Goal: Task Accomplishment & Management: Complete application form

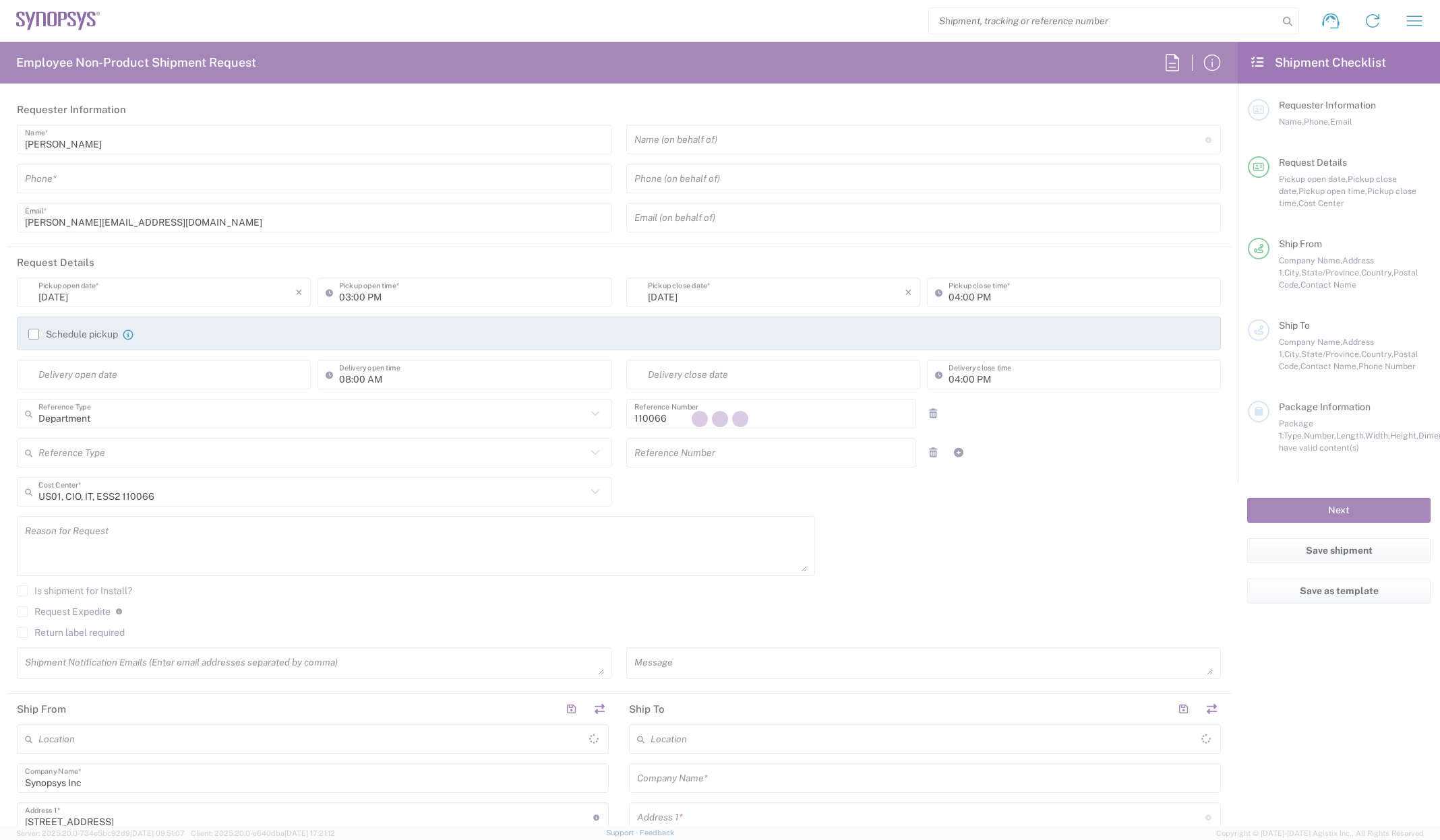
type input "Marlboro US04"
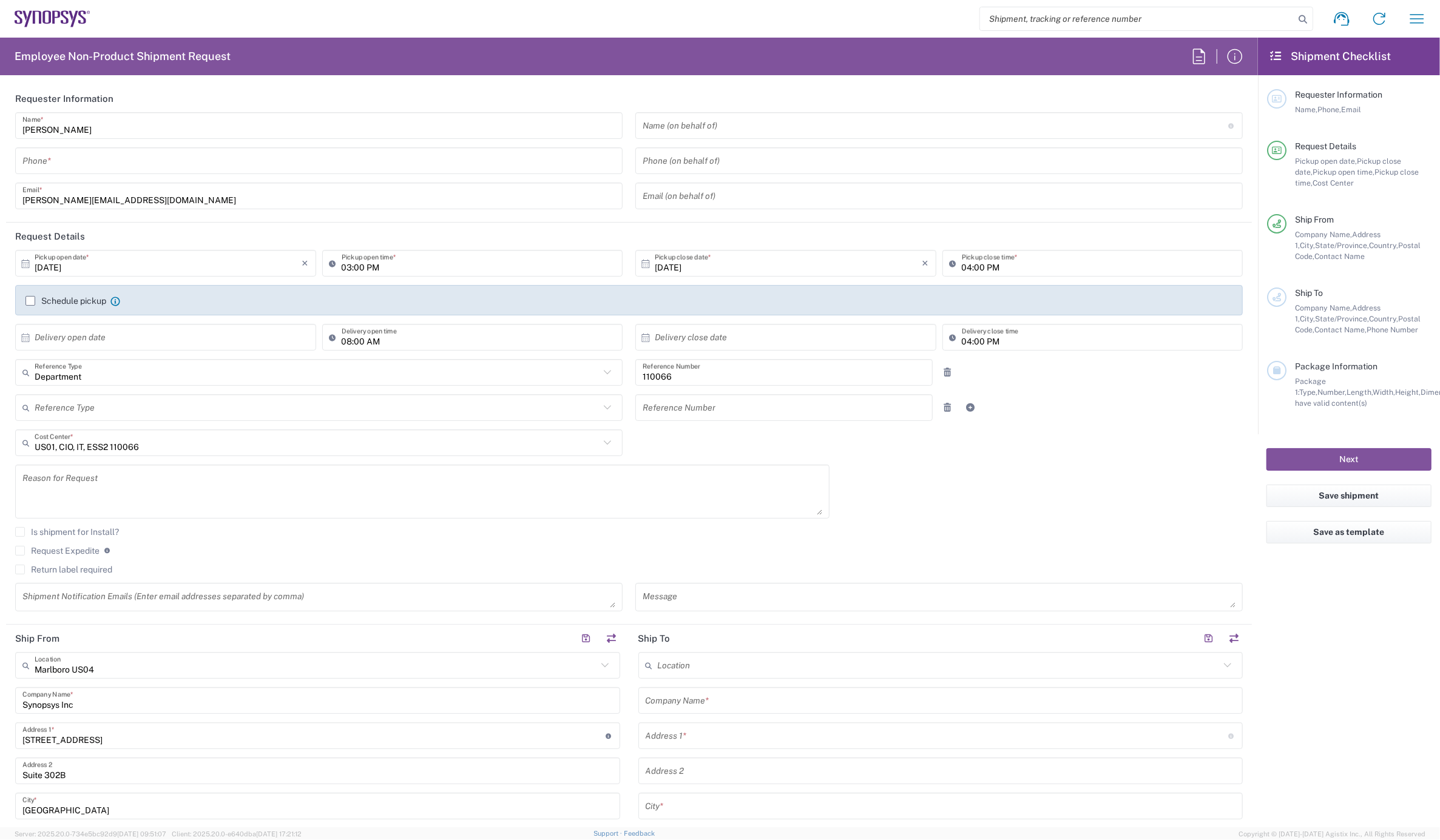
click at [102, 170] on input "tel" at bounding box center [319, 161] width 593 height 21
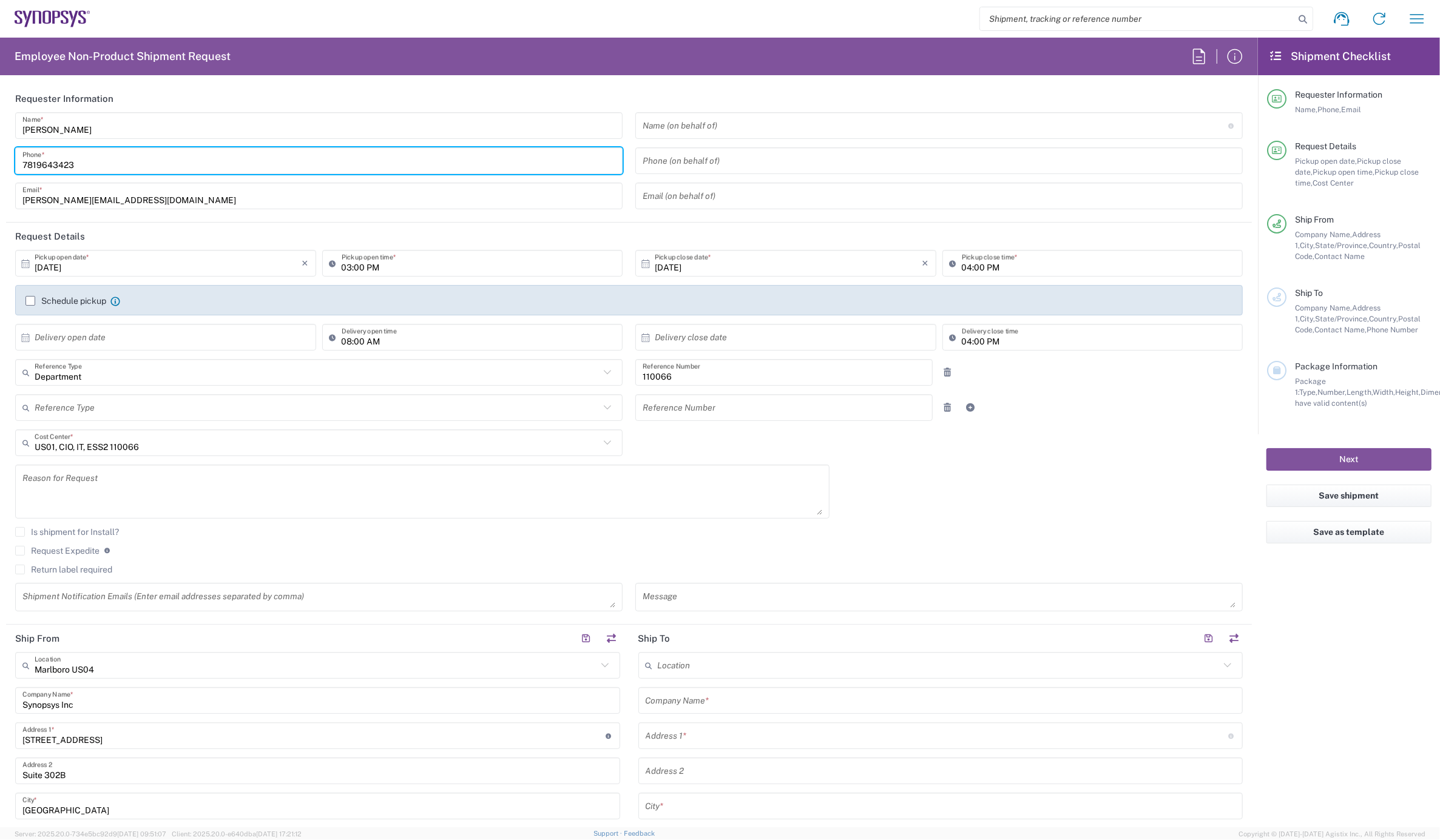
type input "7819643423"
click at [32, 299] on label "Schedule pickup" at bounding box center [66, 301] width 81 height 10
click at [30, 301] on input "Schedule pickup" at bounding box center [30, 301] width 0 height 0
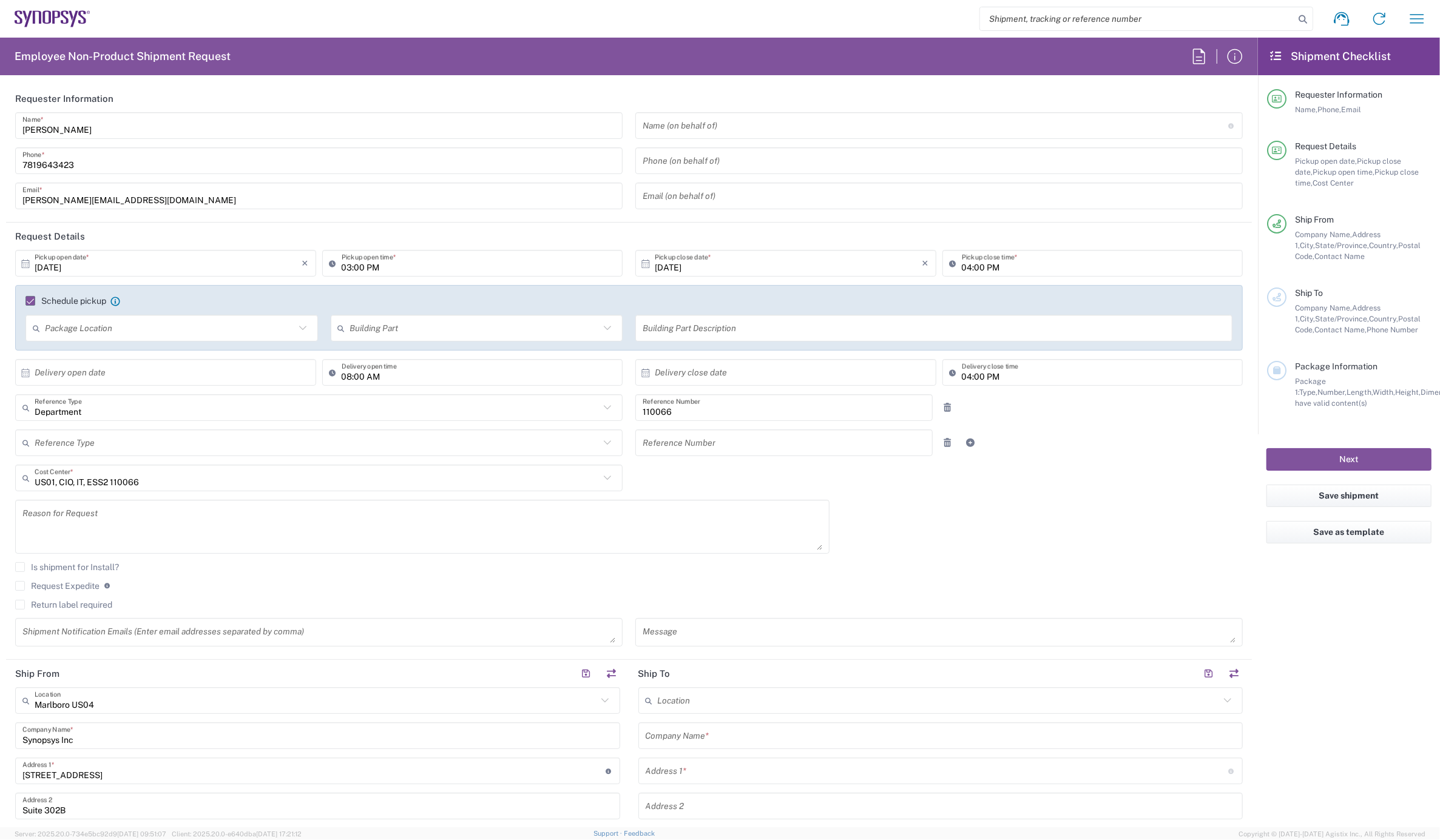
click at [342, 264] on input "03:00 PM" at bounding box center [479, 264] width 274 height 21
click at [355, 266] on input "02:00 PM" at bounding box center [479, 264] width 274 height 21
type input "02:15 PM"
click at [962, 265] on input "04:00 PM" at bounding box center [1099, 264] width 274 height 21
click at [975, 264] on input "05:00 PM" at bounding box center [1099, 264] width 274 height 21
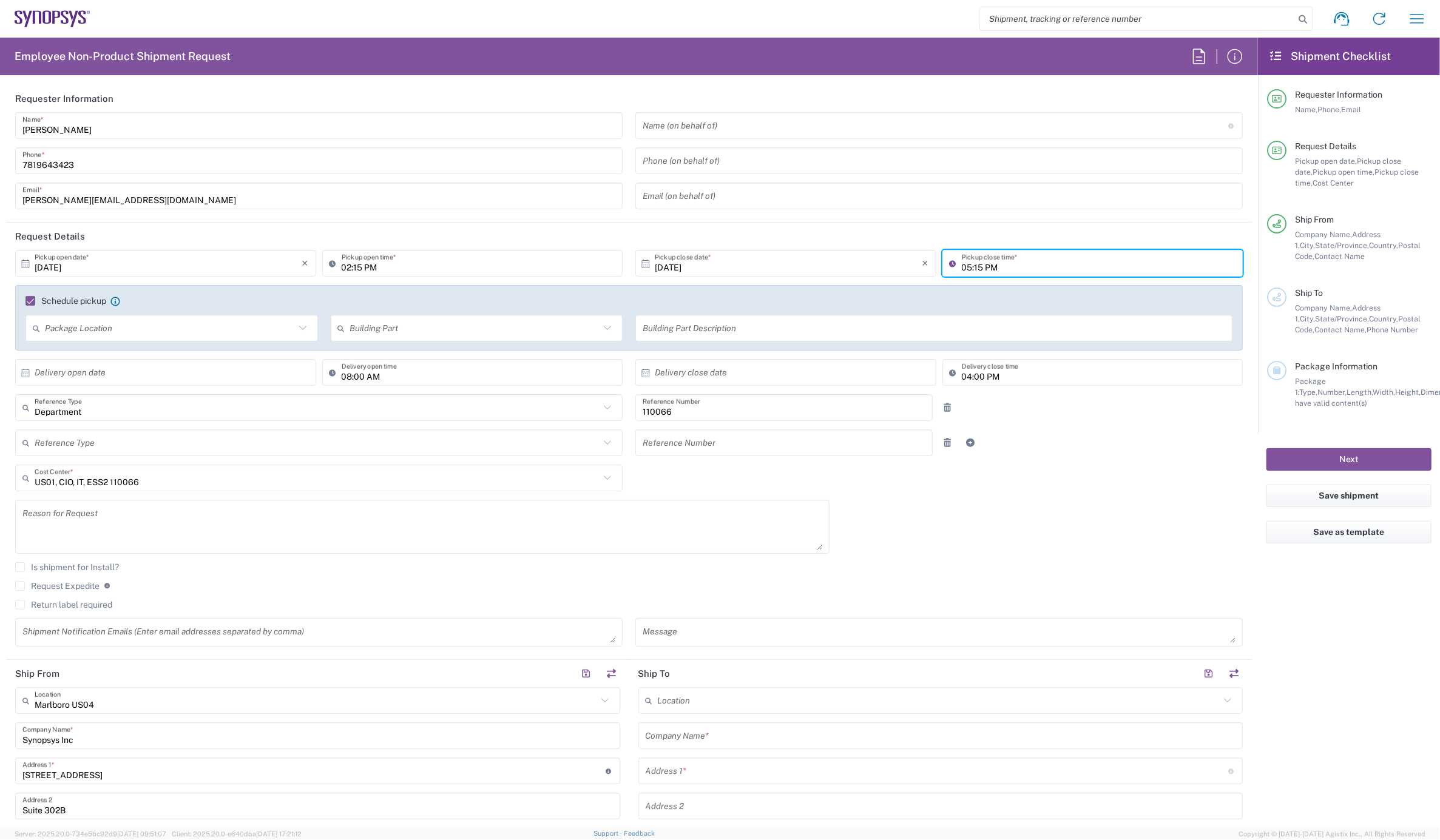
type input "05:15 PM"
click at [62, 516] on textarea at bounding box center [422, 526] width 800 height 47
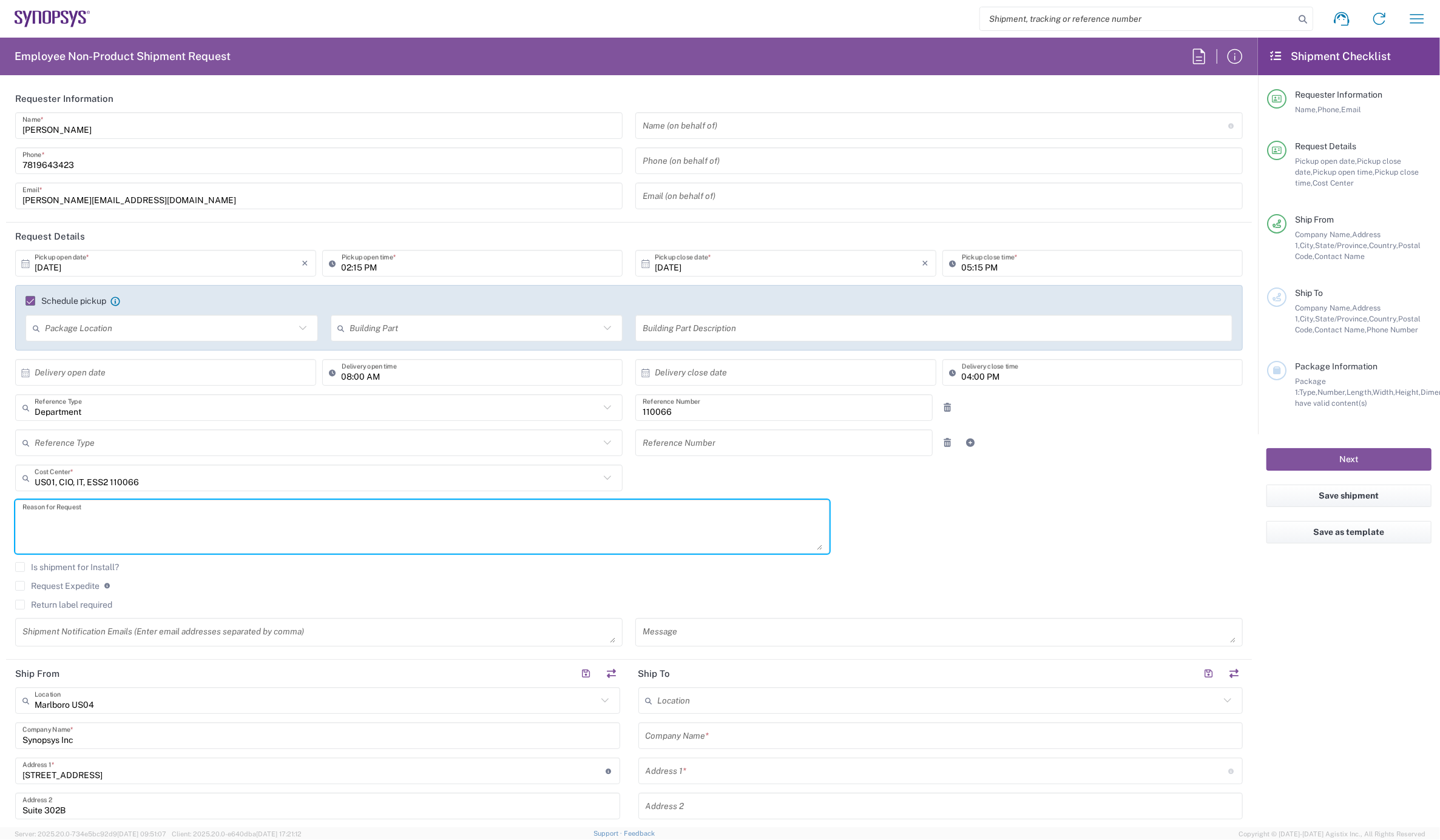
paste textarea "INC0934193"
type textarea "INC0934193"
click at [17, 602] on label "Return label required" at bounding box center [64, 605] width 97 height 10
click at [20, 605] on input "Return label required" at bounding box center [20, 605] width 0 height 0
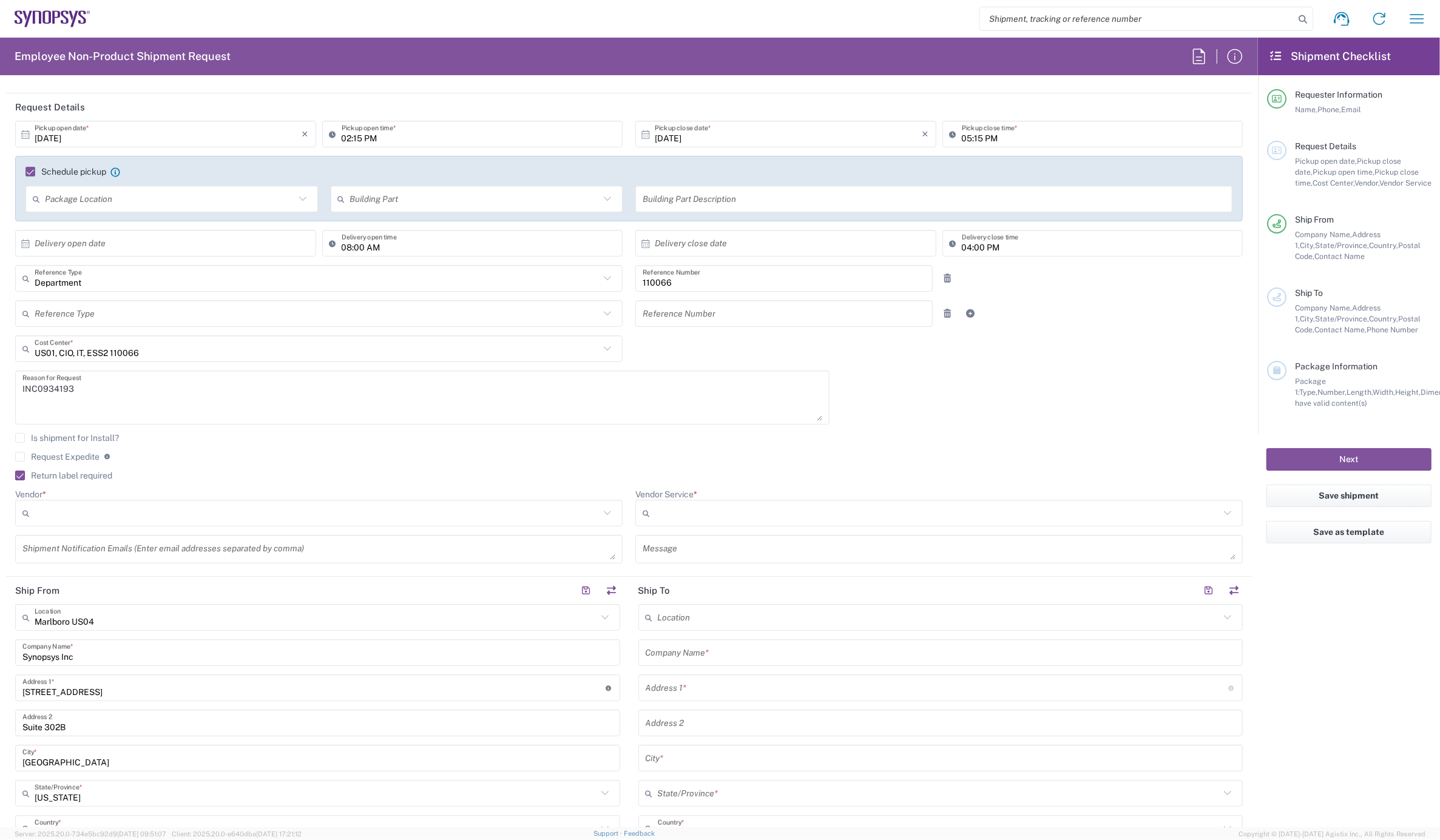
scroll to position [135, 0]
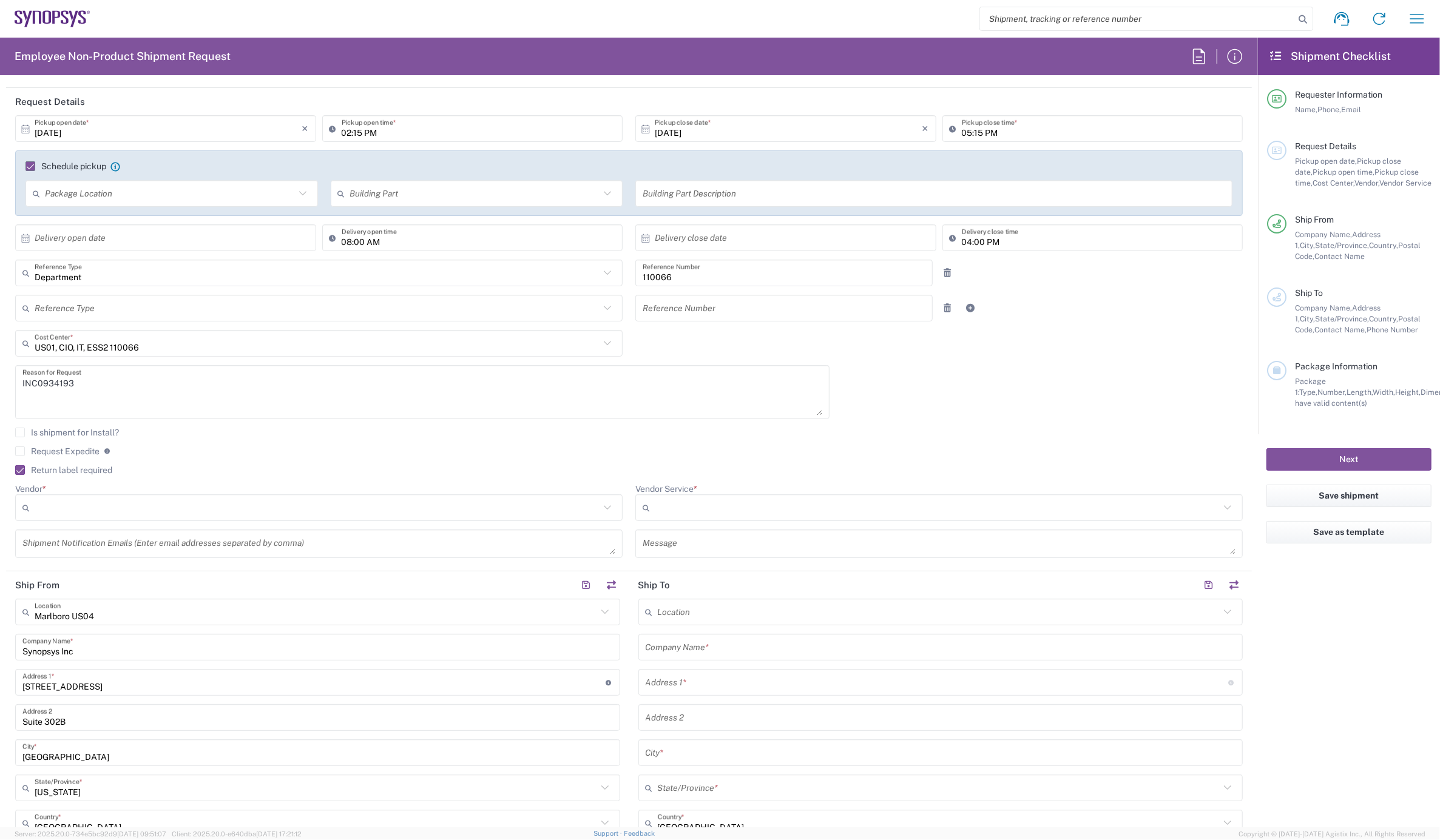
click at [90, 502] on input "Vendor *" at bounding box center [317, 508] width 565 height 19
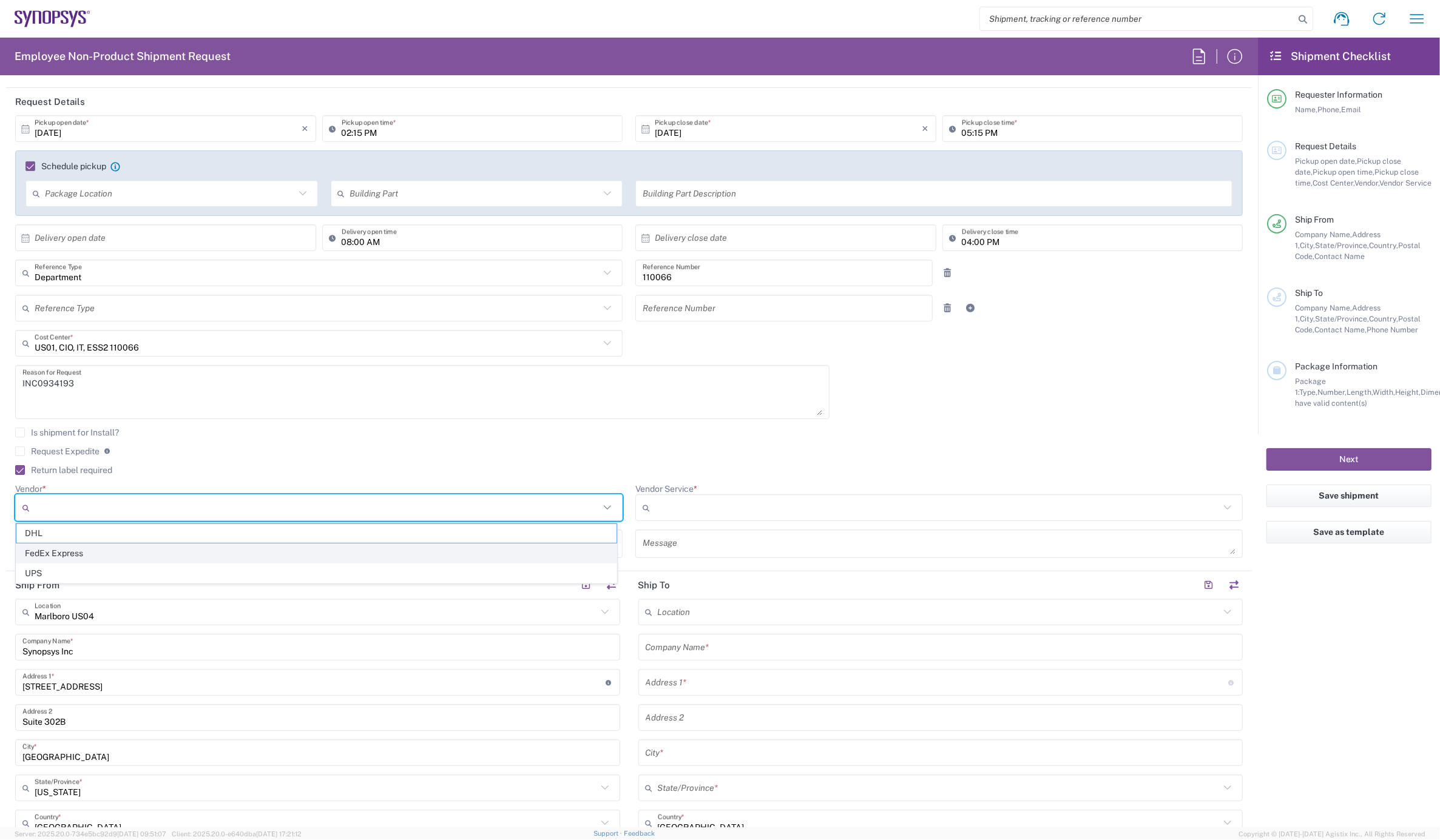
click at [75, 558] on span "FedEx Express" at bounding box center [317, 554] width 600 height 19
type input "FedEx Express"
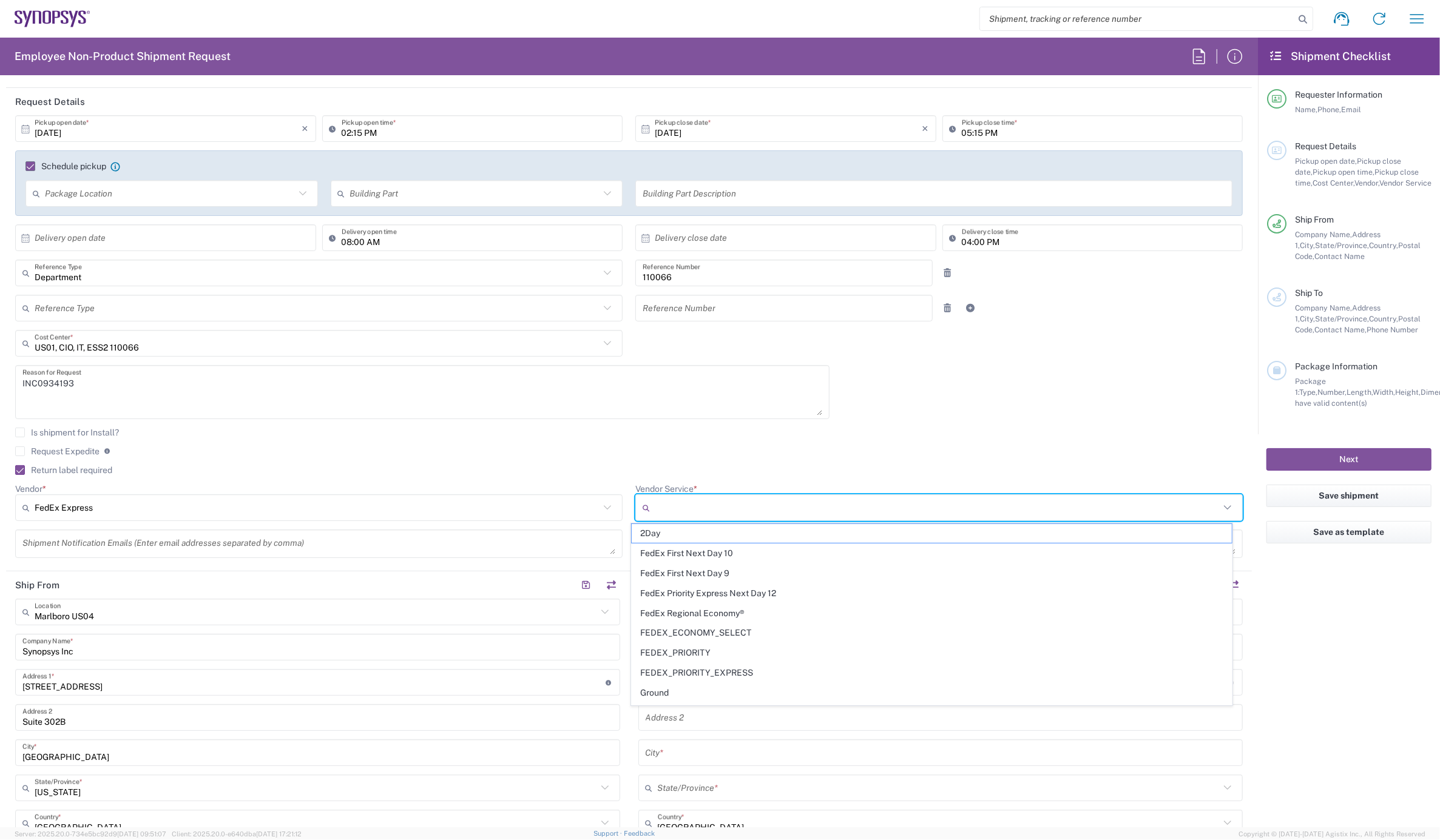
click at [656, 503] on input "Vendor Service *" at bounding box center [937, 508] width 565 height 19
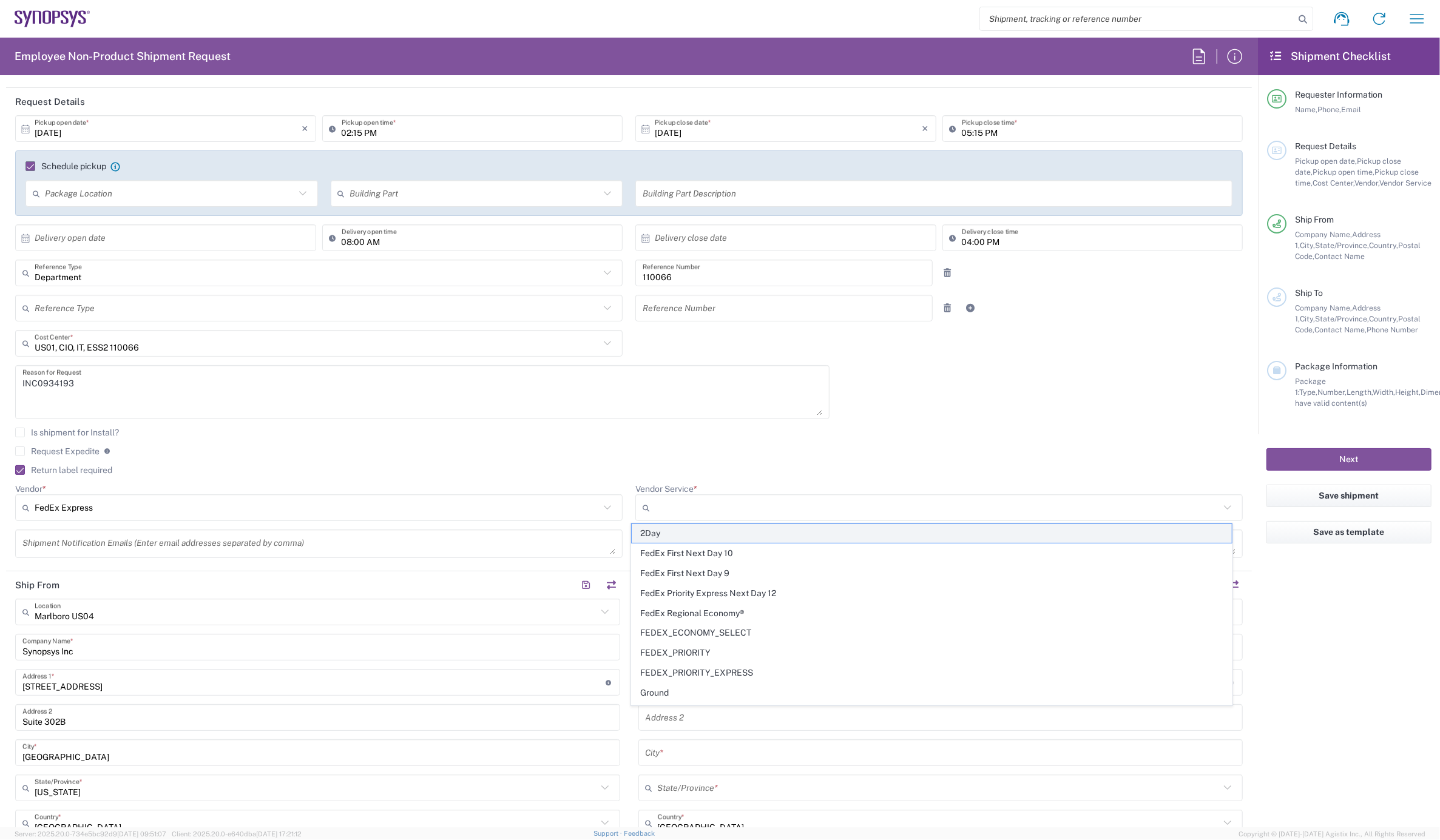
click at [666, 528] on span "2Day" at bounding box center [932, 534] width 600 height 19
type input "2Day"
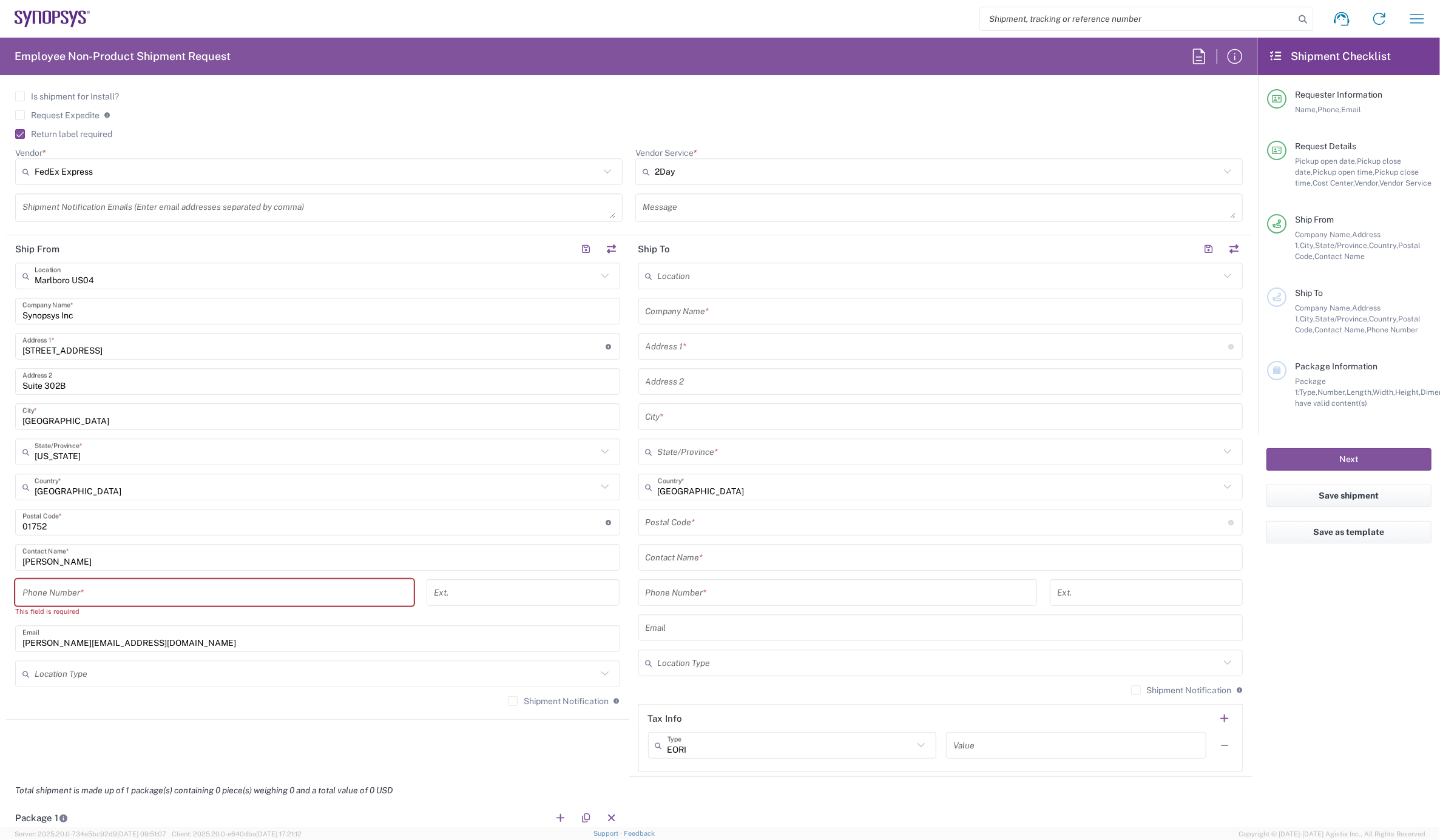
scroll to position [471, 0]
click at [62, 584] on input "tel" at bounding box center [214, 592] width 384 height 21
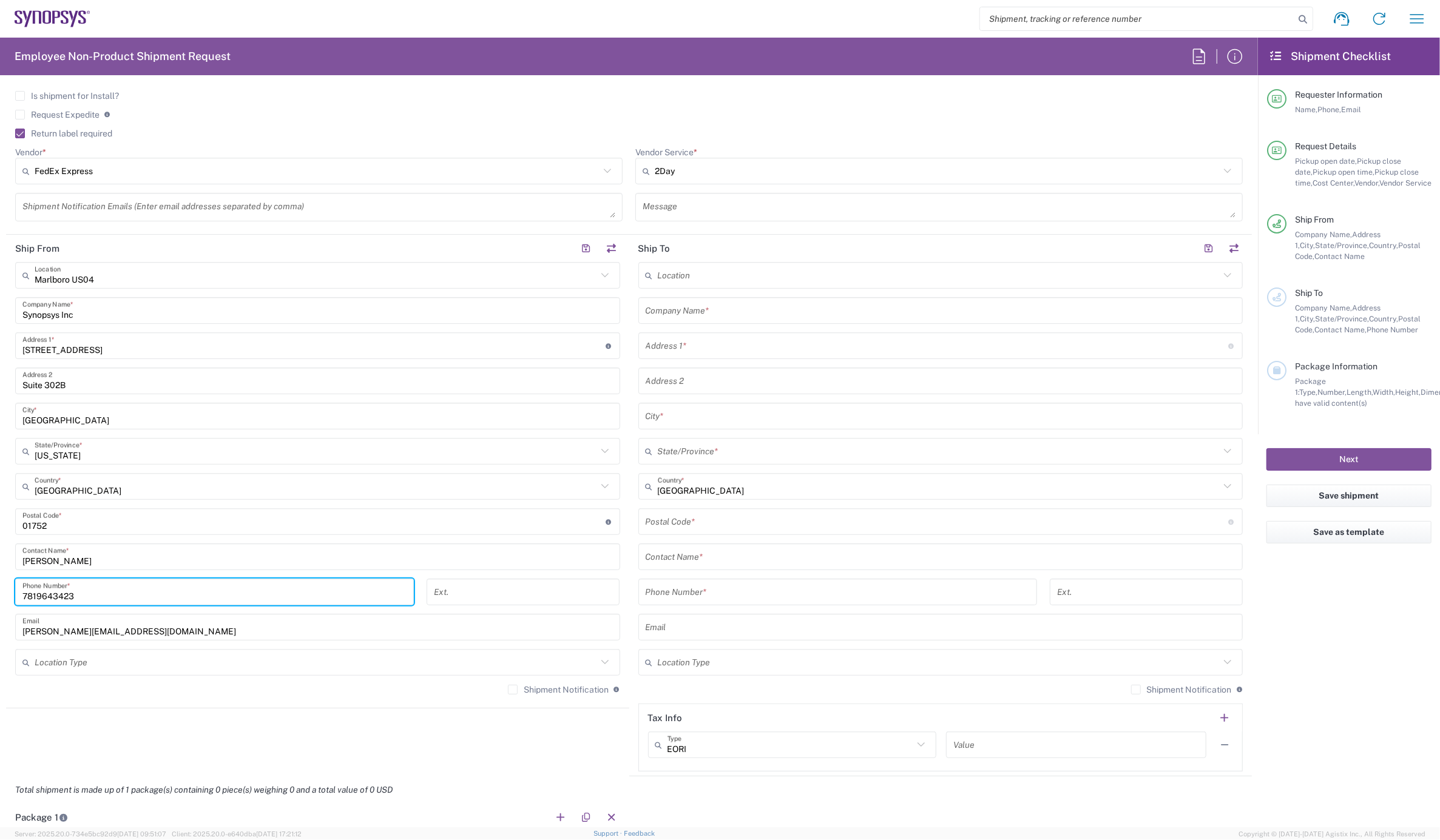
type input "7819643423"
click at [508, 687] on label "Shipment Notification" at bounding box center [558, 690] width 101 height 10
click at [513, 690] on input "Shipment Notification" at bounding box center [513, 690] width 0 height 0
click at [687, 304] on input "text" at bounding box center [941, 311] width 590 height 21
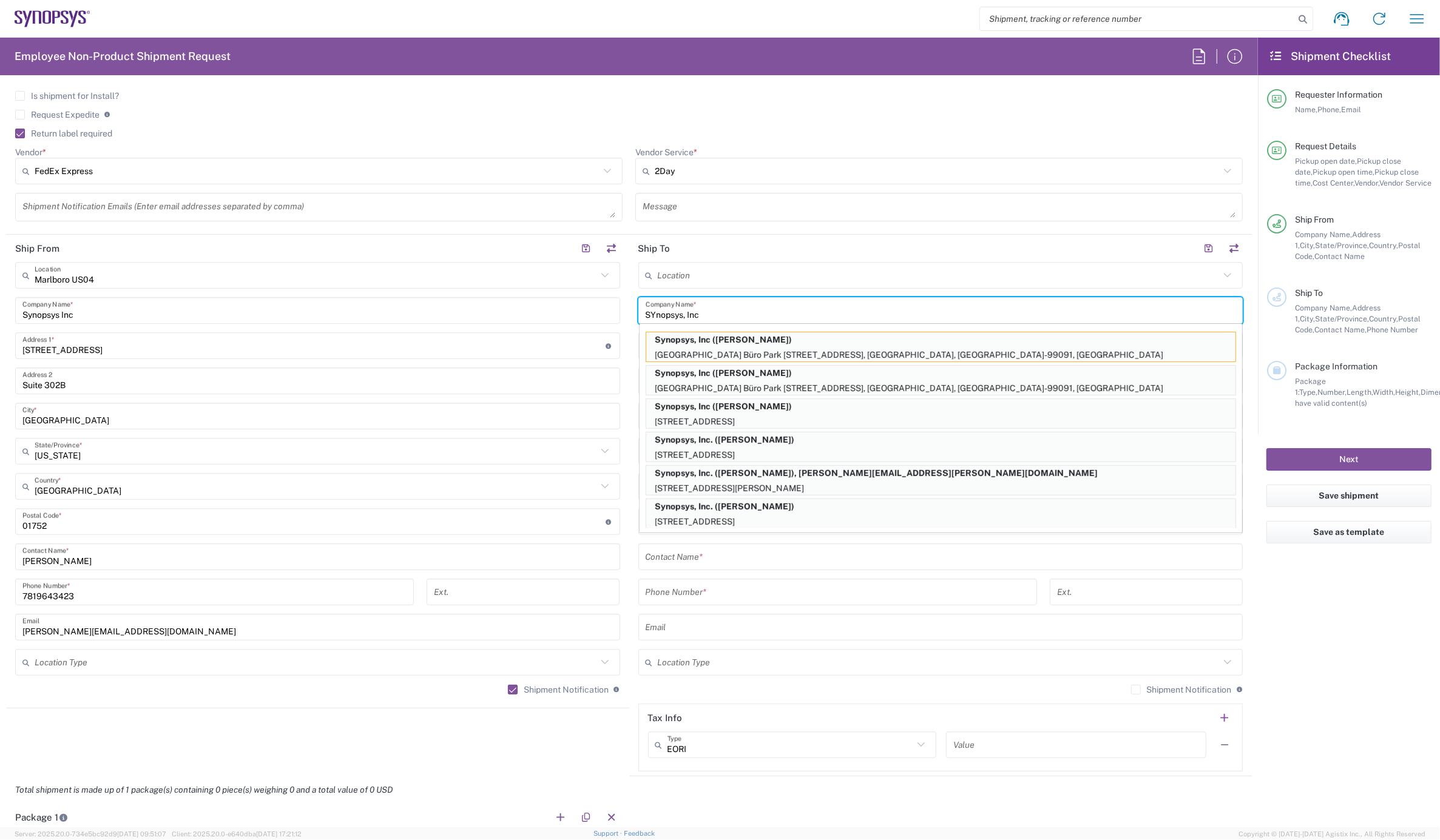
type input "SYnopsys, Inc"
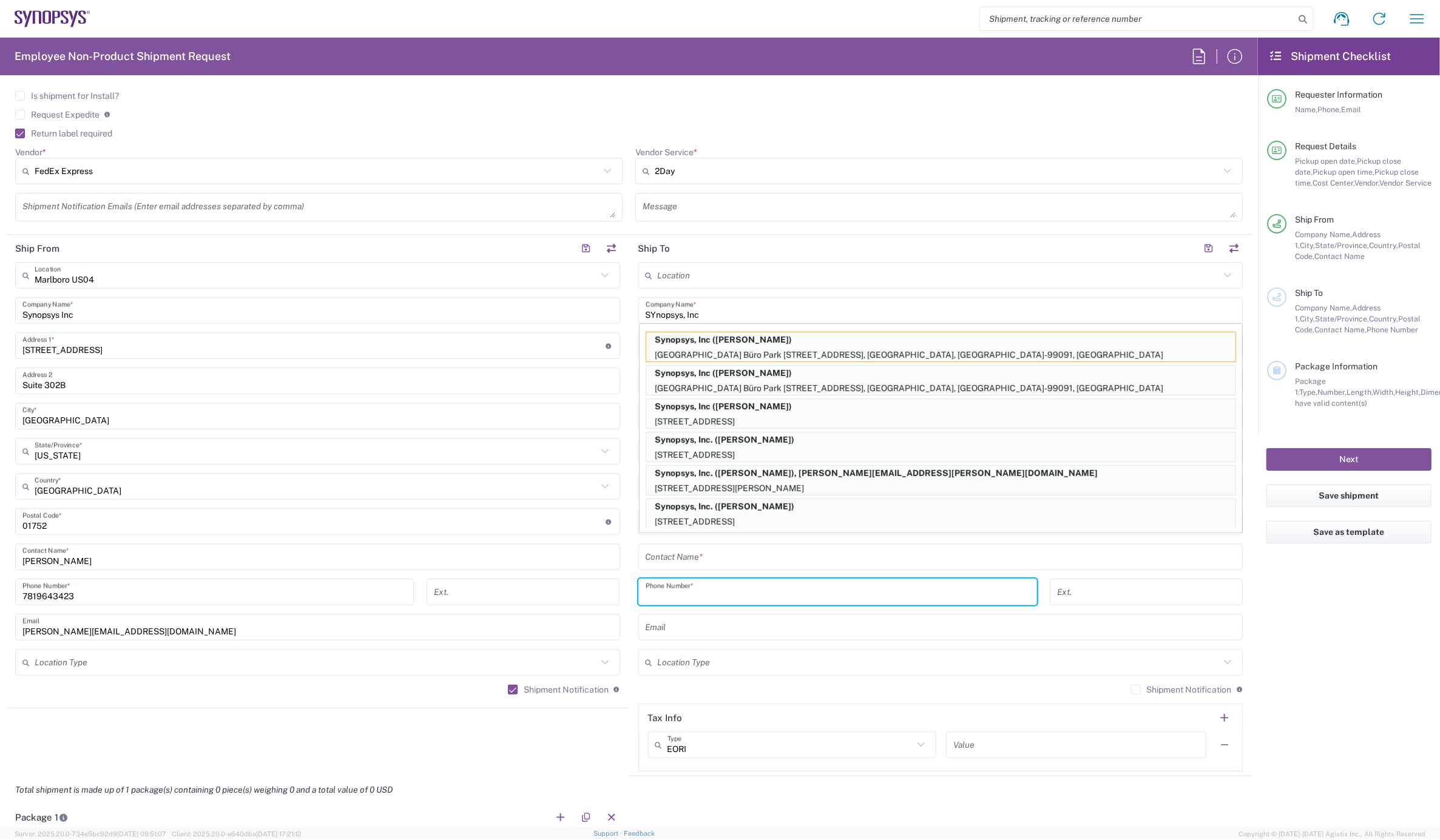
click at [719, 599] on input "tel" at bounding box center [837, 592] width 384 height 21
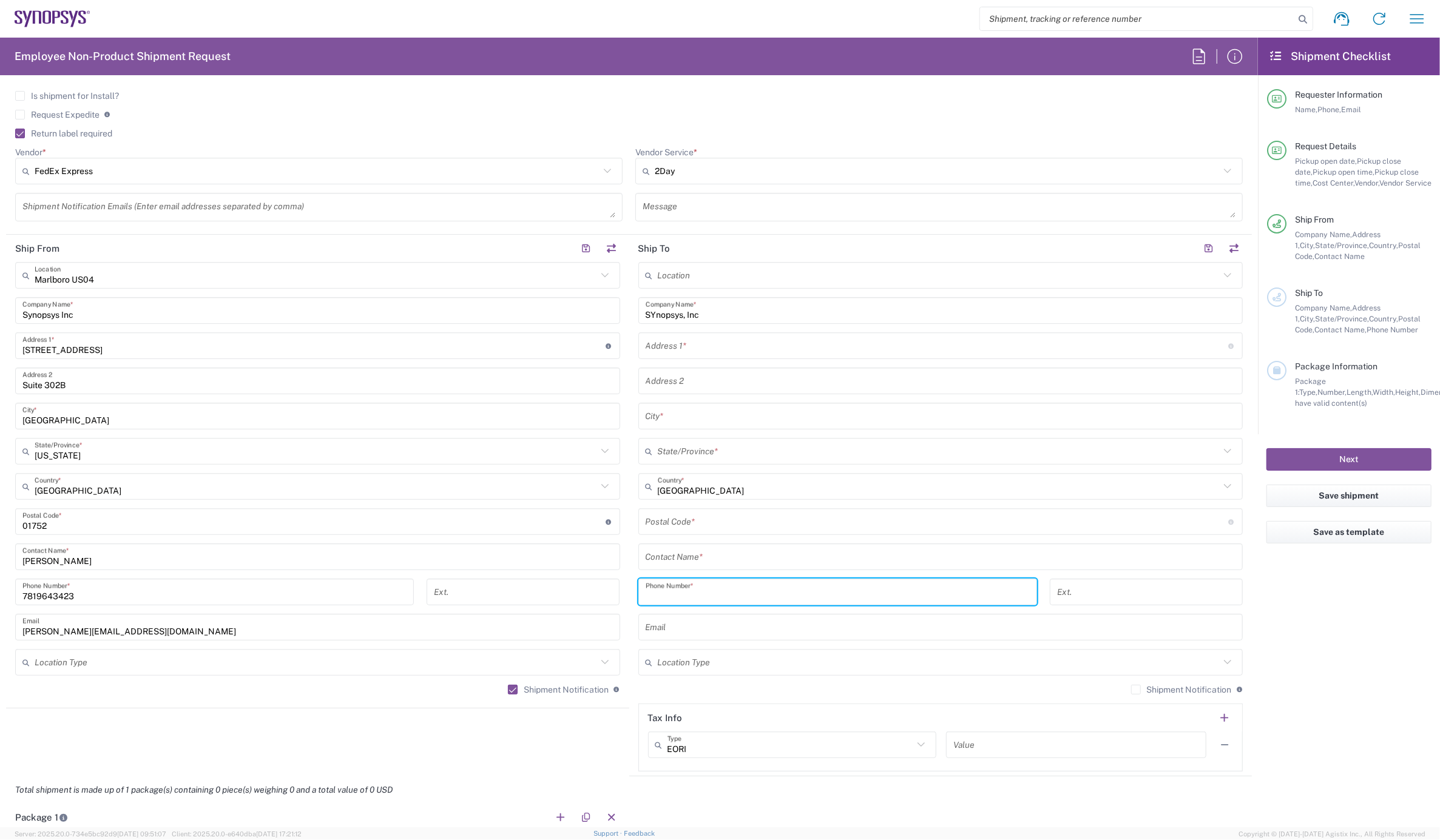
click at [692, 553] on input "text" at bounding box center [941, 557] width 590 height 21
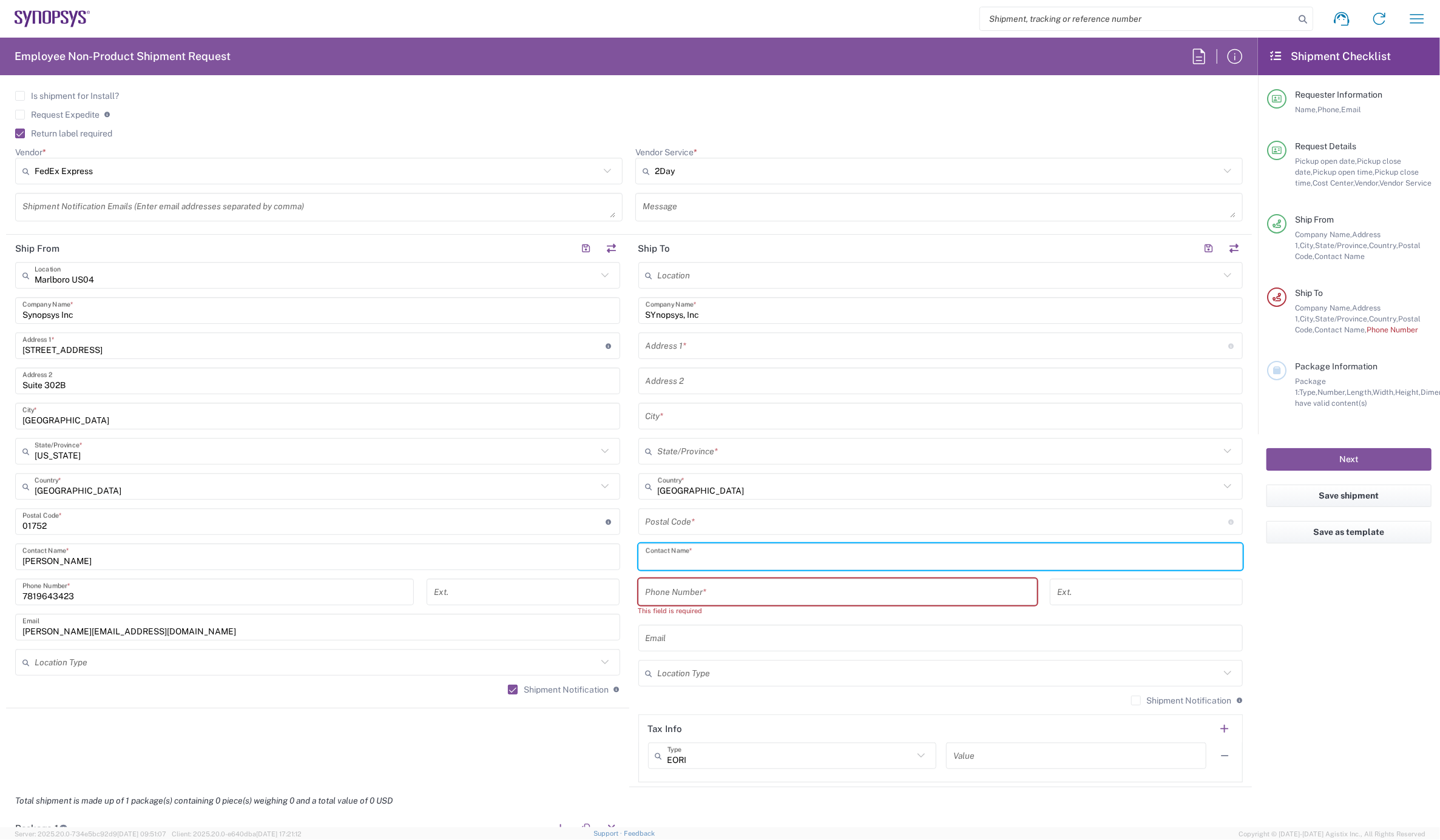
paste input "[PERSON_NAME]"
type input "[PERSON_NAME]"
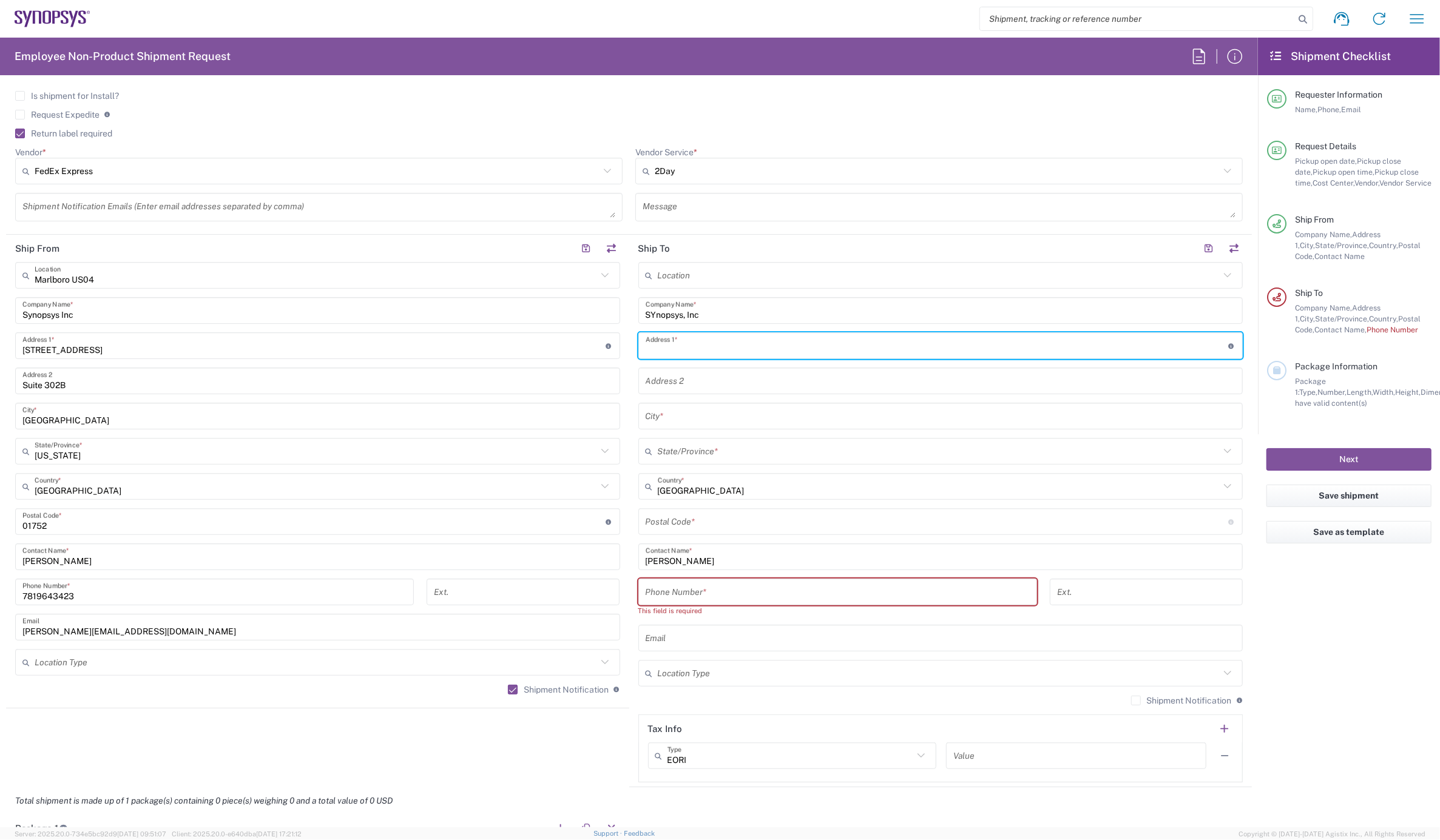
click at [696, 343] on input "text" at bounding box center [937, 347] width 583 height 21
paste input "[STREET_ADDRESS]"
type input "[STREET_ADDRESS]"
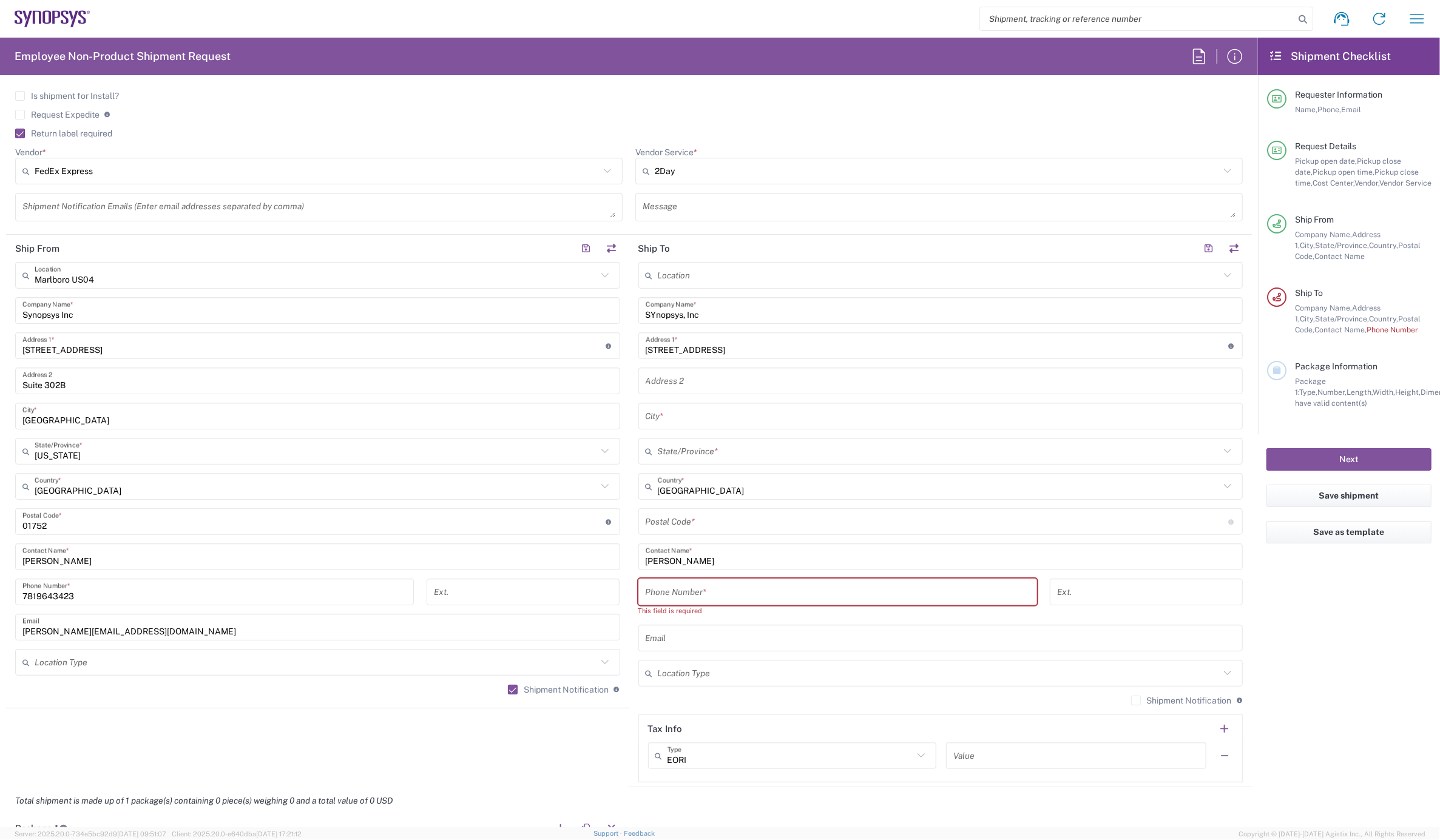
click at [677, 417] on input "text" at bounding box center [941, 417] width 590 height 21
paste input "[GEOGRAPHIC_DATA]"
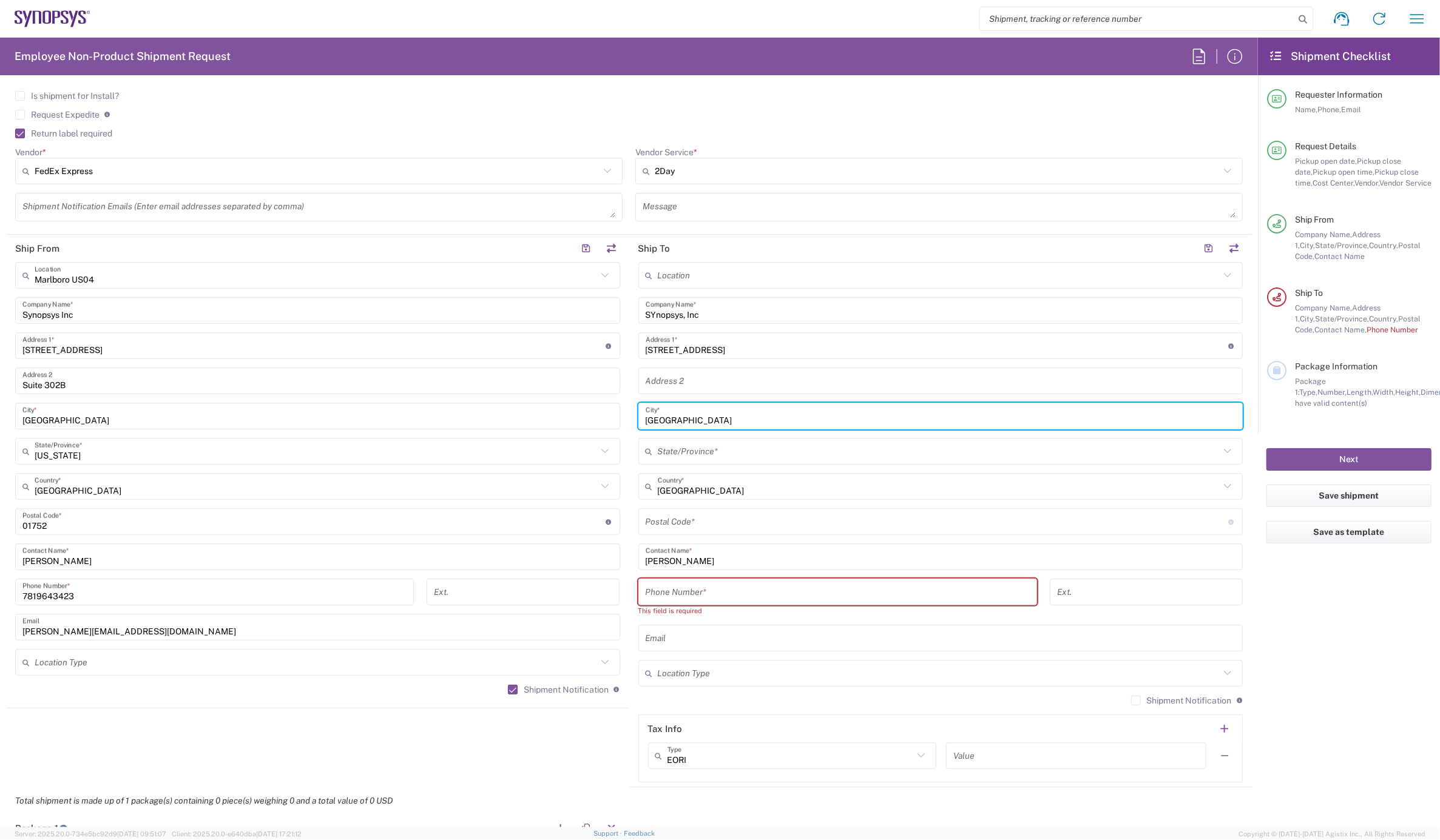
type input "[GEOGRAPHIC_DATA]"
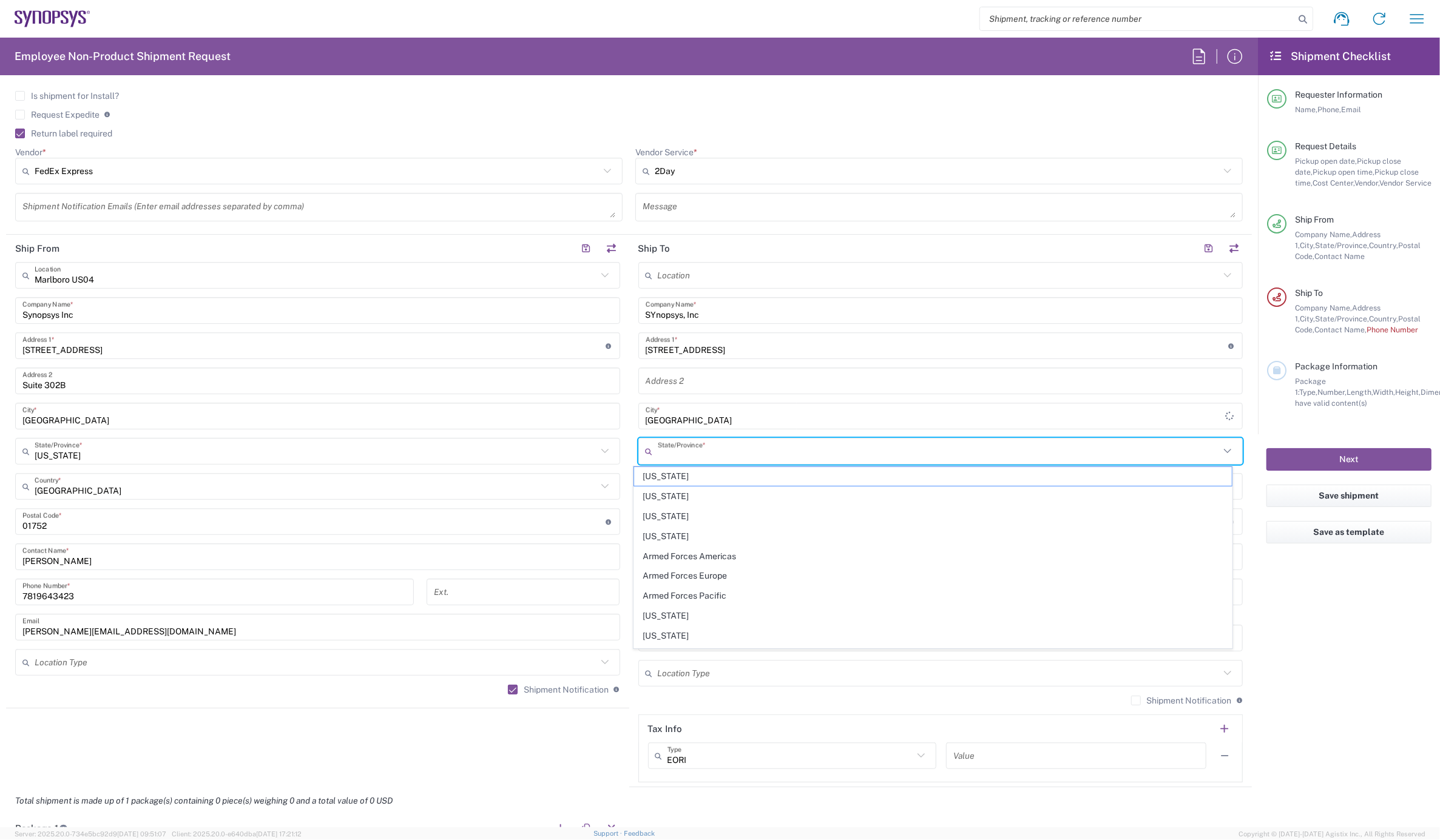
click at [677, 447] on input "text" at bounding box center [939, 452] width 562 height 21
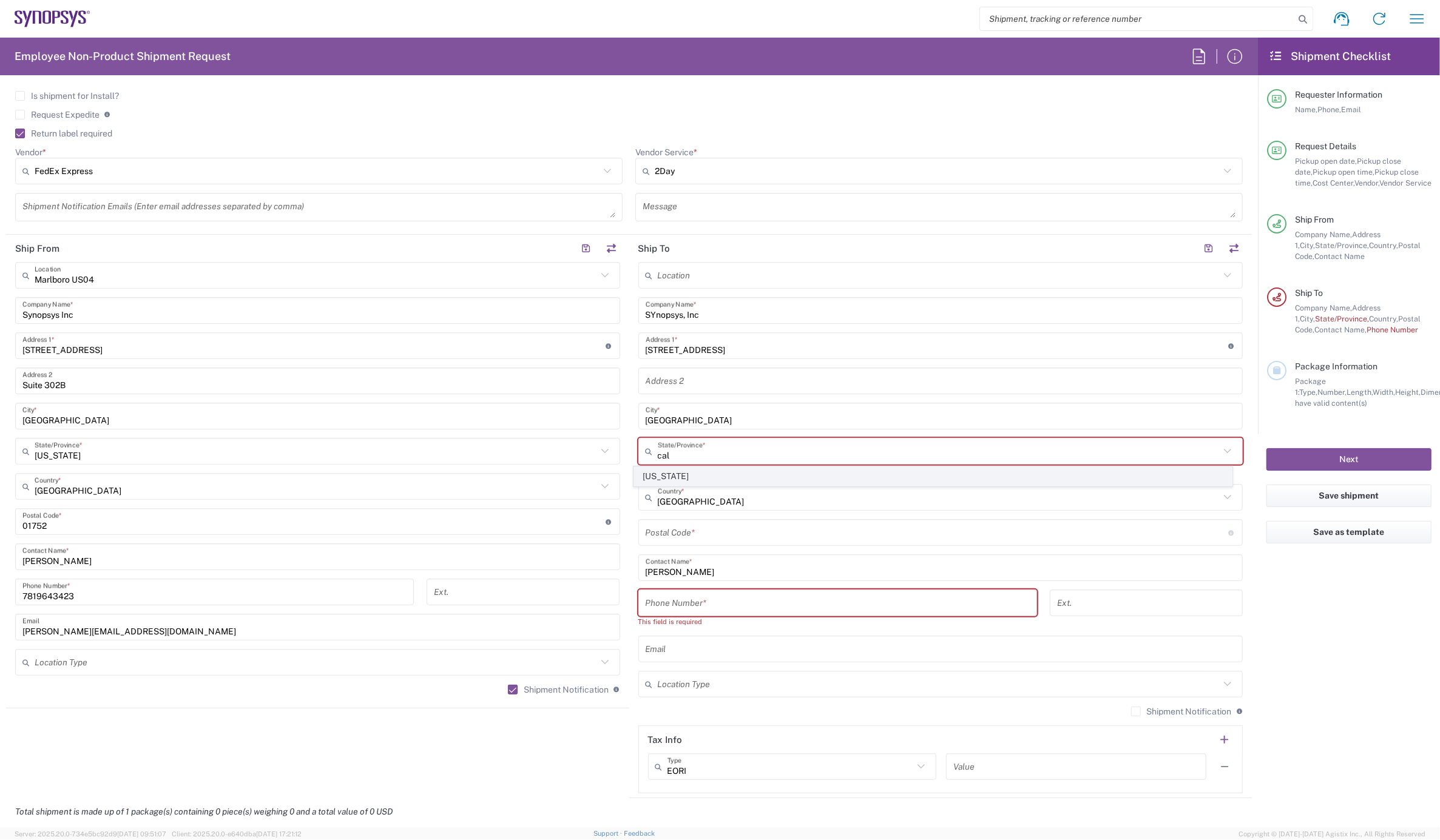
click at [689, 479] on span "[US_STATE]" at bounding box center [933, 476] width 597 height 19
type input "[US_STATE]"
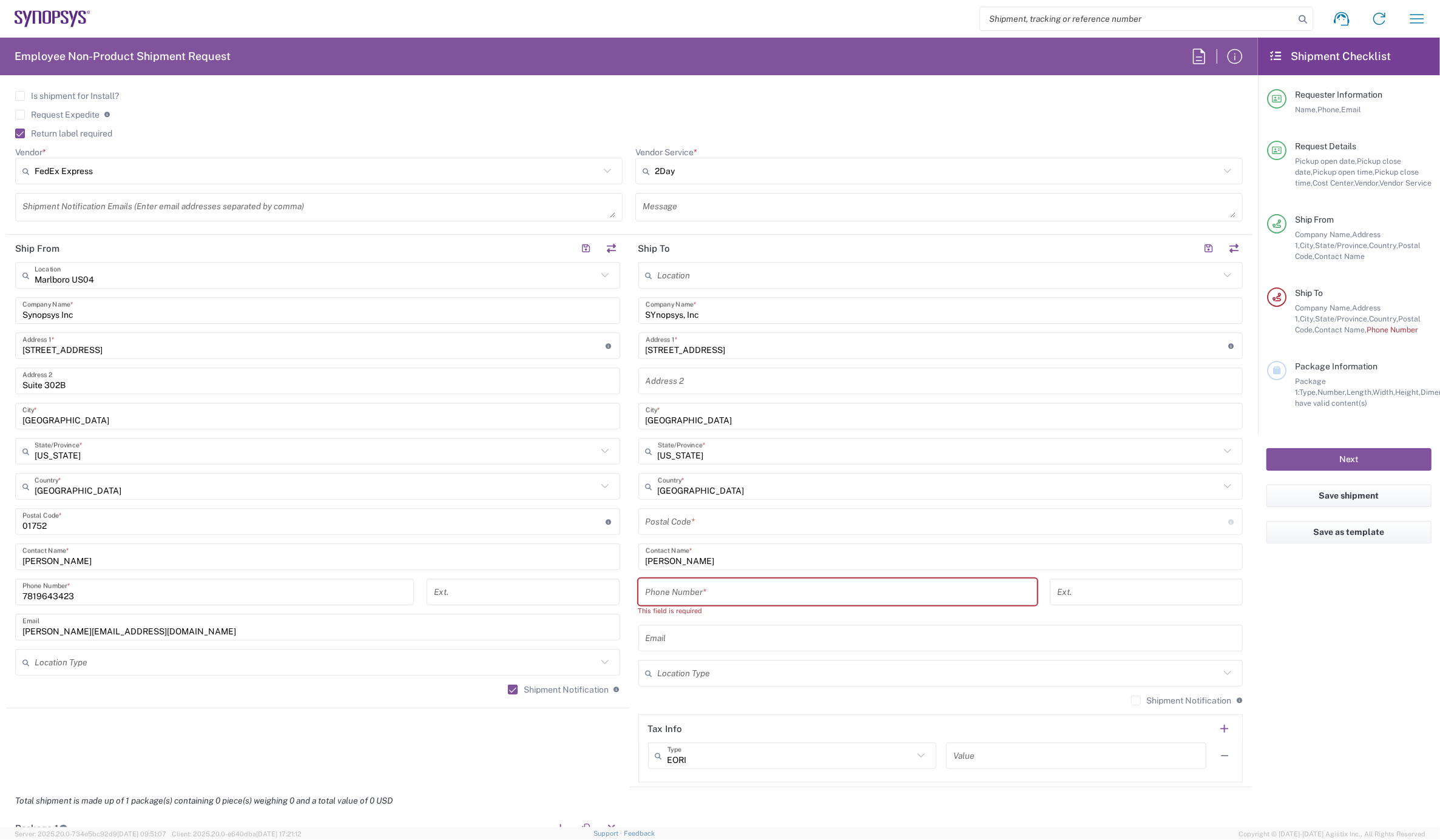
click at [663, 522] on input "undefined" at bounding box center [937, 522] width 583 height 21
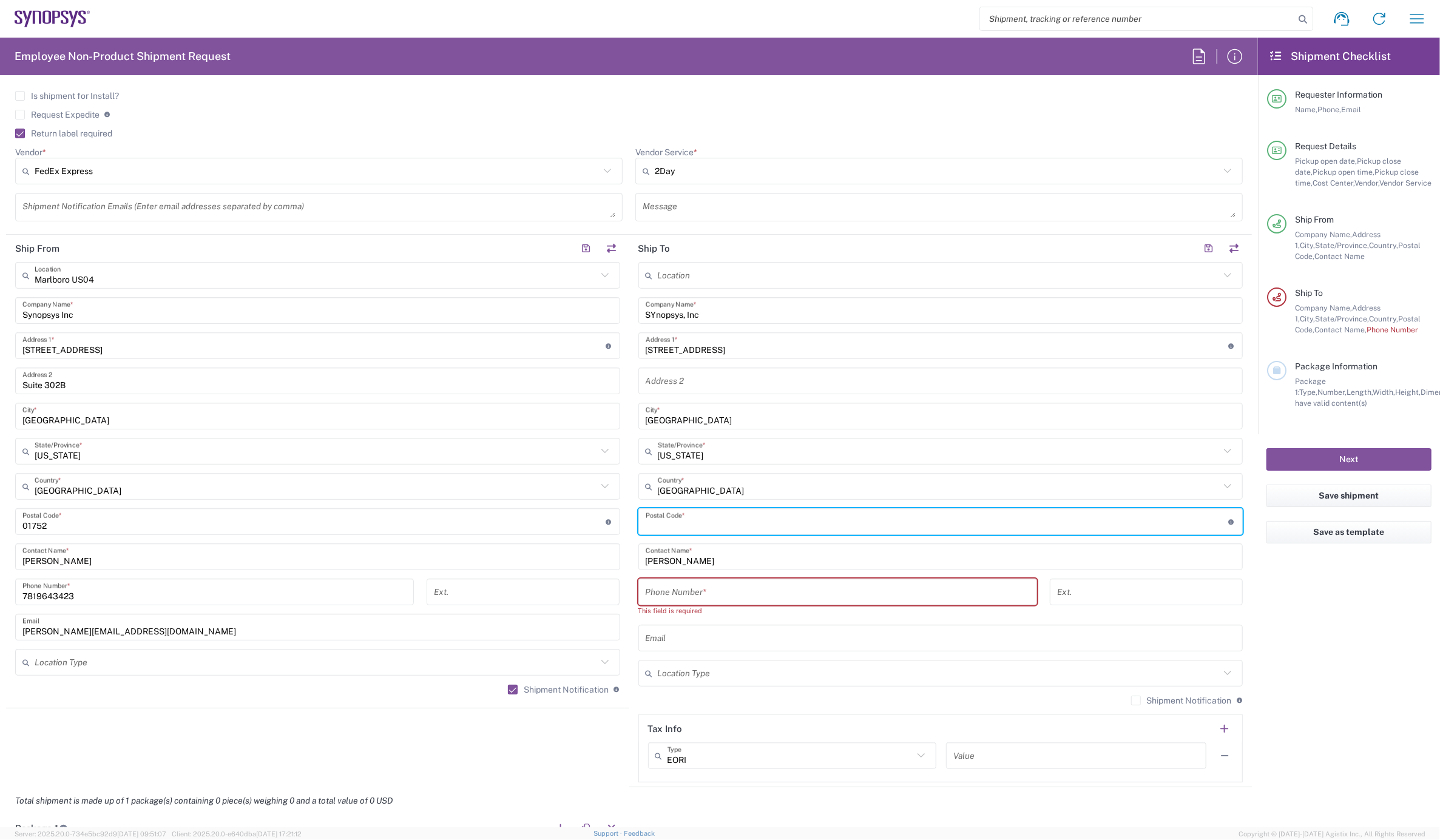
paste input "92117"
type input "92117"
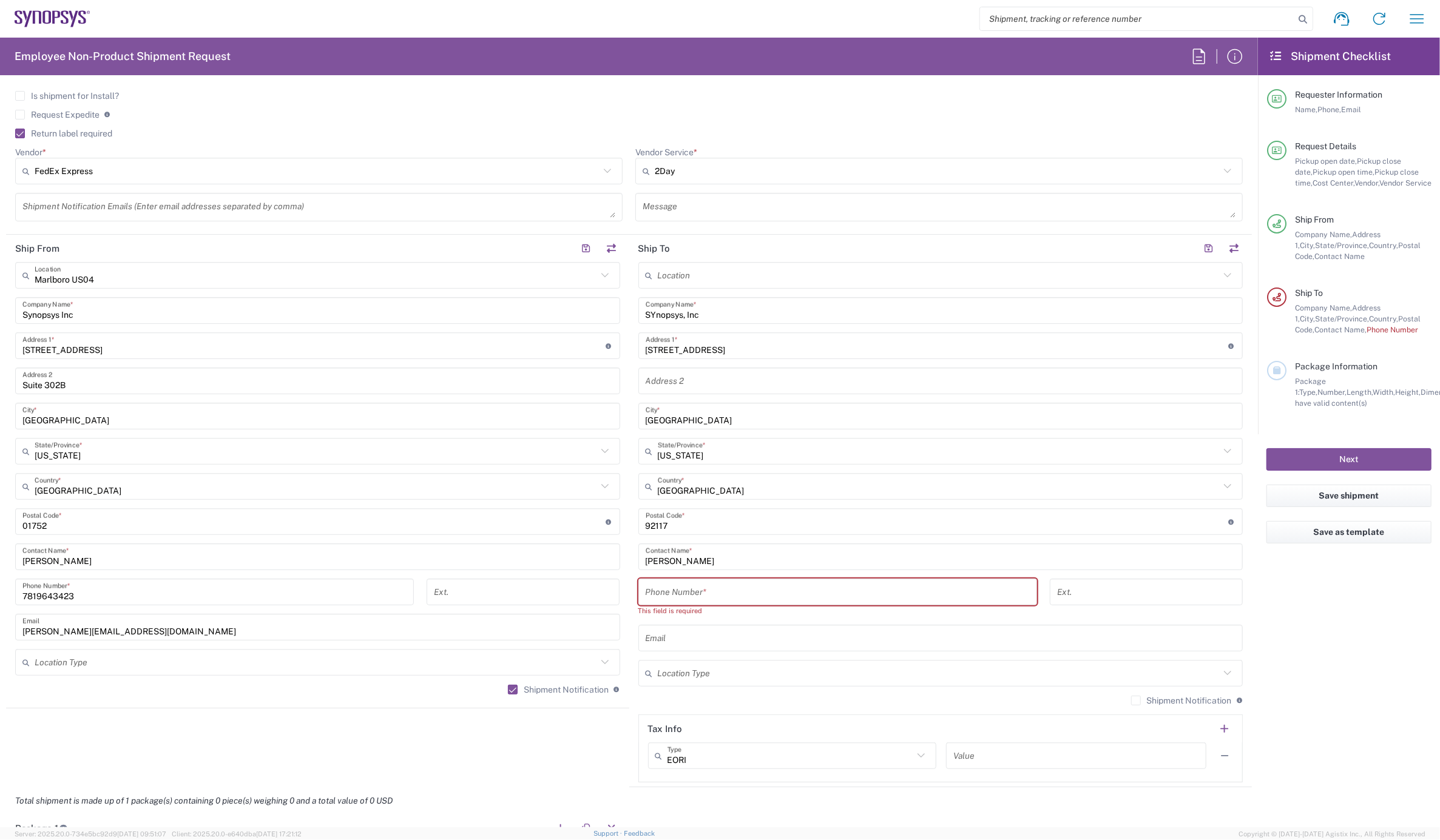
click at [703, 597] on input "tel" at bounding box center [837, 592] width 384 height 21
paste input "9175730676"
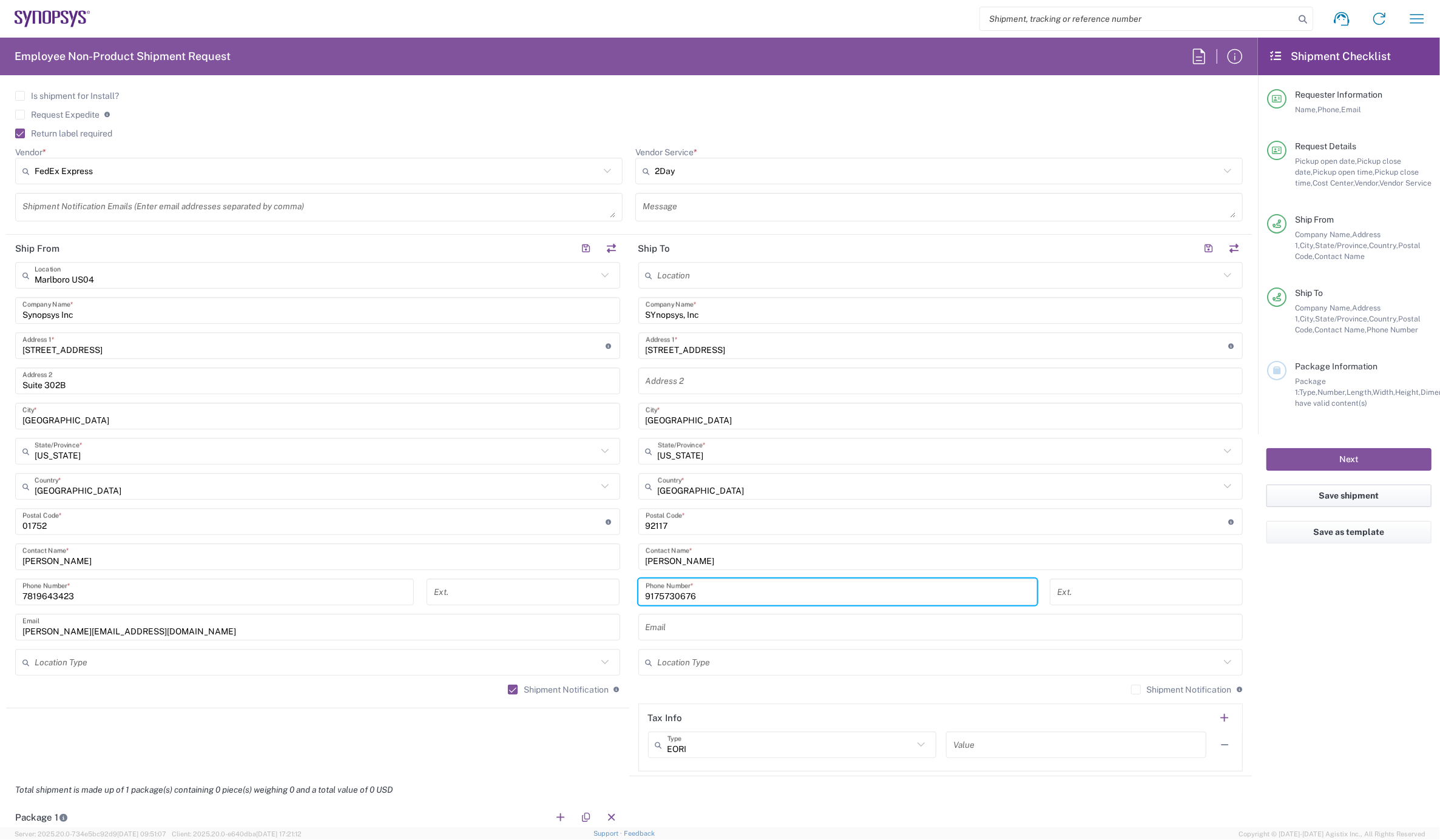
type input "9175730676"
click at [80, 201] on textarea at bounding box center [319, 207] width 593 height 21
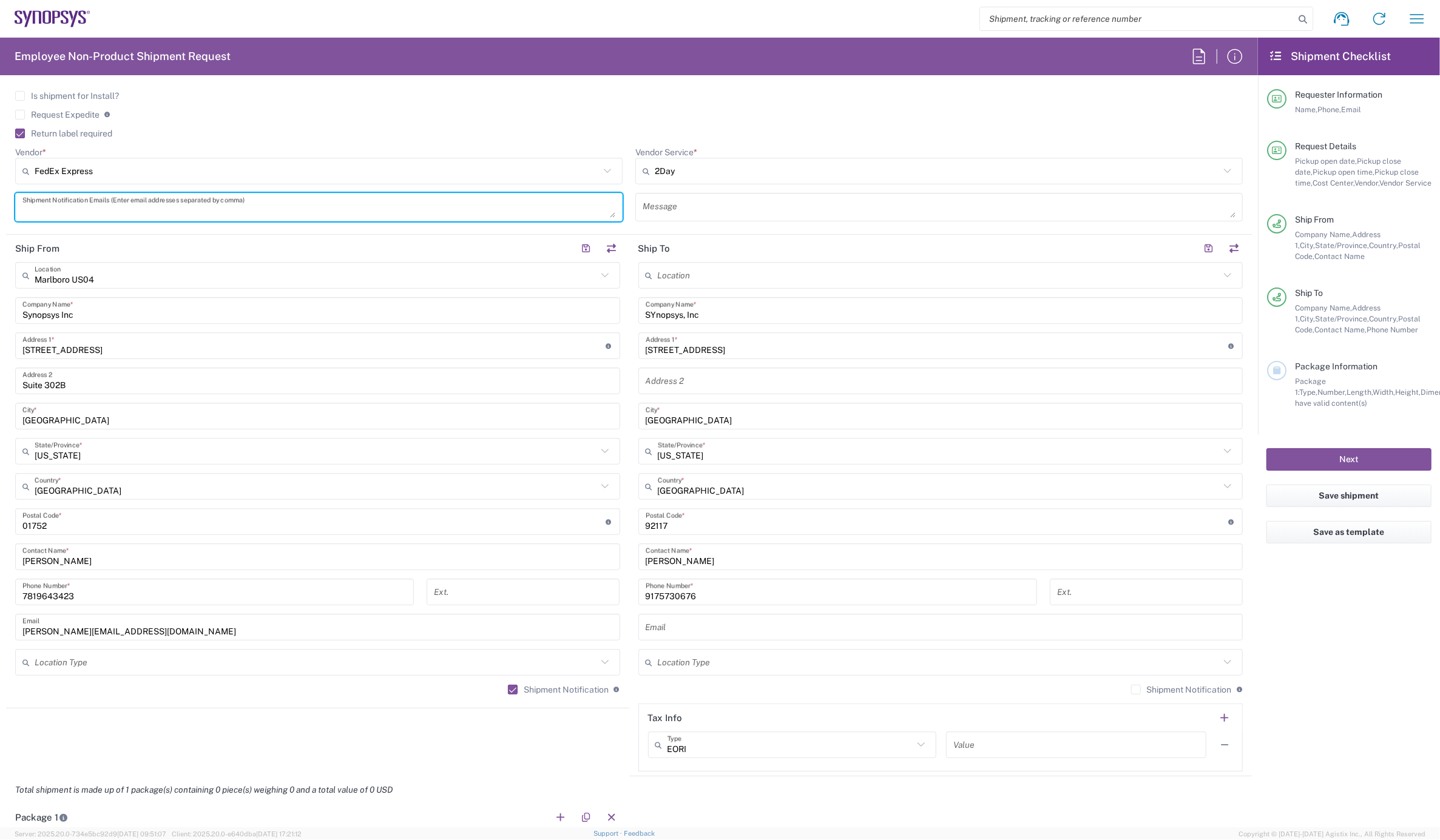
paste textarea "9175730676"
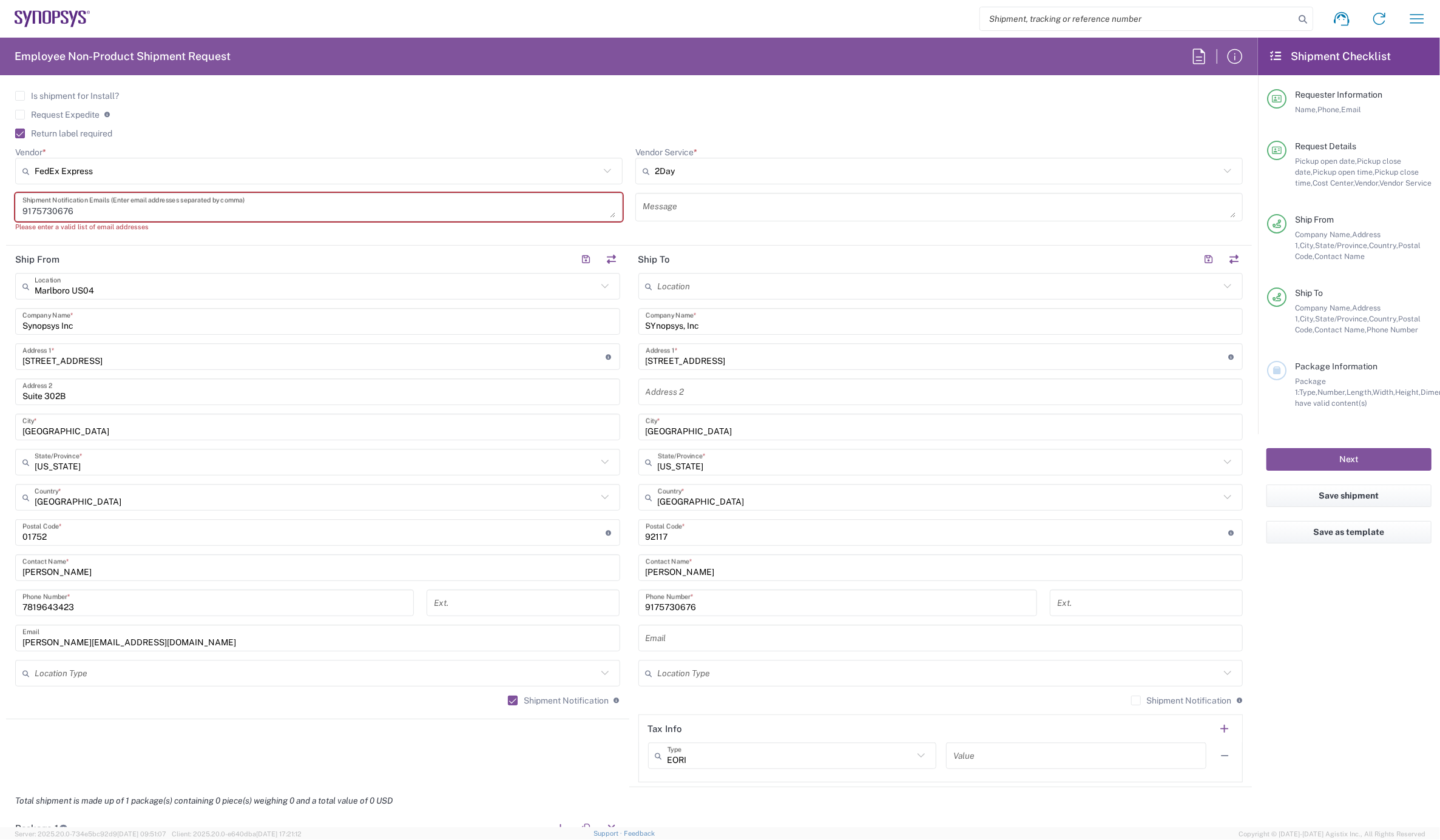
drag, startPoint x: 144, startPoint y: 208, endPoint x: 144, endPoint y: 231, distance: 23.0
click at [0, 207] on html "Shipment request Shipment tracking Employee non-product shipment request My shi…" at bounding box center [720, 420] width 1440 height 840
paste textarea "[PERSON_NAME][EMAIL_ADDRESS][DOMAIN_NAME]"
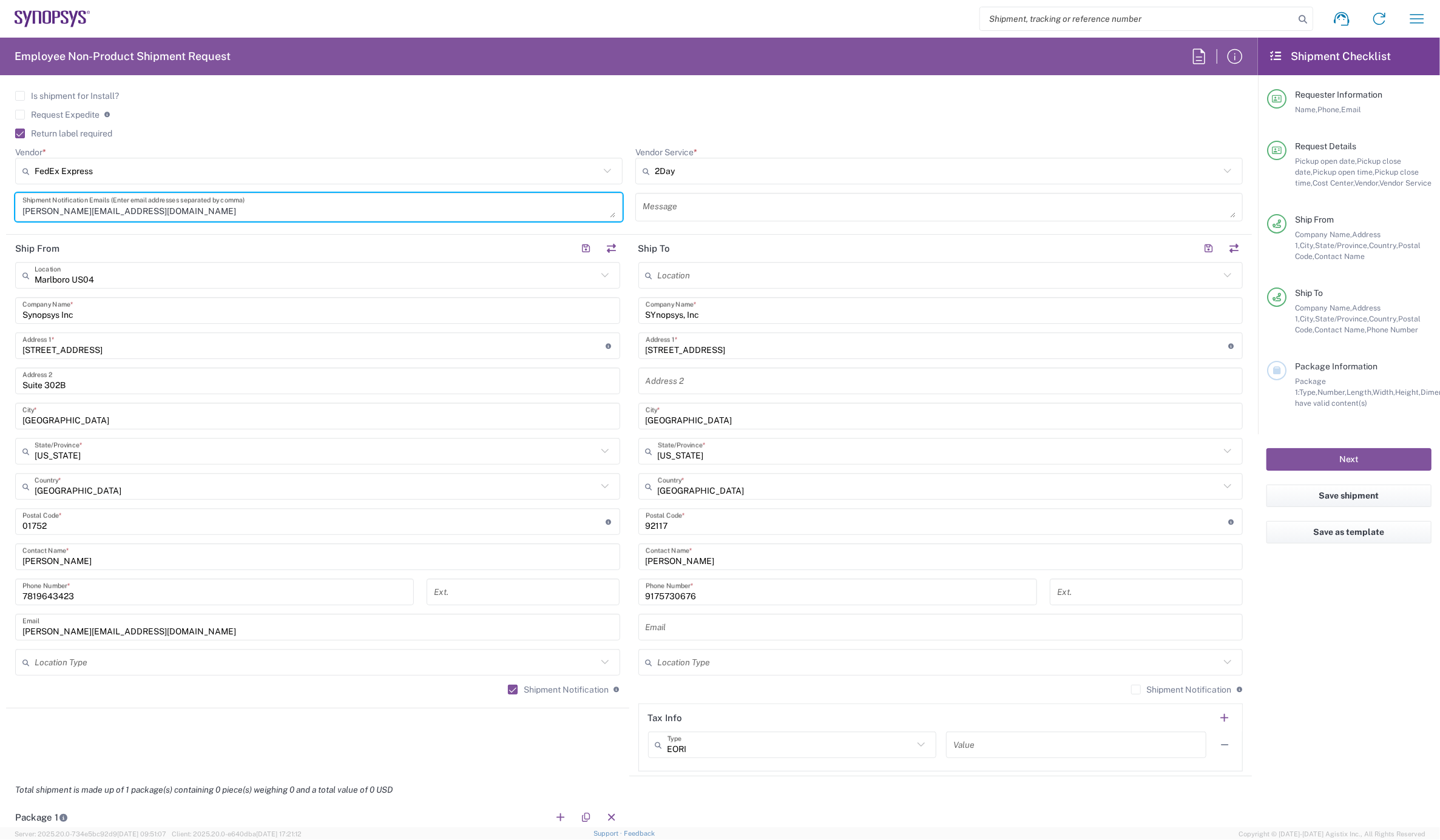
type textarea "[PERSON_NAME][EMAIL_ADDRESS][DOMAIN_NAME]"
click at [745, 622] on input "text" at bounding box center [941, 628] width 590 height 21
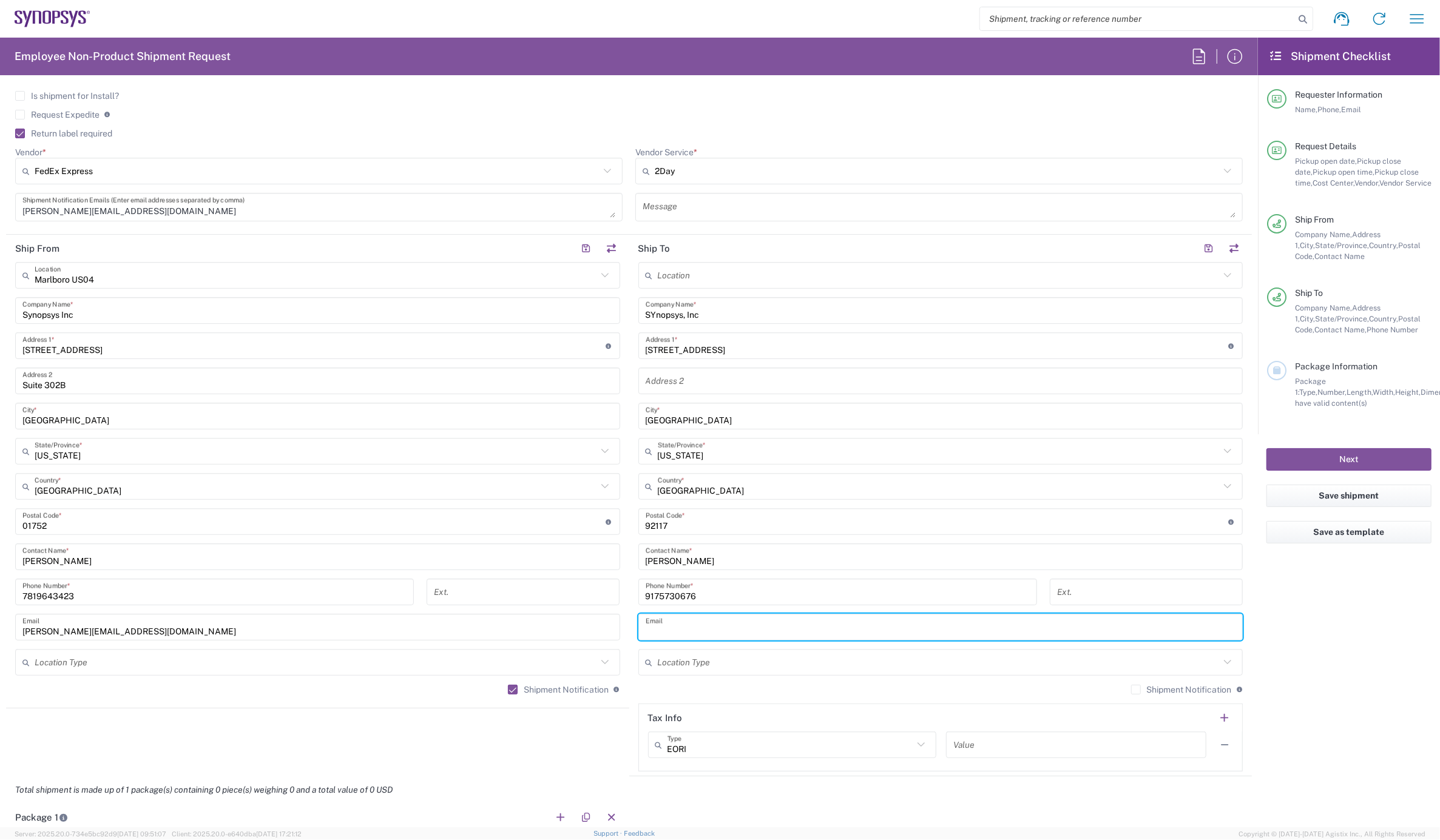
paste input "[PERSON_NAME][EMAIL_ADDRESS][DOMAIN_NAME]"
type input "[PERSON_NAME][EMAIL_ADDRESS][DOMAIN_NAME]"
click at [1131, 692] on label "Shipment Notification" at bounding box center [1181, 690] width 101 height 10
click at [1136, 690] on input "Shipment Notification" at bounding box center [1136, 690] width 0 height 0
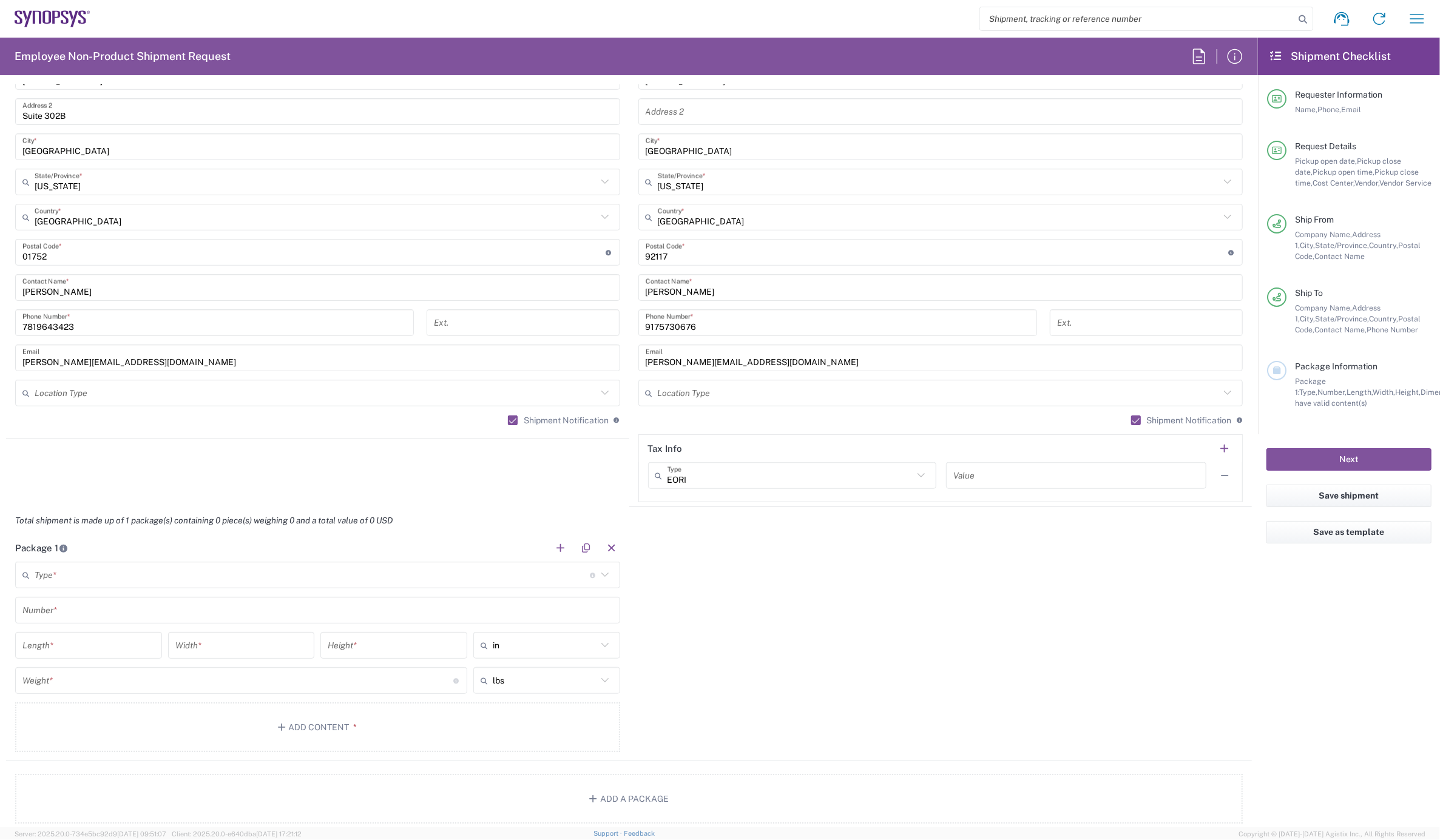
scroll to position [741, 0]
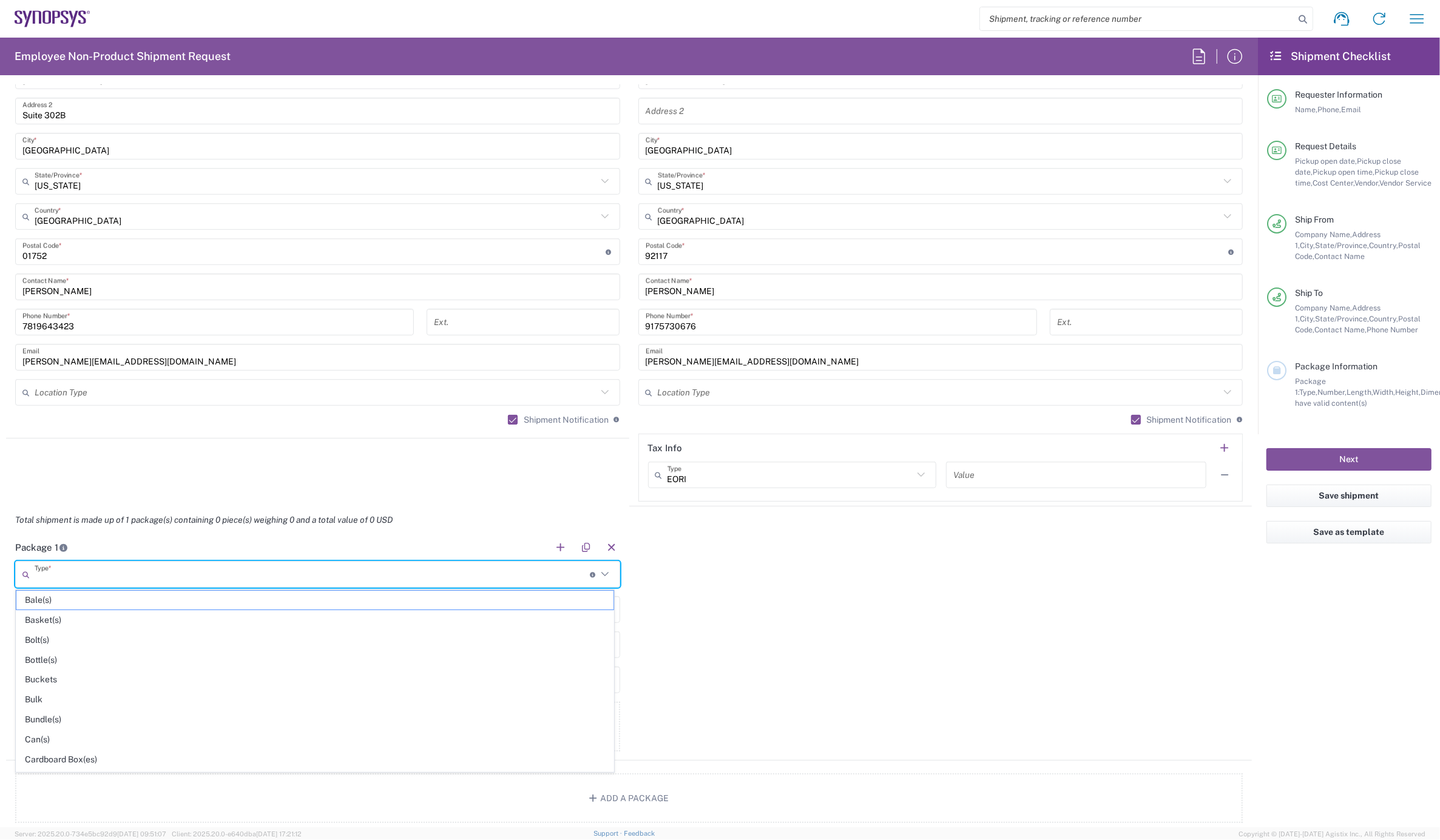
click at [62, 584] on input "text" at bounding box center [312, 575] width 555 height 21
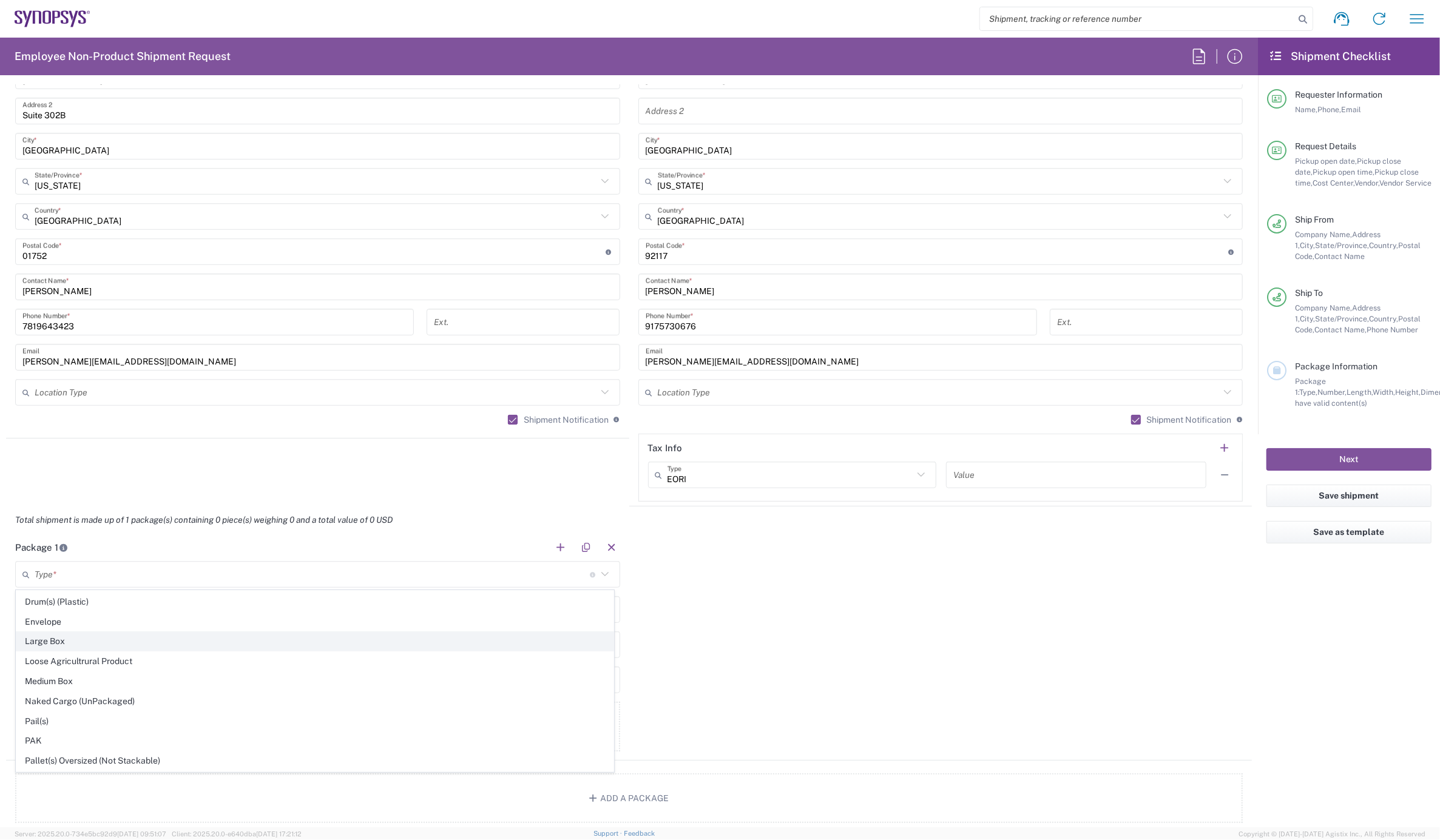
click at [67, 642] on span "Large Box" at bounding box center [315, 642] width 597 height 19
type input "Large Box"
type input "17.5"
type input "12.5"
type input "3"
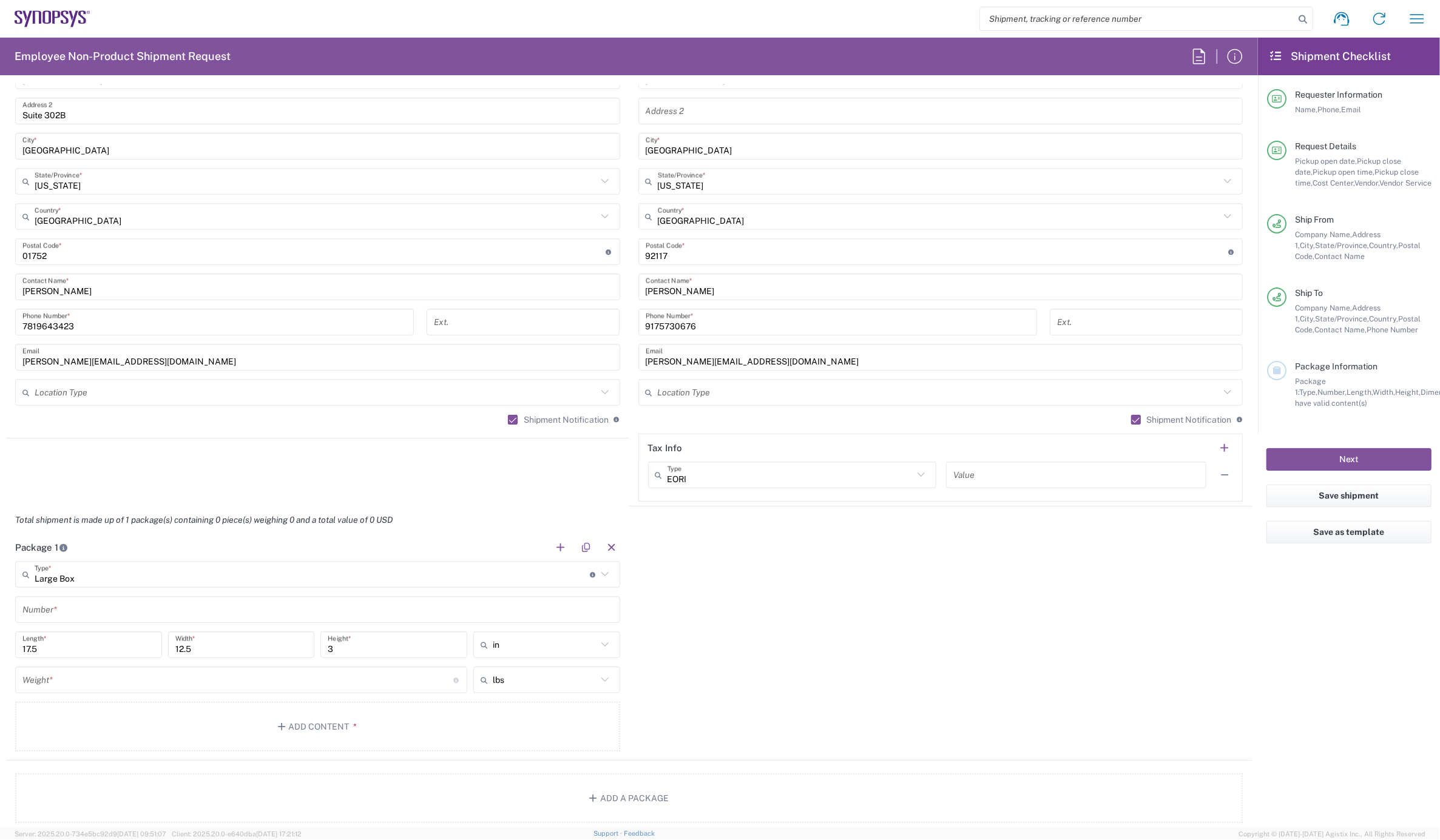
click at [61, 607] on input "text" at bounding box center [317, 610] width 590 height 21
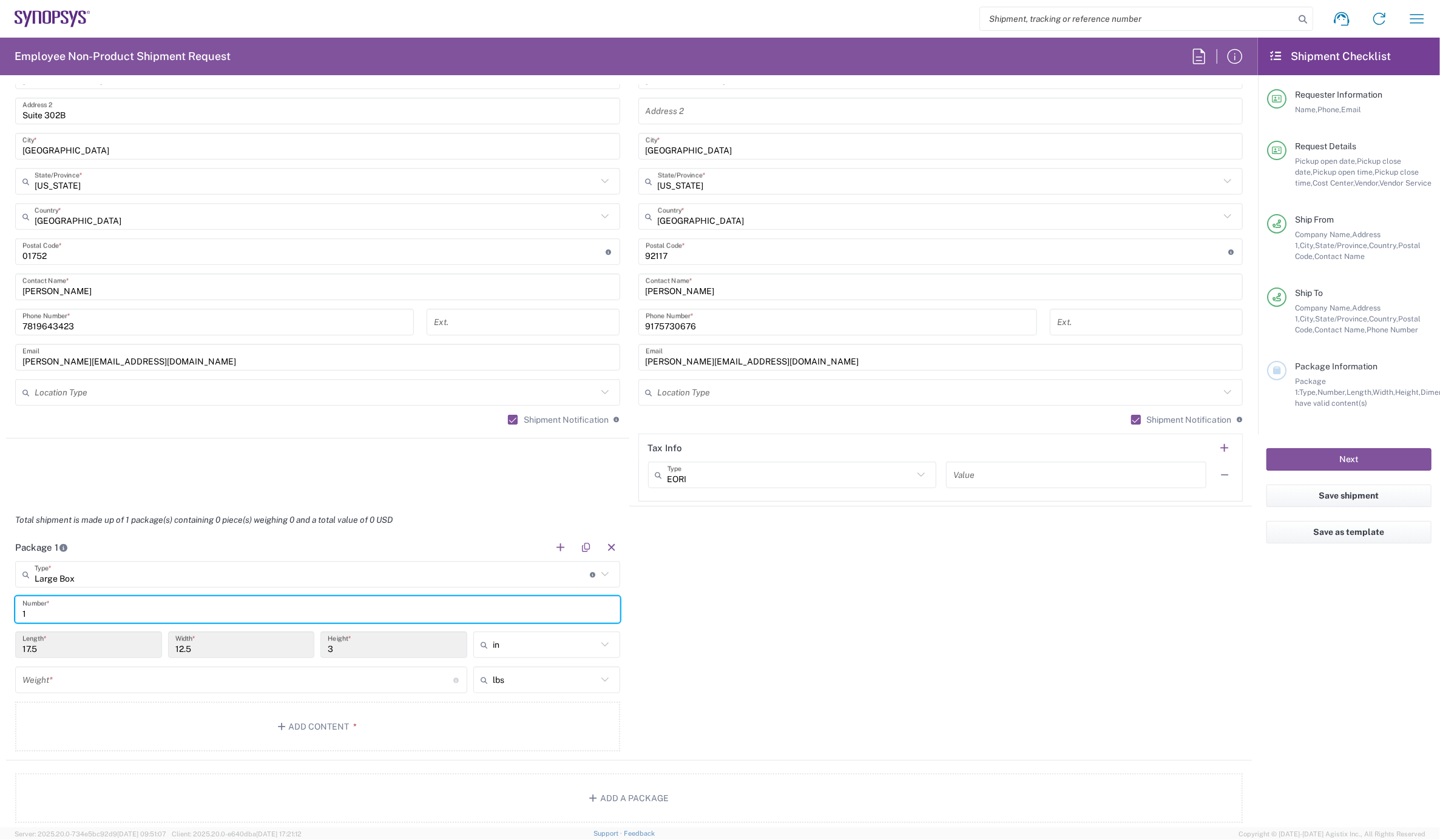
type input "1"
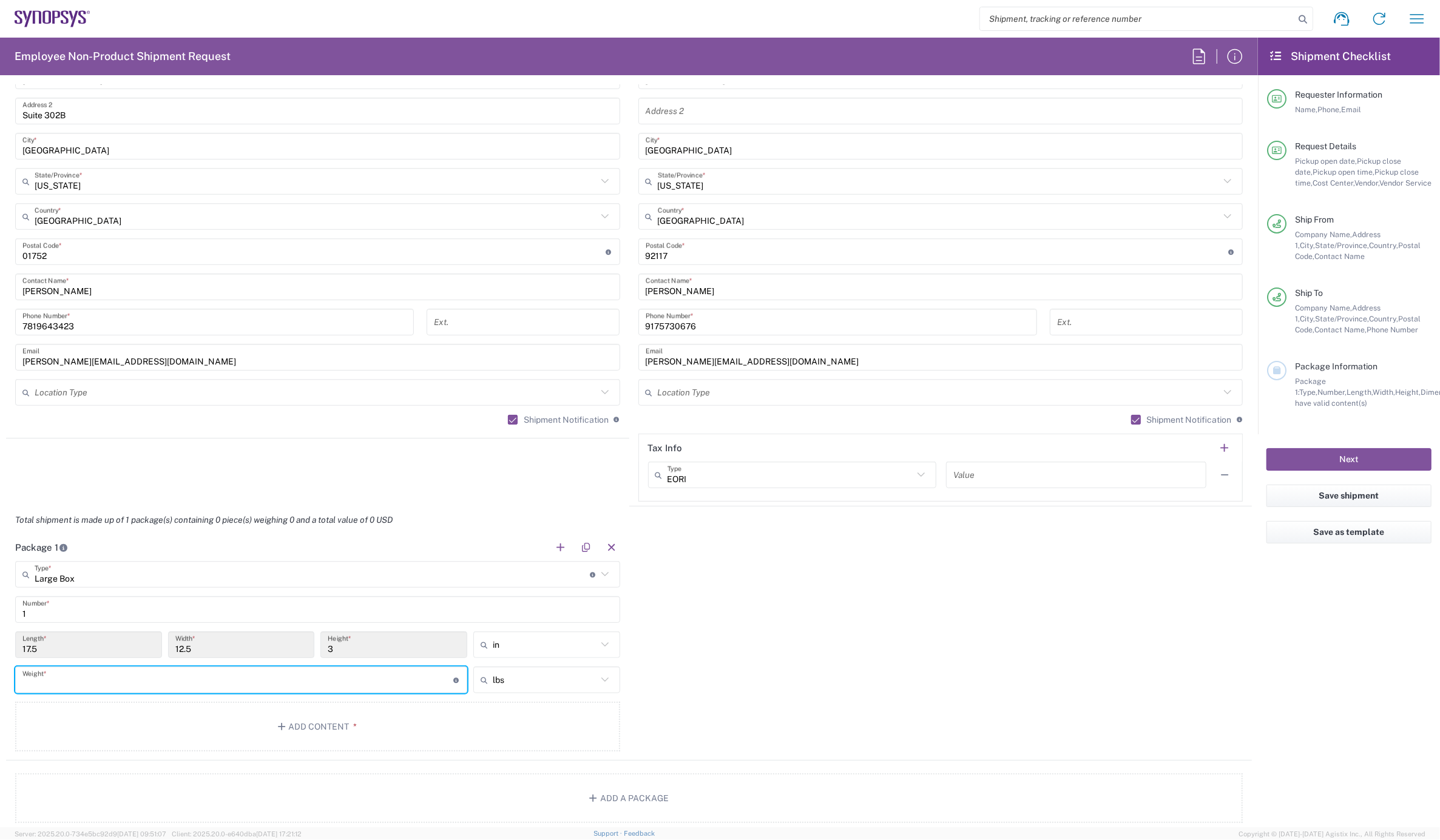
click at [44, 681] on input "number" at bounding box center [238, 680] width 431 height 21
type input "5"
click at [350, 726] on span "*" at bounding box center [353, 727] width 8 height 10
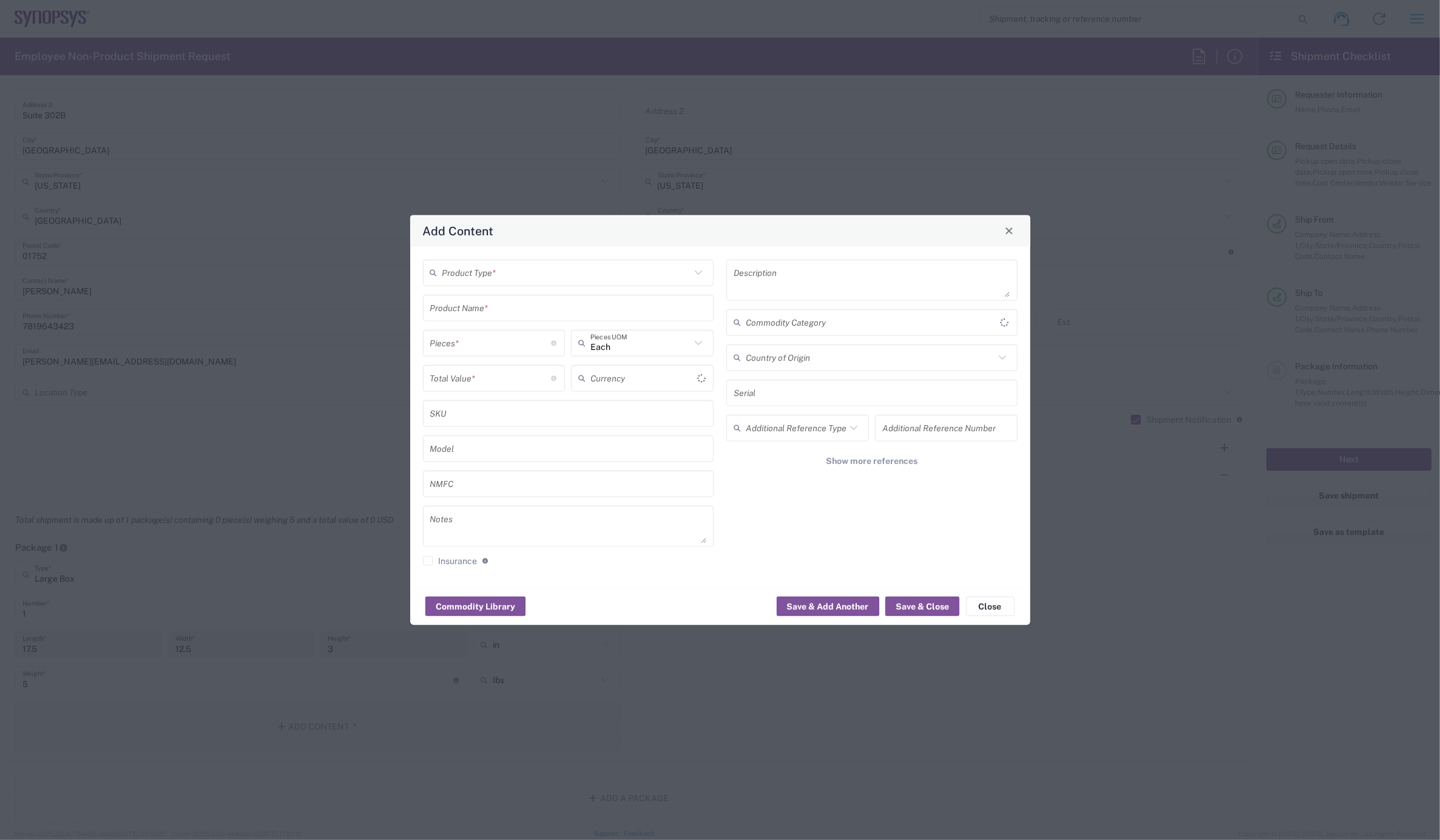
type input "US Dollar"
click at [511, 286] on div "Product Type * Product Name * Pieces * Number of pieces inside all the packages…" at bounding box center [568, 417] width 304 height 316
click at [509, 269] on input "text" at bounding box center [567, 273] width 249 height 21
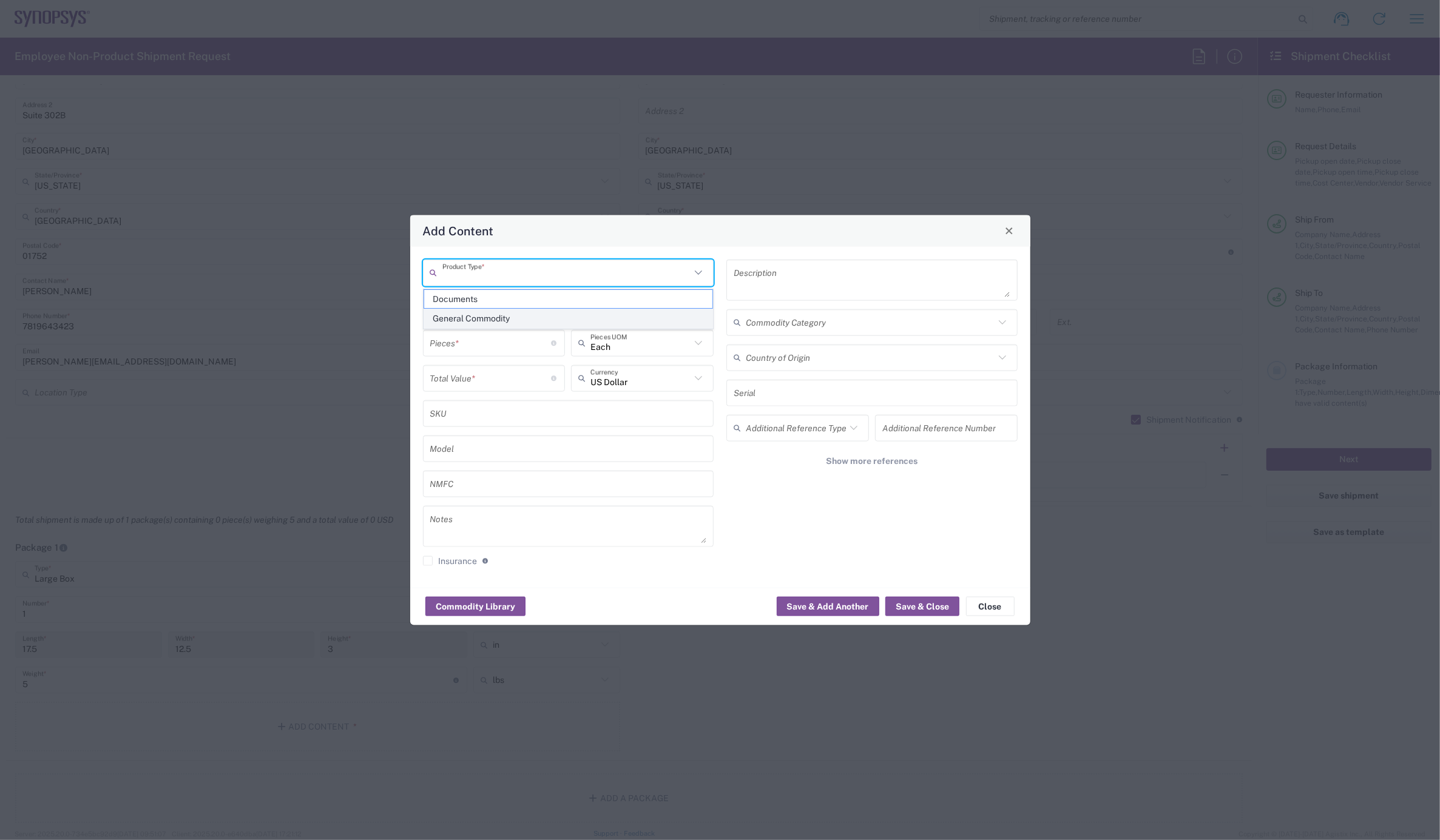
click at [494, 312] on span "General Commodity" at bounding box center [568, 319] width 288 height 19
type input "General Commodity"
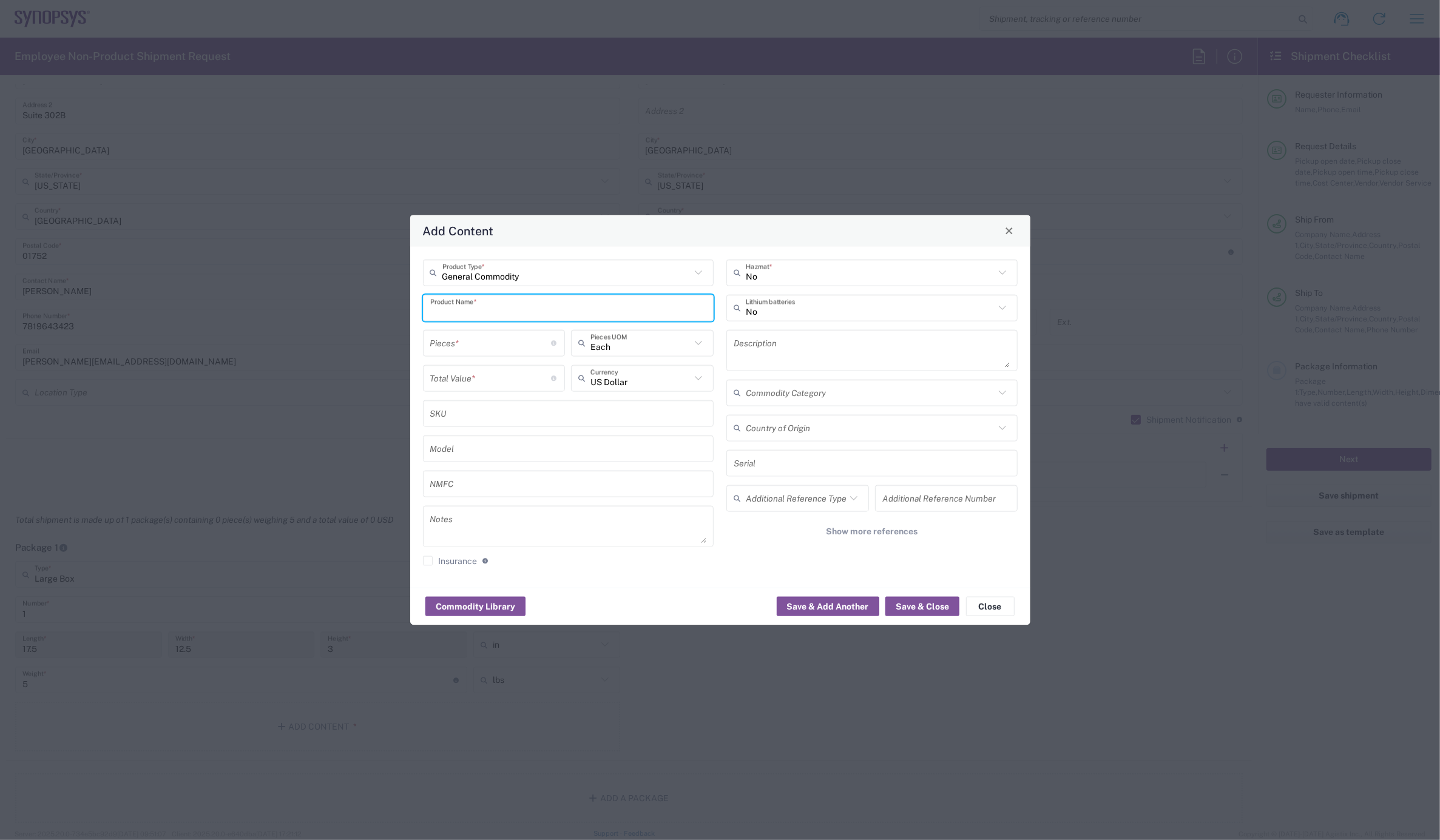
click at [494, 304] on input "text" at bounding box center [569, 308] width 277 height 21
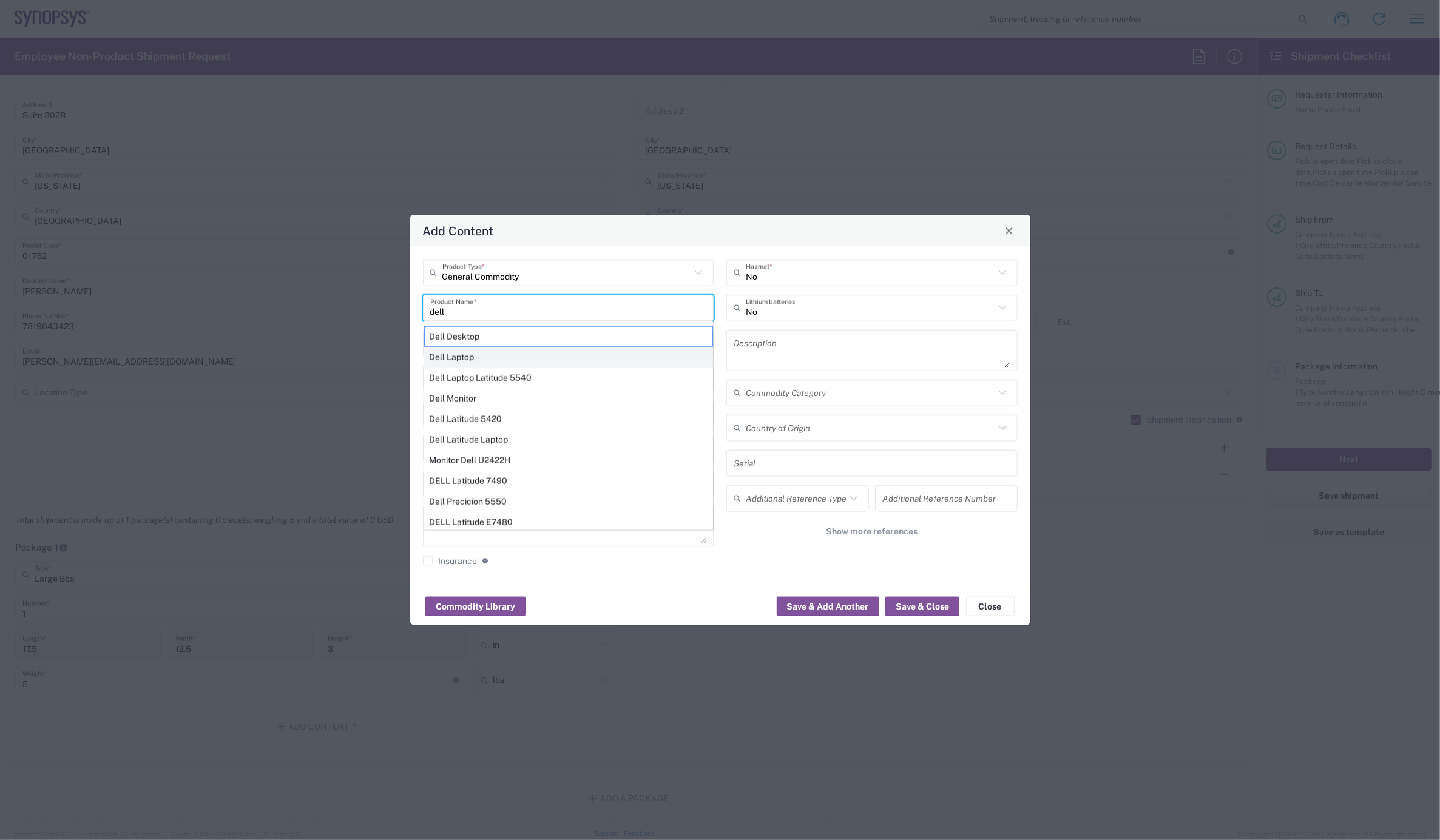
click at [466, 353] on div "Dell Laptop" at bounding box center [568, 357] width 289 height 21
type input "Dell Laptop"
type textarea "Dell Laptop"
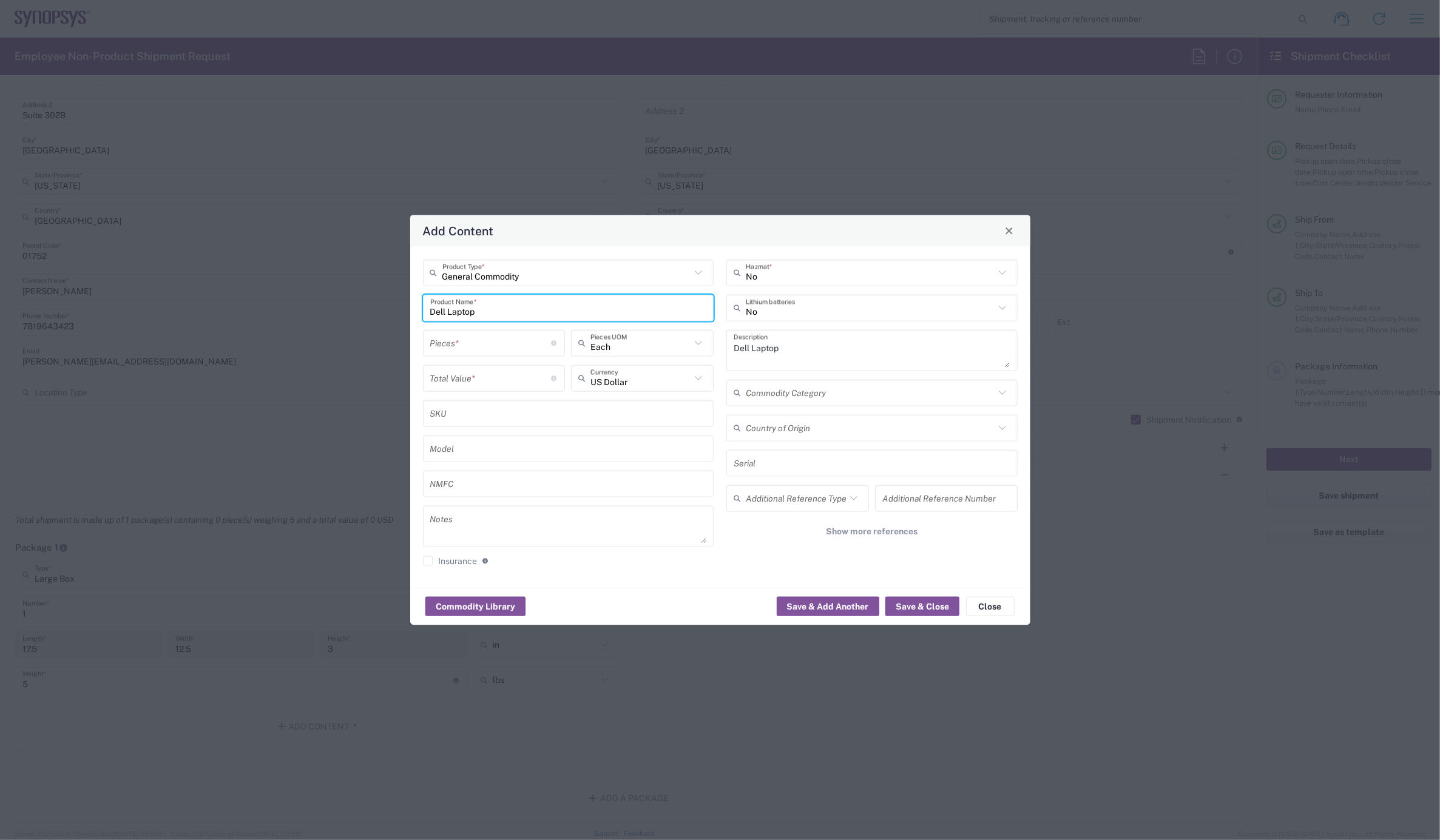
click at [459, 342] on input "number" at bounding box center [491, 343] width 121 height 21
type input "1"
click at [459, 385] on input "number" at bounding box center [491, 378] width 121 height 21
type input "950"
click at [926, 607] on button "Save & Close" at bounding box center [922, 607] width 74 height 19
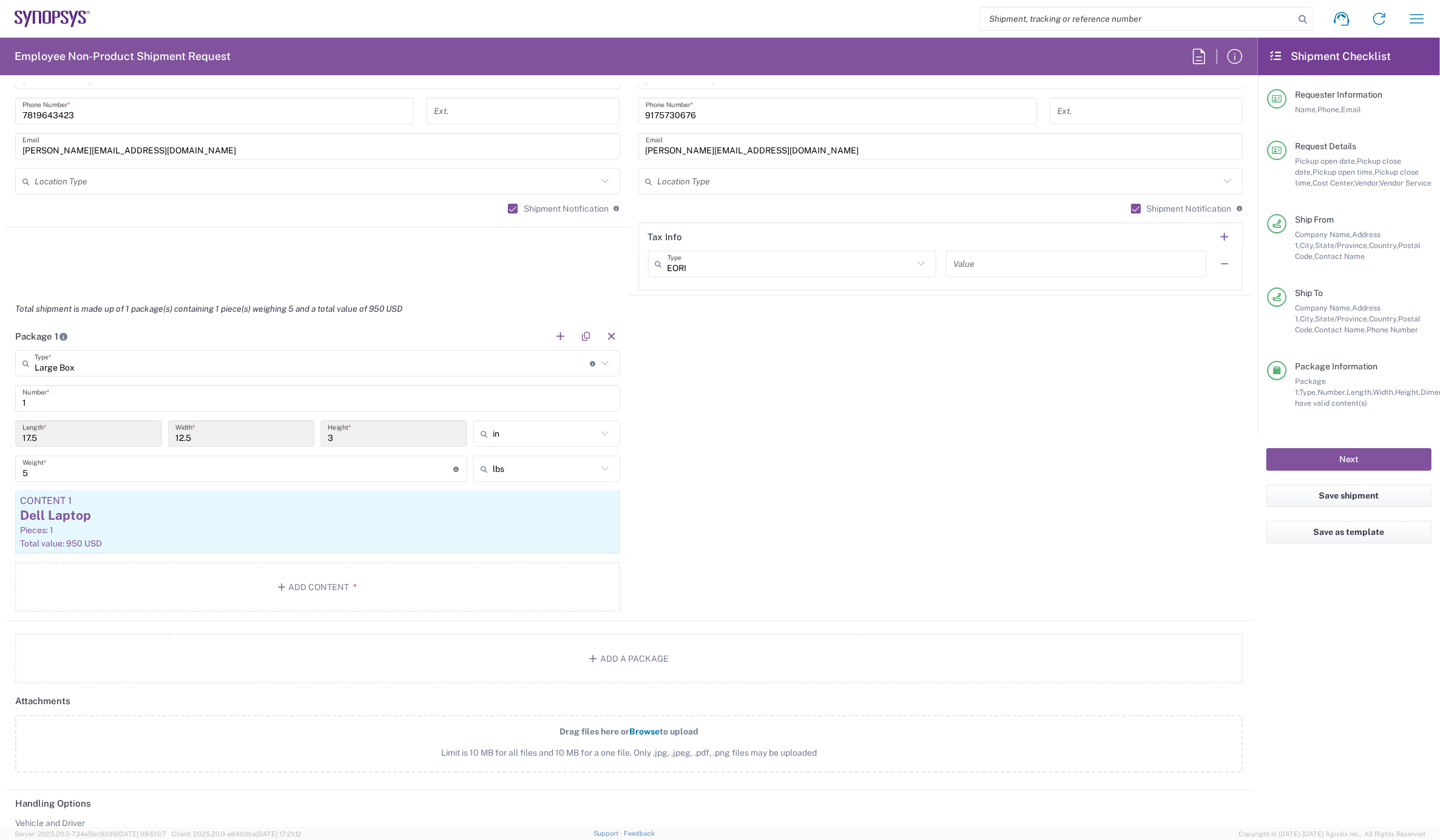
scroll to position [1213, 0]
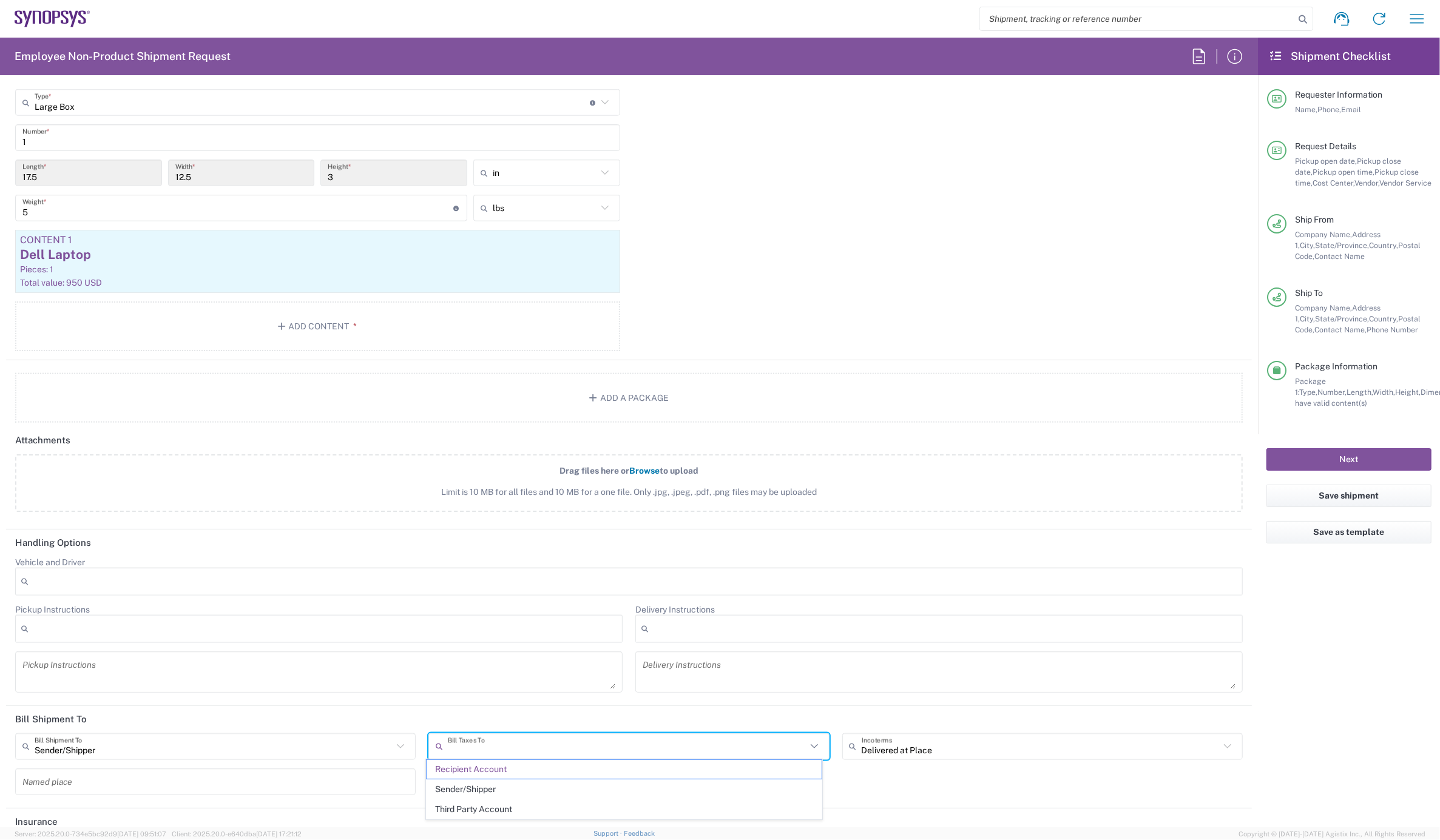
click at [505, 740] on input "text" at bounding box center [627, 747] width 358 height 21
click at [512, 756] on span "Sender/Shipper" at bounding box center [625, 790] width 395 height 19
type input "Sender/Shipper"
click at [1296, 463] on button "Next" at bounding box center [1349, 459] width 165 height 22
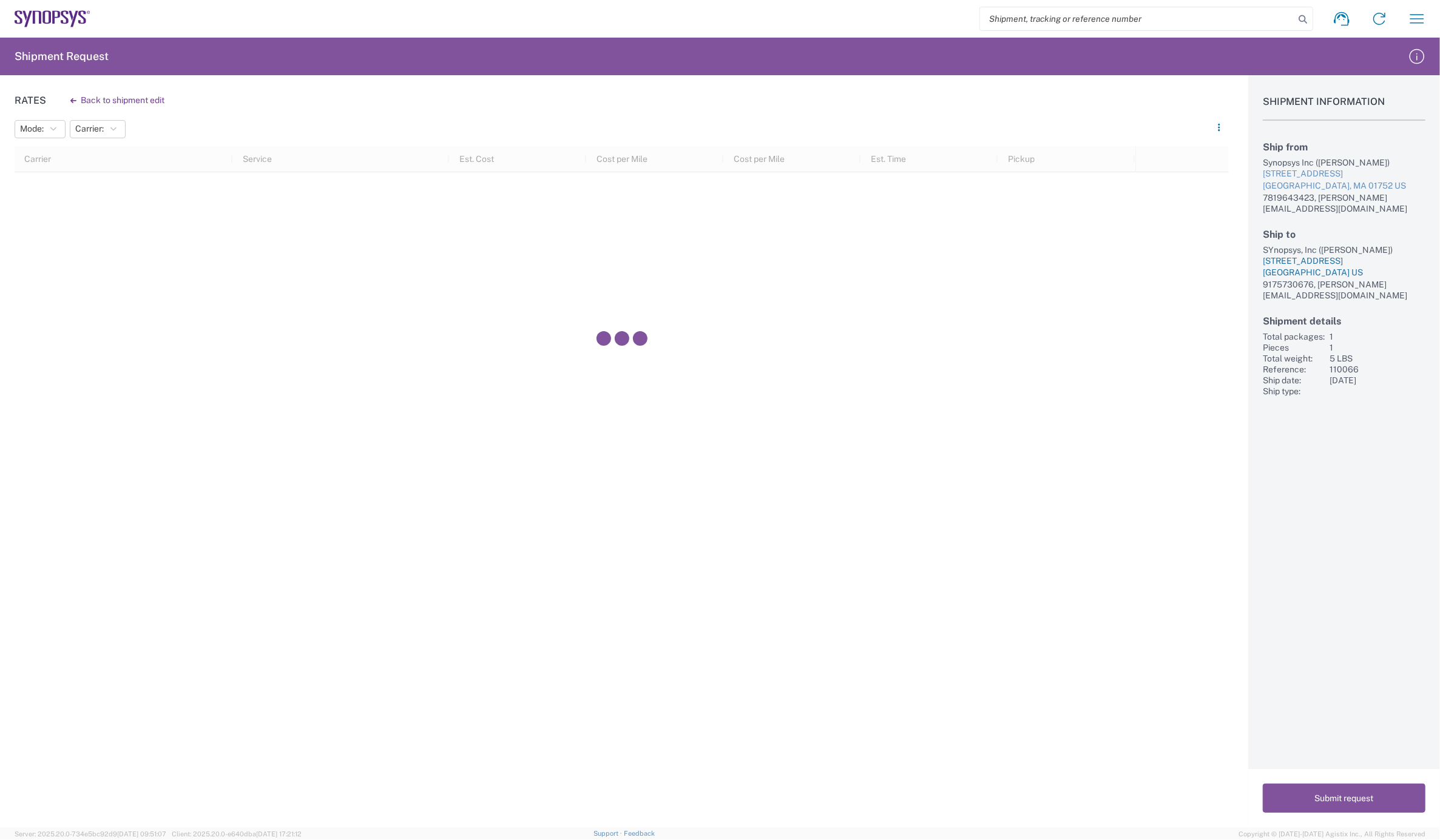
drag, startPoint x: 1266, startPoint y: 234, endPoint x: 1367, endPoint y: 259, distance: 104.0
click at [1296, 259] on div "Shipment Information Ship from Synopsys Inc ([PERSON_NAME]) [STREET_ADDRESS] US…" at bounding box center [1345, 236] width 192 height 322
copy div "SYnopsys, Inc ([PERSON_NAME]) [STREET_ADDRESS]"
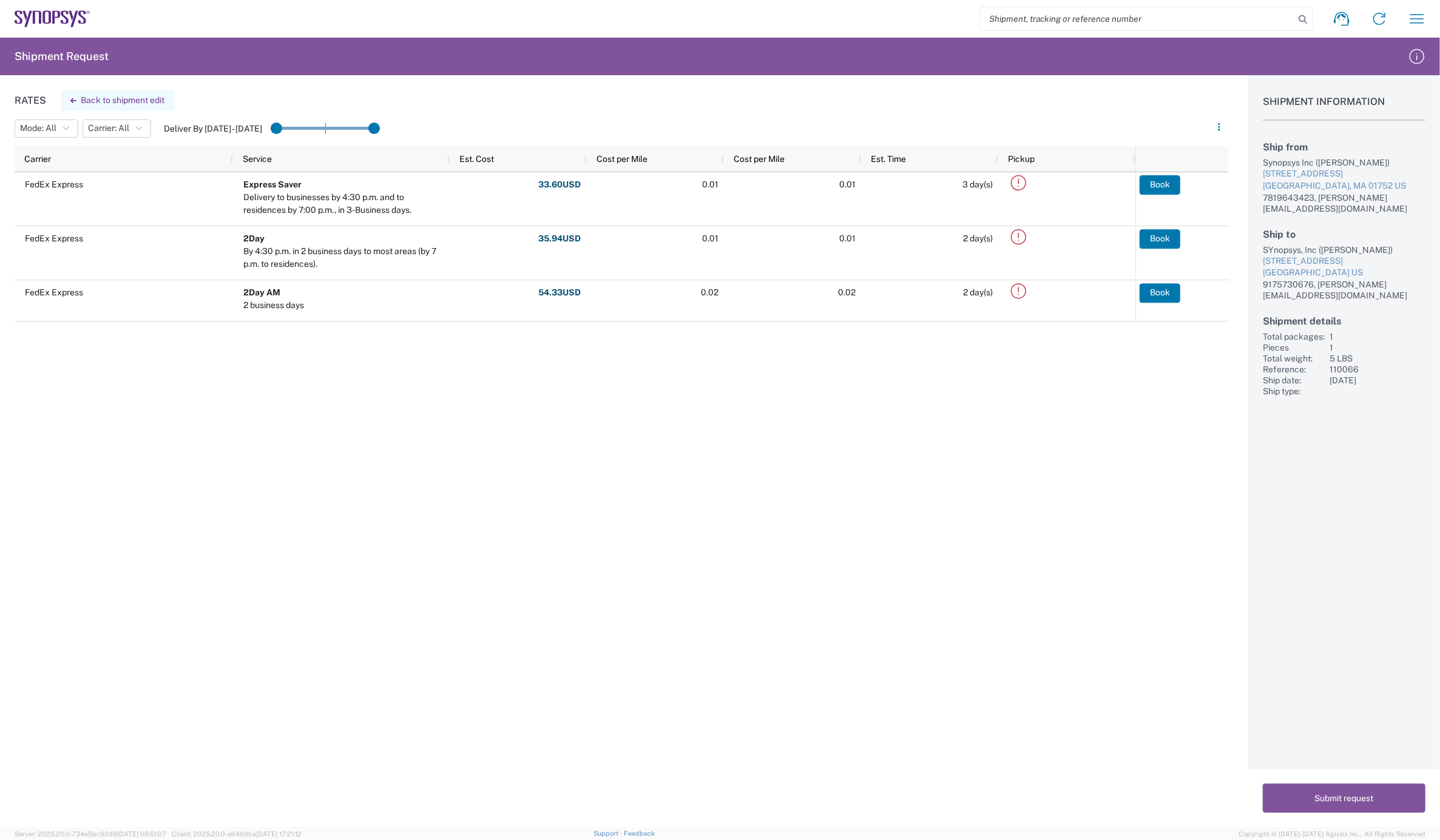
click at [125, 96] on button "Back to shipment edit" at bounding box center [117, 100] width 113 height 21
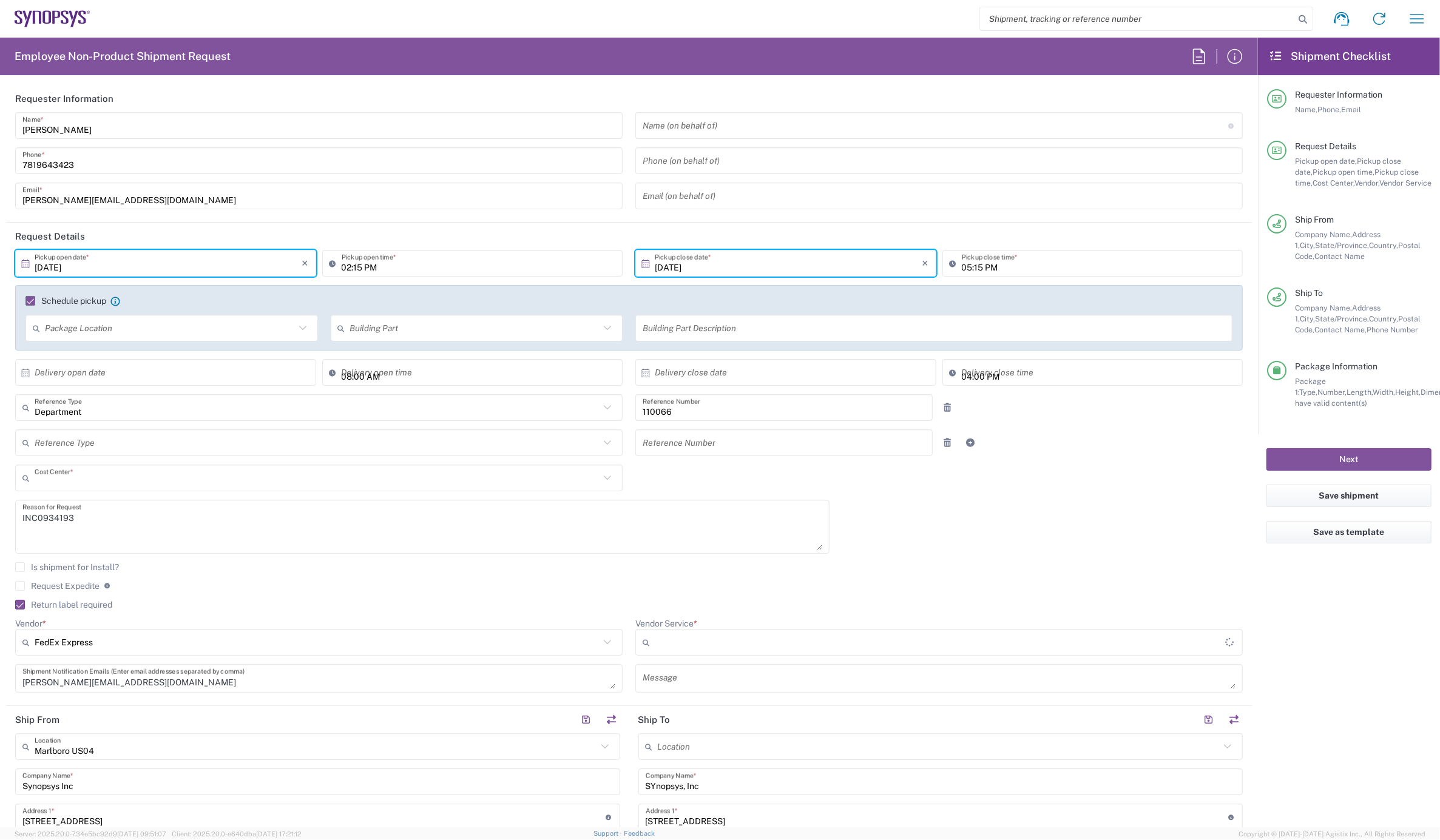
type input "US01, CIO, IT, ESS2 110066"
type input "Large Box"
type input "2Day"
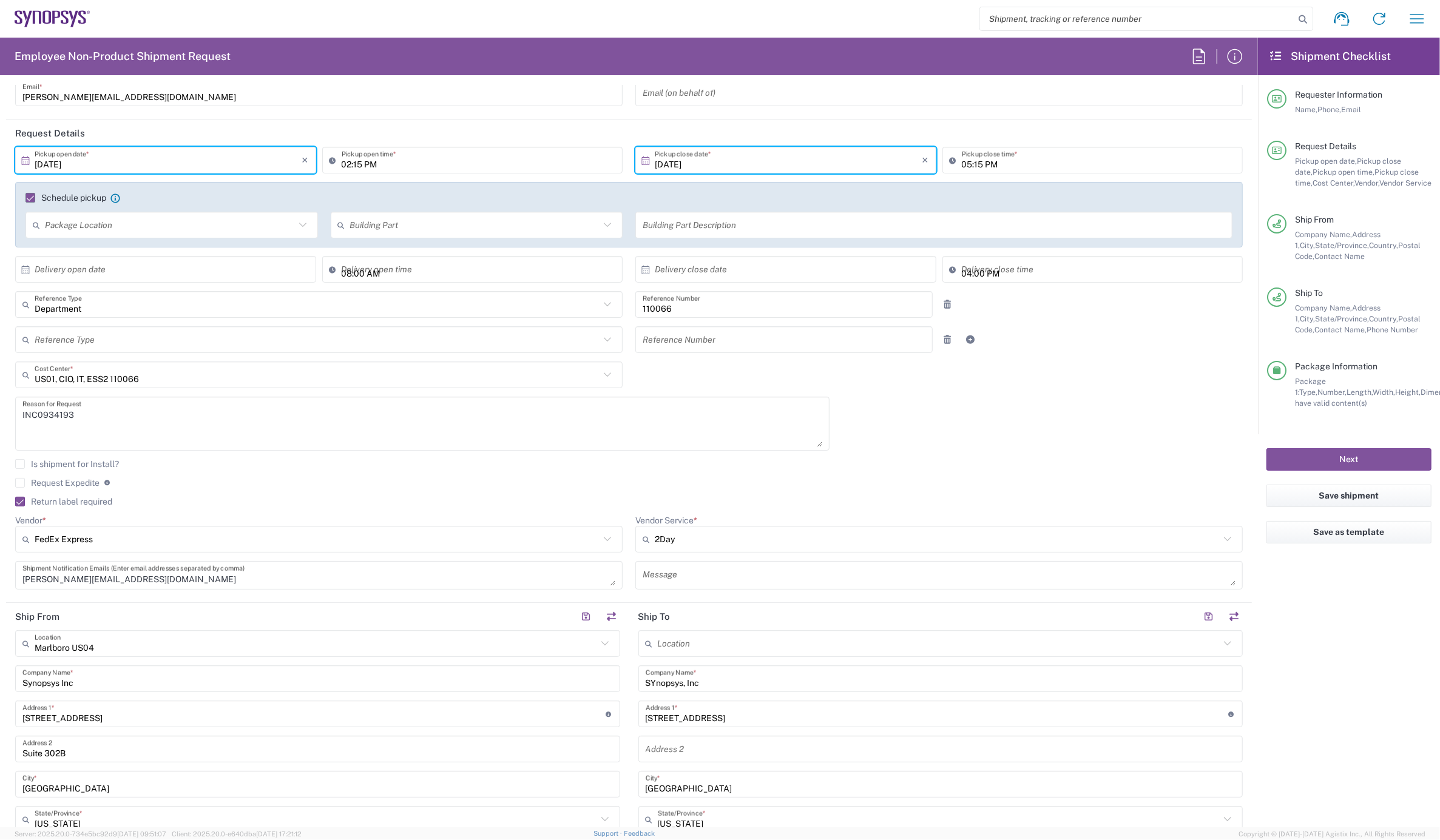
scroll to position [135, 0]
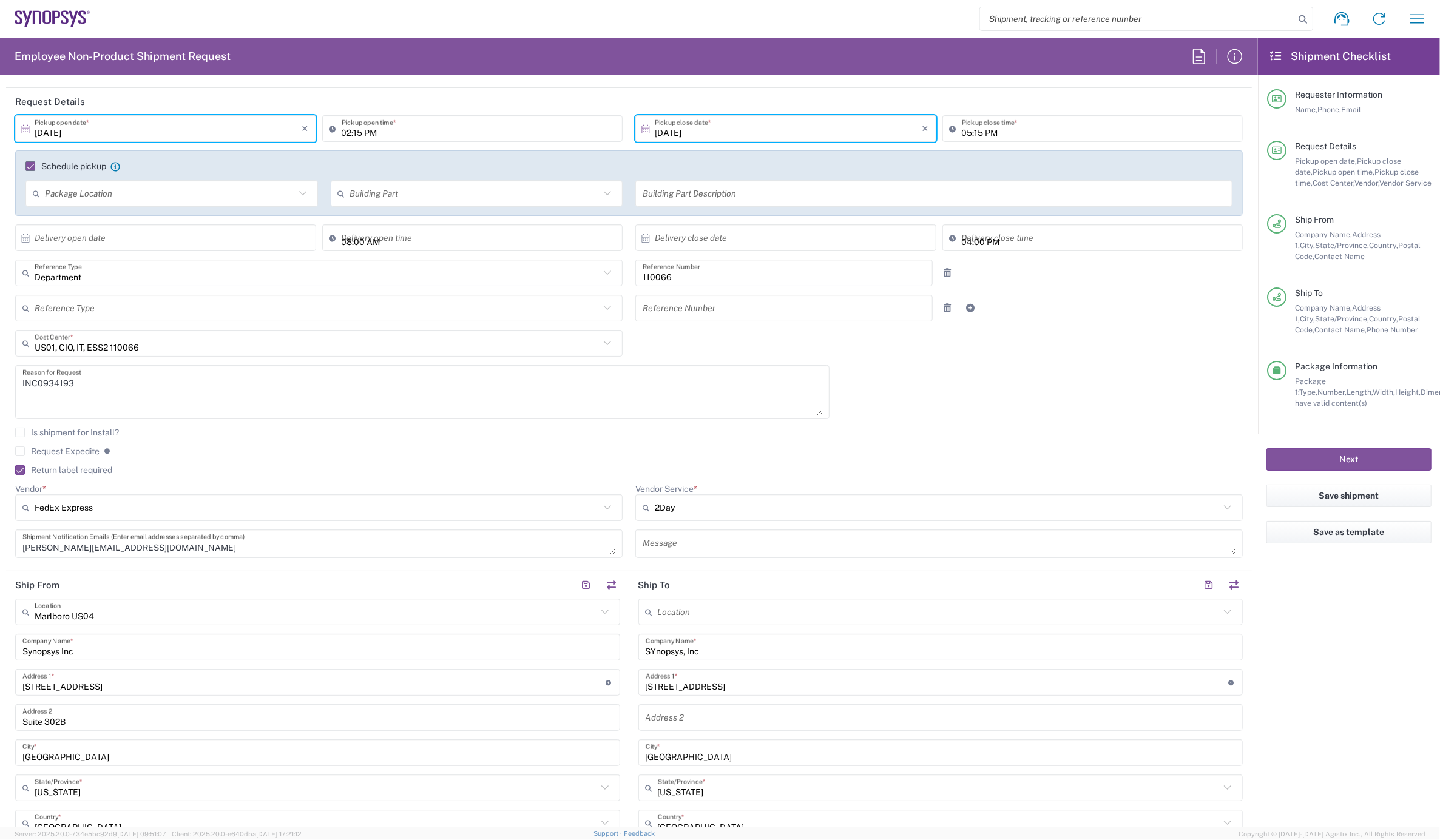
click at [648, 651] on input "SYnopsys, Inc" at bounding box center [941, 648] width 590 height 21
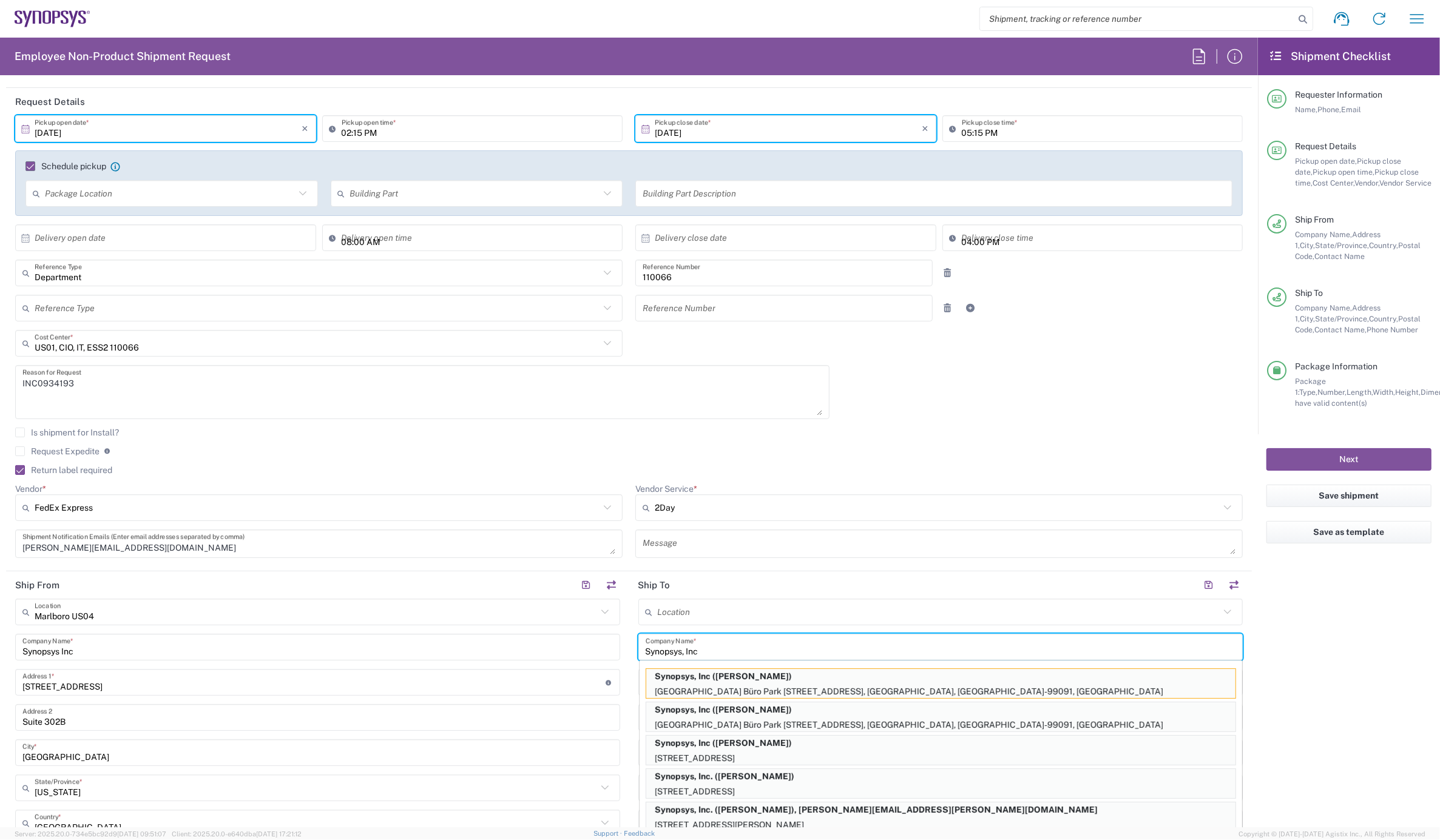
type input "Synopsys, Inc"
click at [839, 447] on agx-checkbox-control "Request Expedite If expedite is checked you will be unable to rate and book thi…" at bounding box center [629, 451] width 1228 height 11
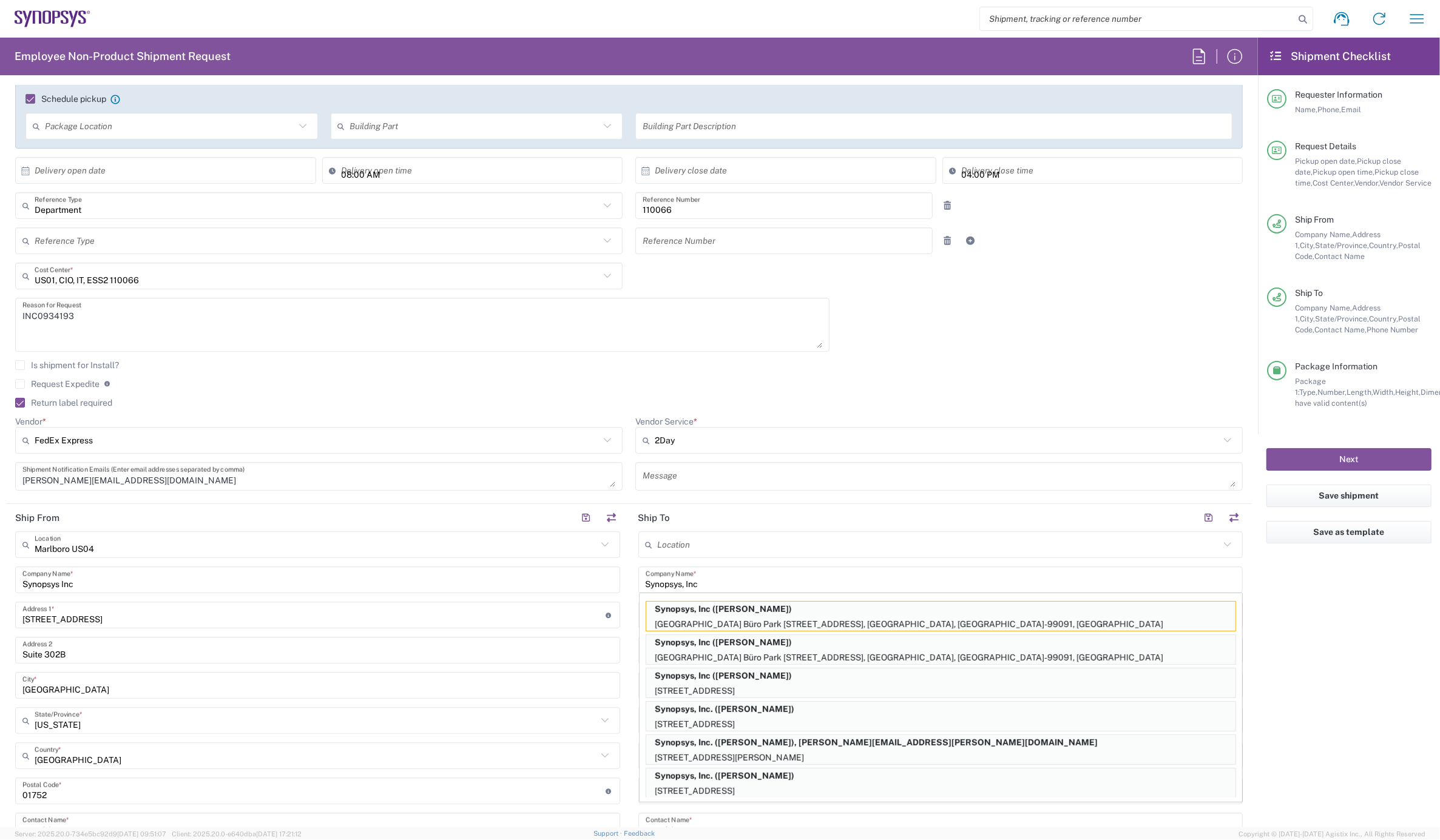
click at [864, 375] on div "Is shipment for Install?" at bounding box center [629, 369] width 1228 height 18
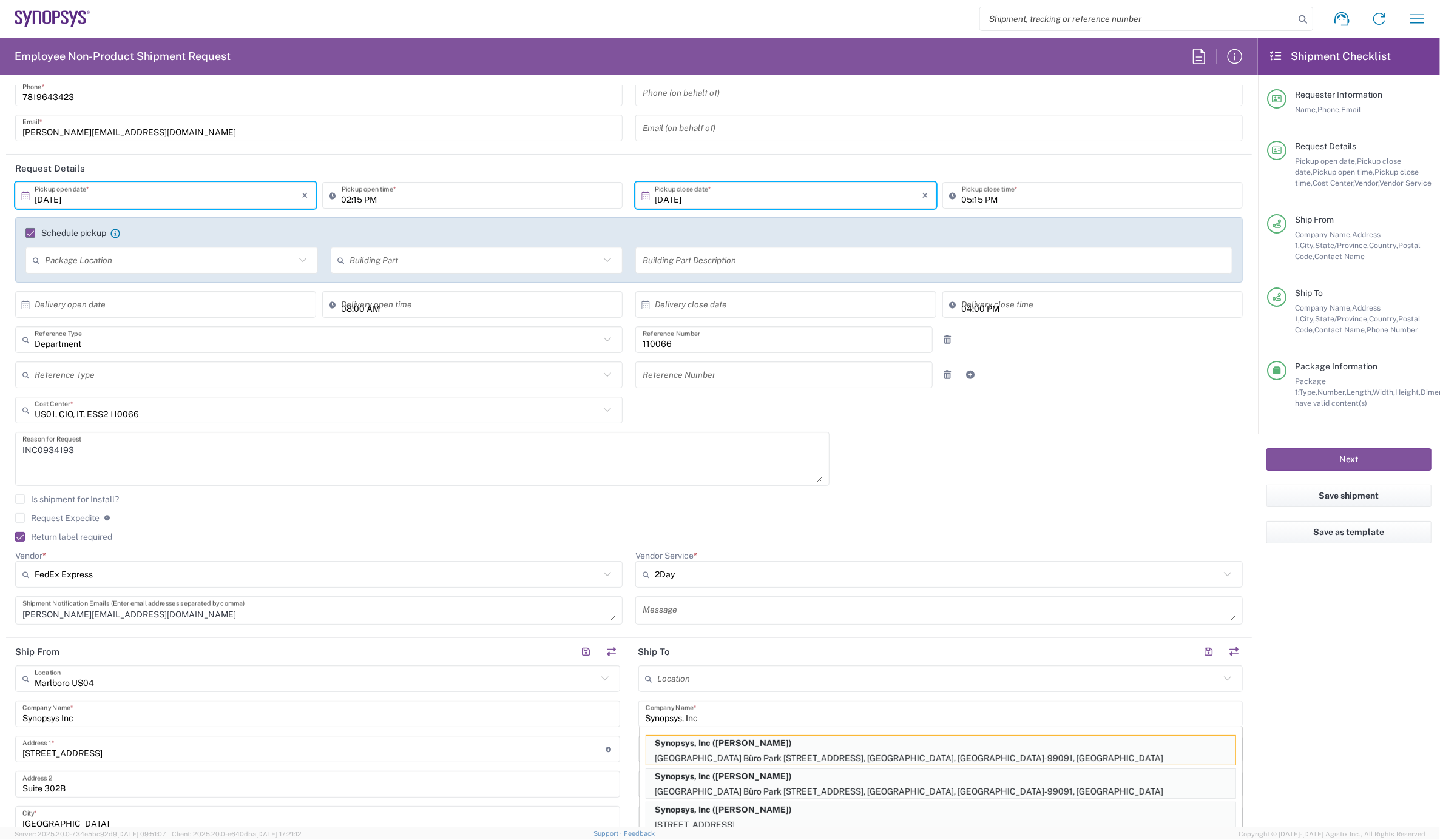
scroll to position [67, 0]
click at [355, 198] on input "02:15 PM" at bounding box center [479, 196] width 274 height 21
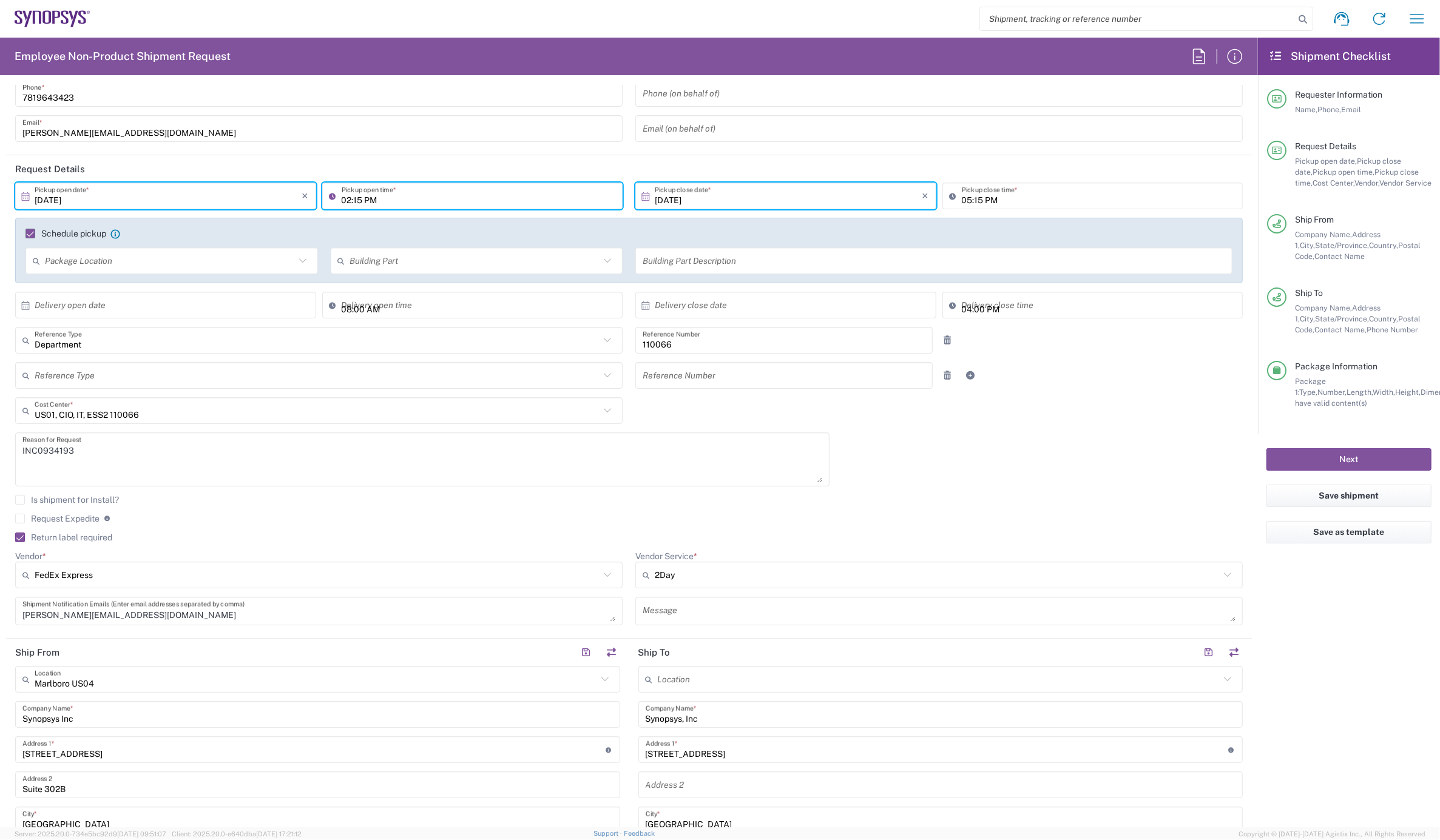
click at [358, 194] on input "02:15 PM" at bounding box center [479, 196] width 274 height 21
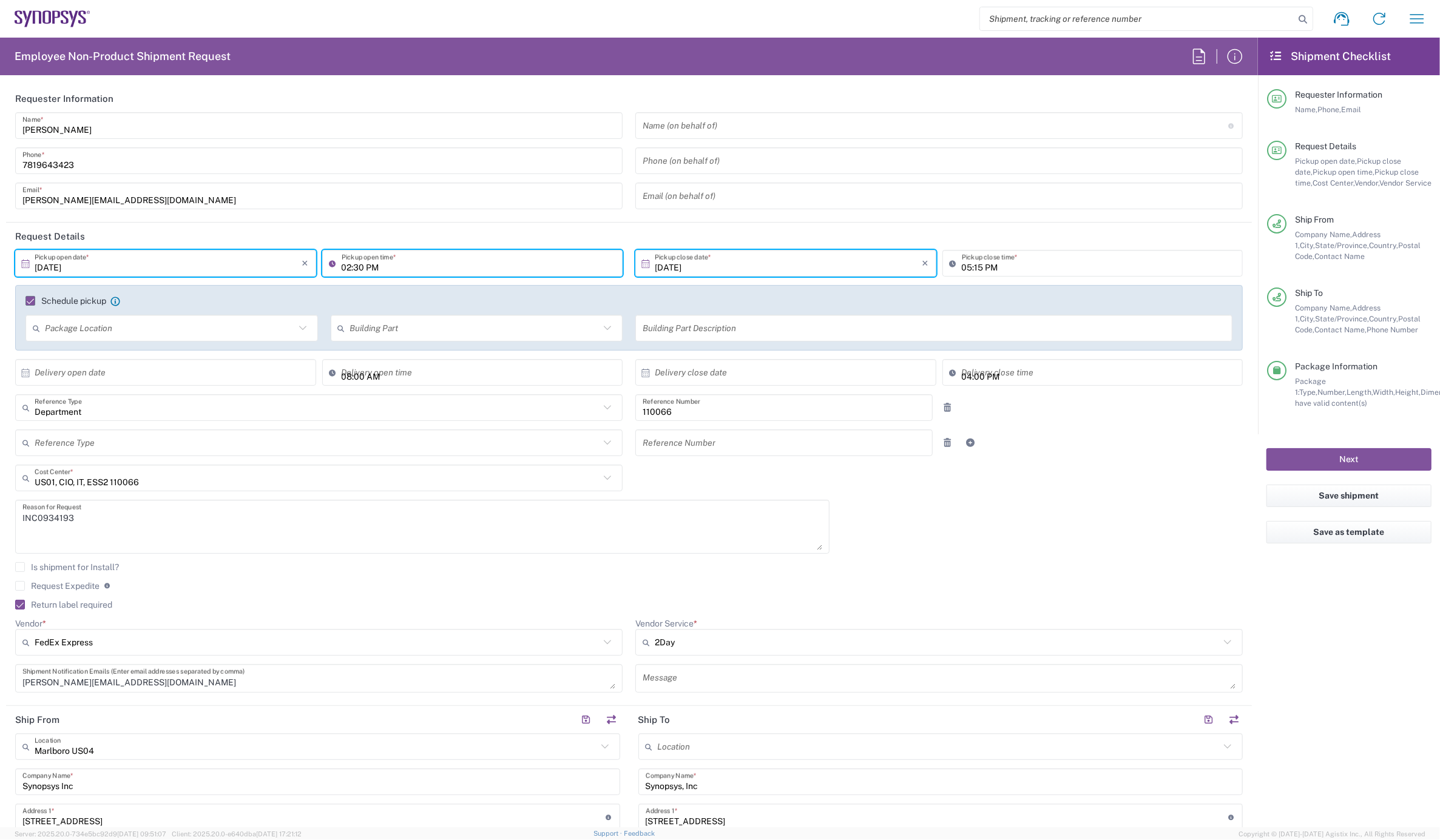
type input "02:30 PM"
click at [975, 264] on input "05:15 PM" at bounding box center [1099, 264] width 274 height 21
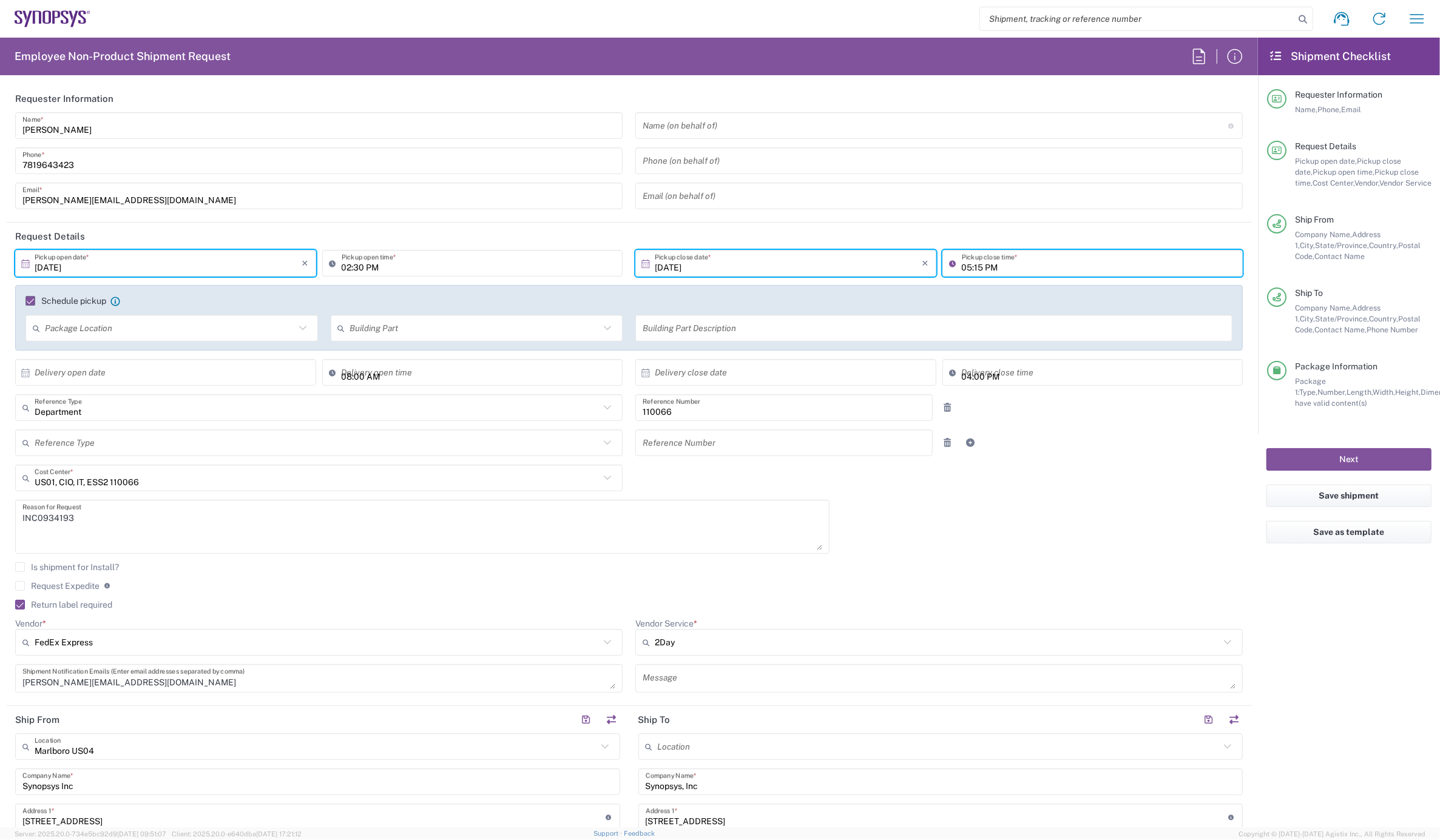
click at [972, 265] on input "05:15 PM" at bounding box center [1099, 264] width 274 height 21
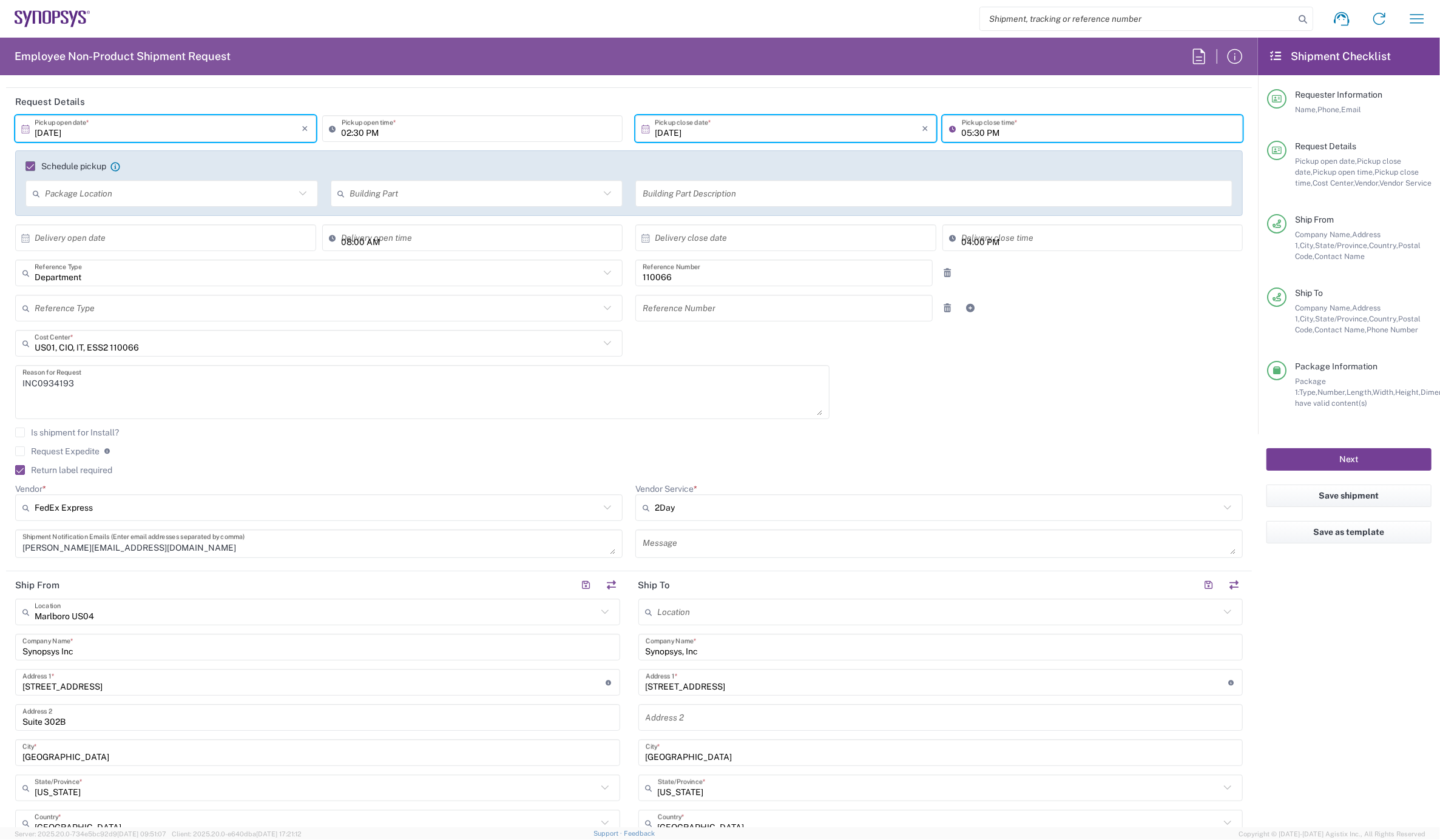
type input "05:30 PM"
click at [1296, 458] on button "Next" at bounding box center [1349, 459] width 165 height 22
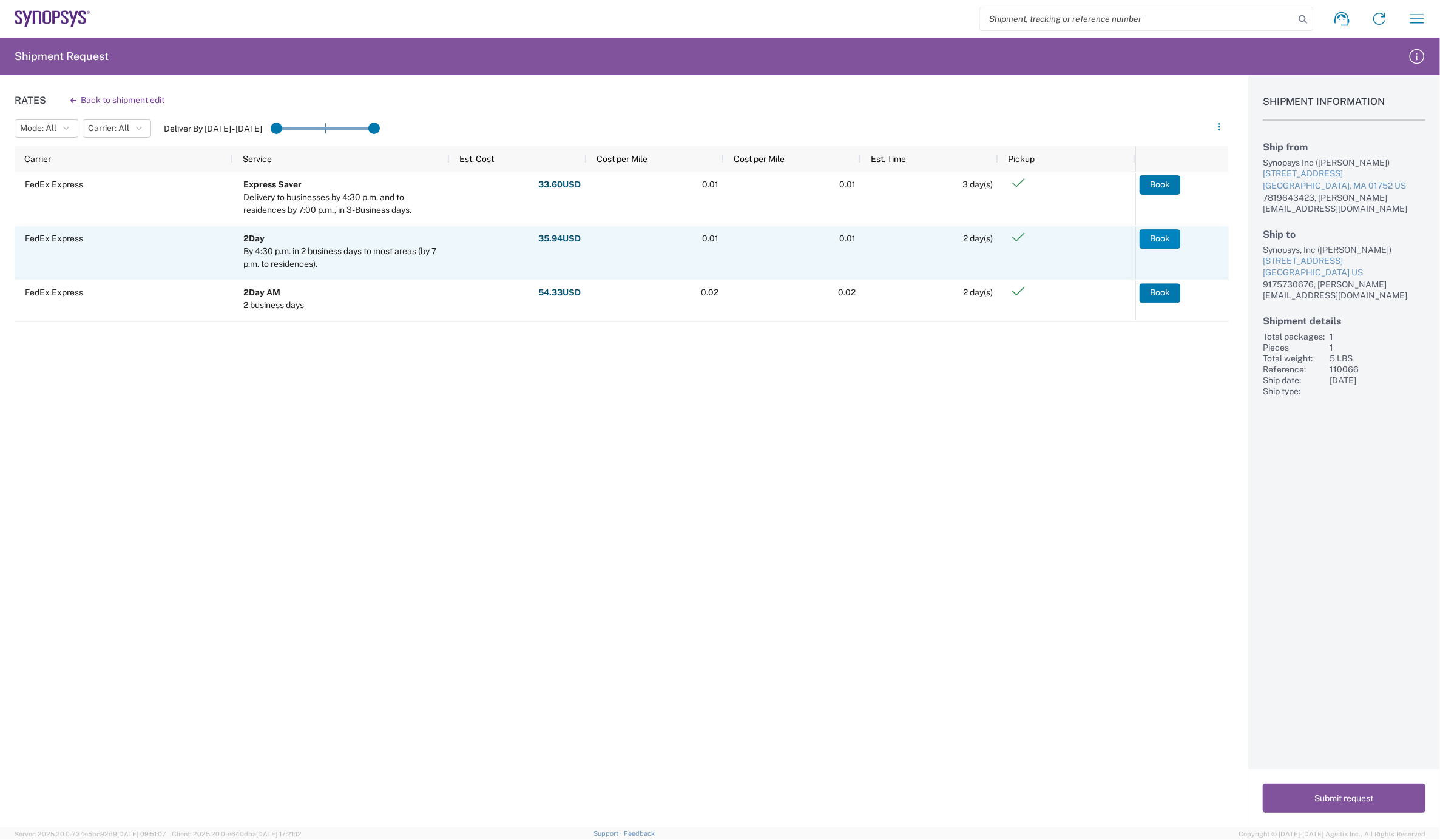
click at [1150, 240] on button "Book" at bounding box center [1160, 238] width 41 height 19
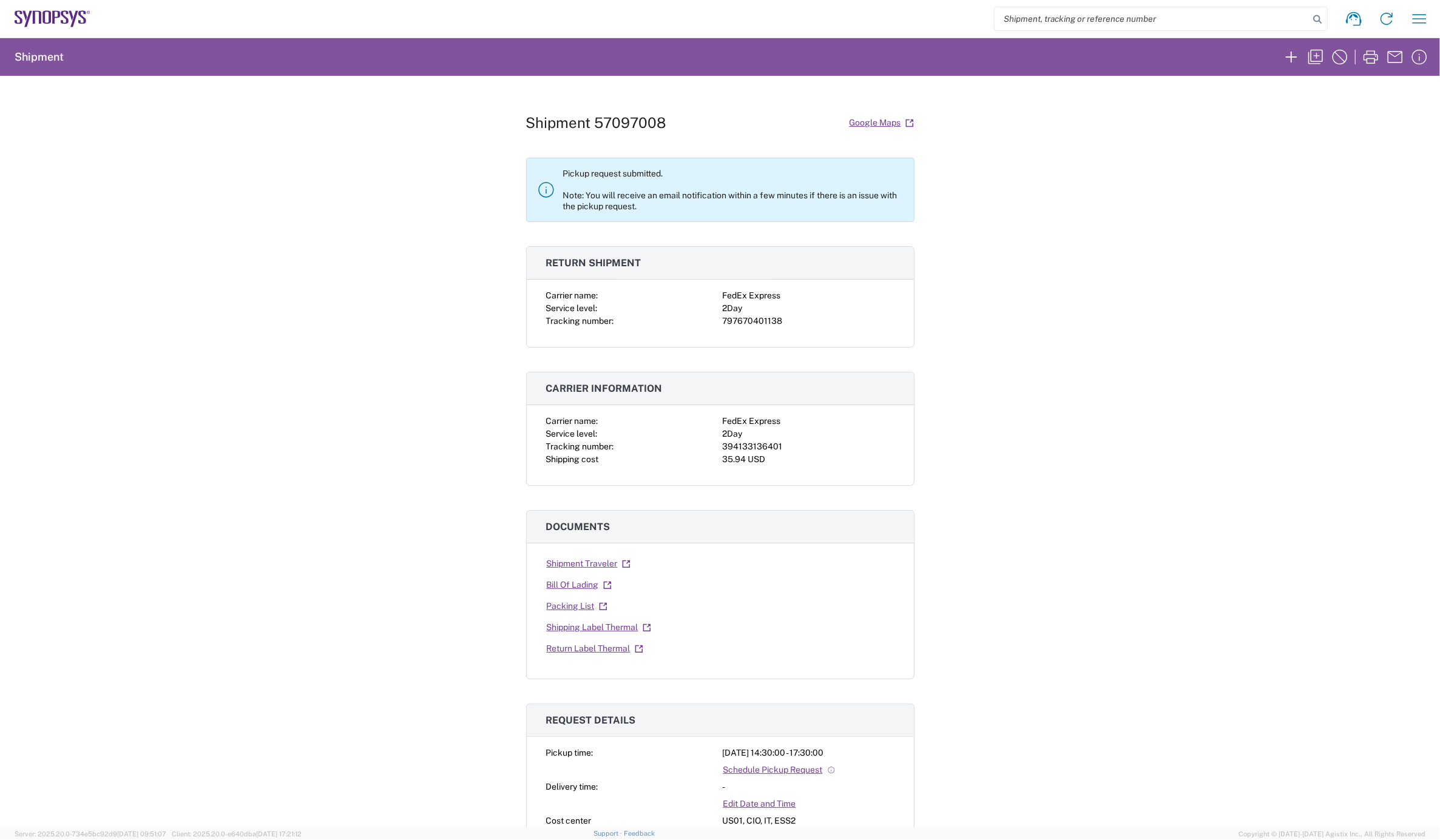
click at [741, 445] on div "394133136401" at bounding box center [809, 447] width 172 height 13
copy div "394133136401"
click at [739, 322] on div "797670401138" at bounding box center [809, 322] width 172 height 13
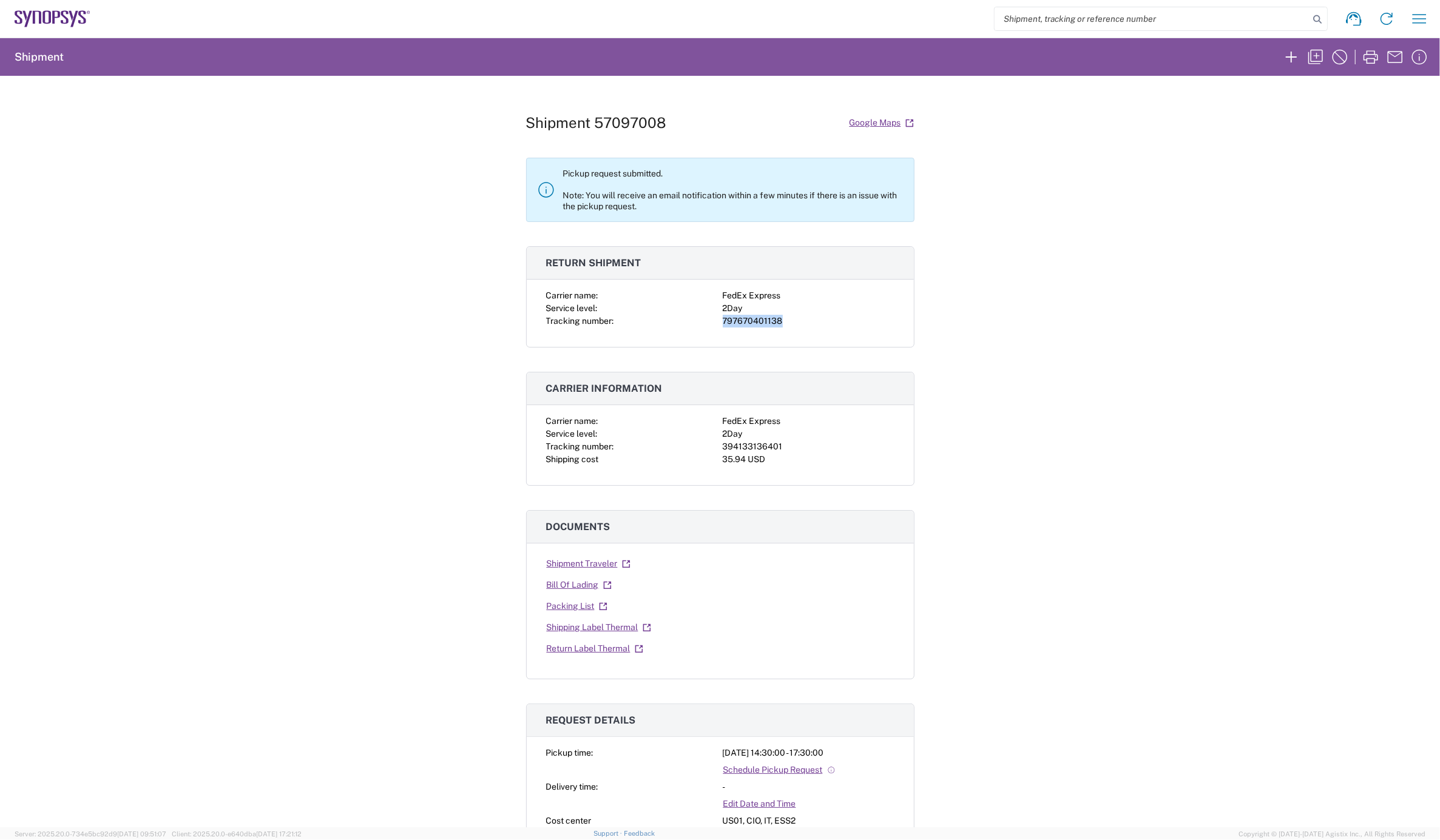
copy div "797670401138"
click at [592, 632] on link "Shipping Label Thermal" at bounding box center [598, 628] width 105 height 21
click at [574, 651] on link "Return Label Thermal" at bounding box center [595, 649] width 97 height 21
